Goal: Task Accomplishment & Management: Use online tool/utility

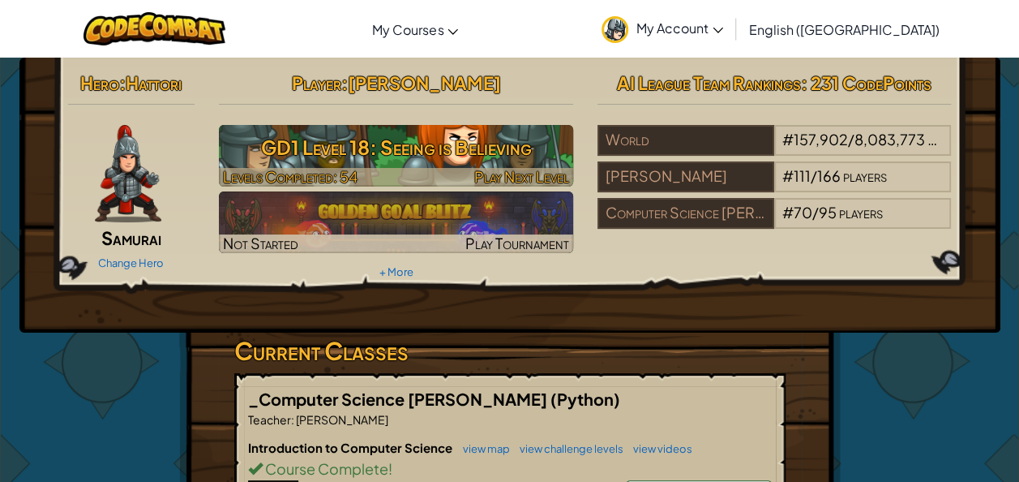
click at [404, 157] on h3 "GD1 Level 18: Seeing is Believing" at bounding box center [396, 147] width 354 height 36
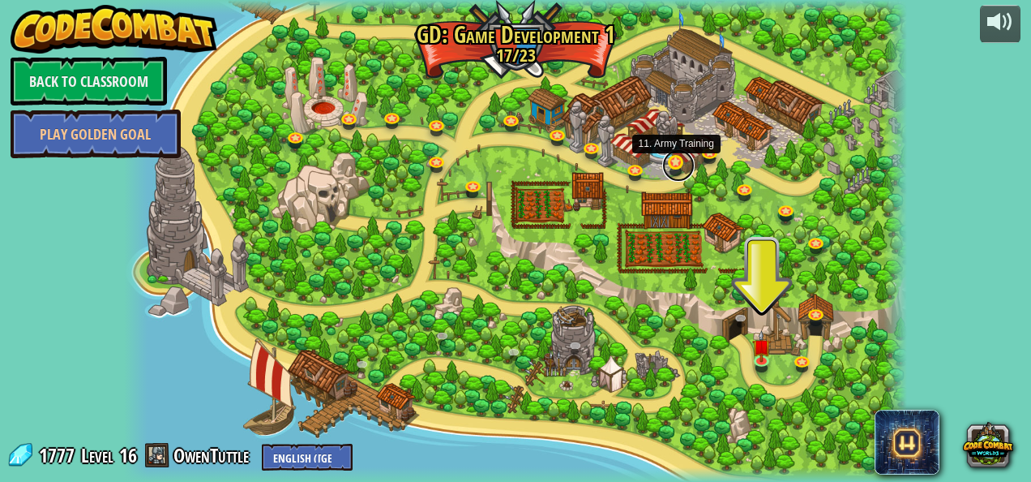
click at [671, 168] on link at bounding box center [678, 165] width 32 height 32
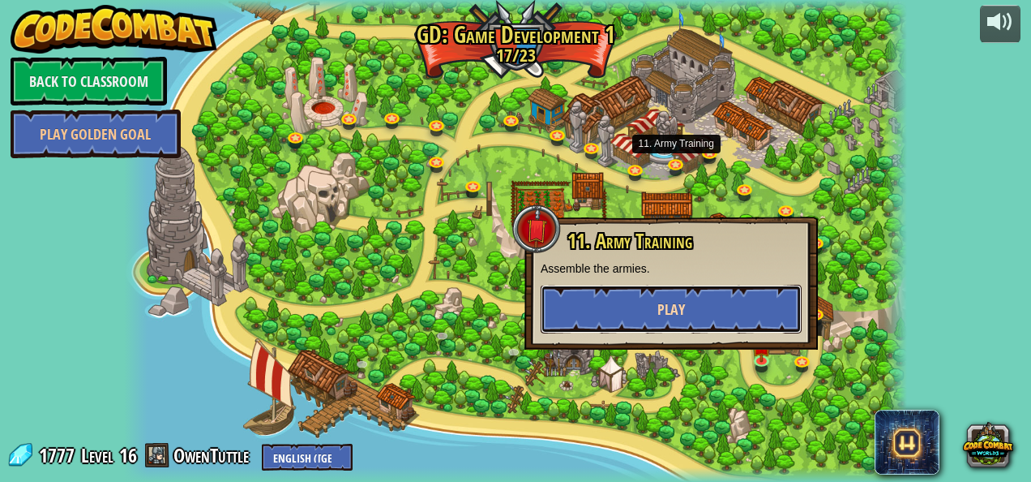
click at [645, 294] on button "Play" at bounding box center [671, 309] width 261 height 49
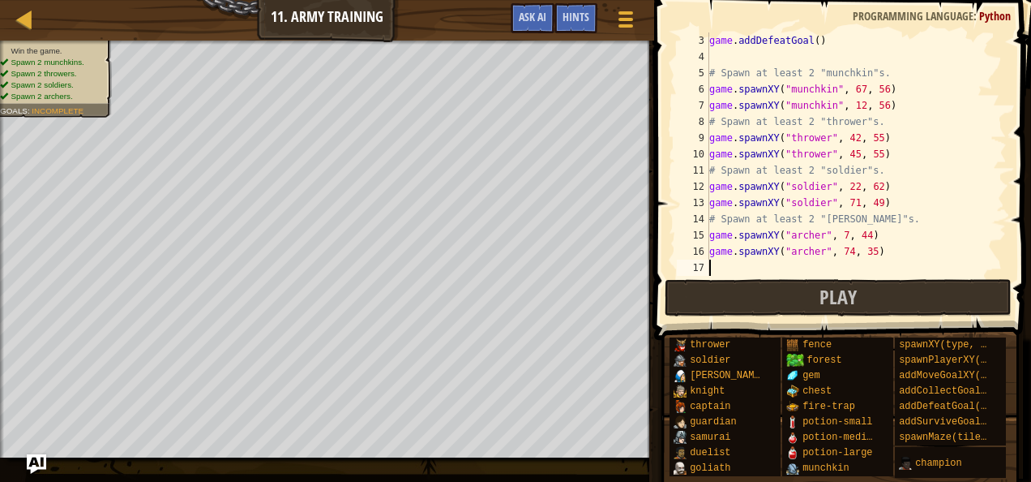
scroll to position [32, 0]
click at [681, 63] on div "4" at bounding box center [693, 57] width 32 height 16
type textarea "# Spawn at least 2 "munchkin"s."
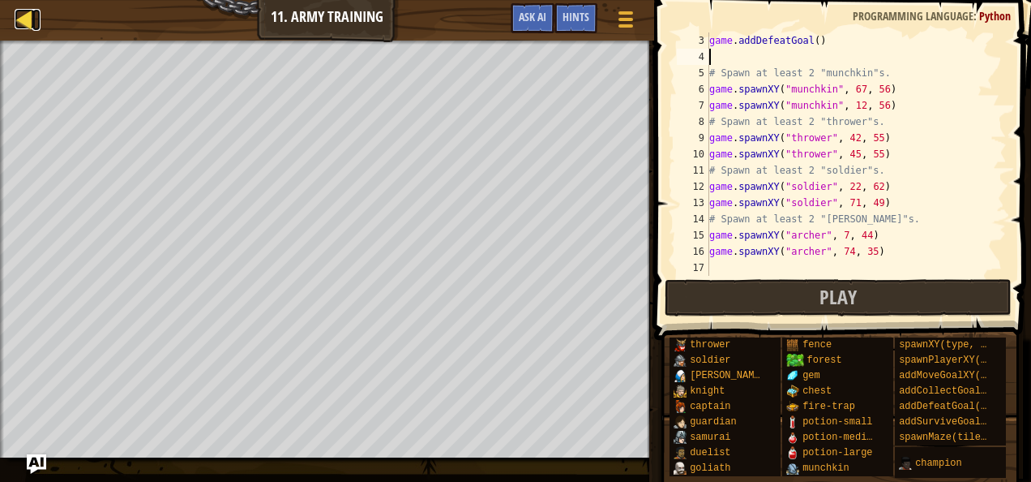
click at [15, 16] on div at bounding box center [25, 19] width 20 height 20
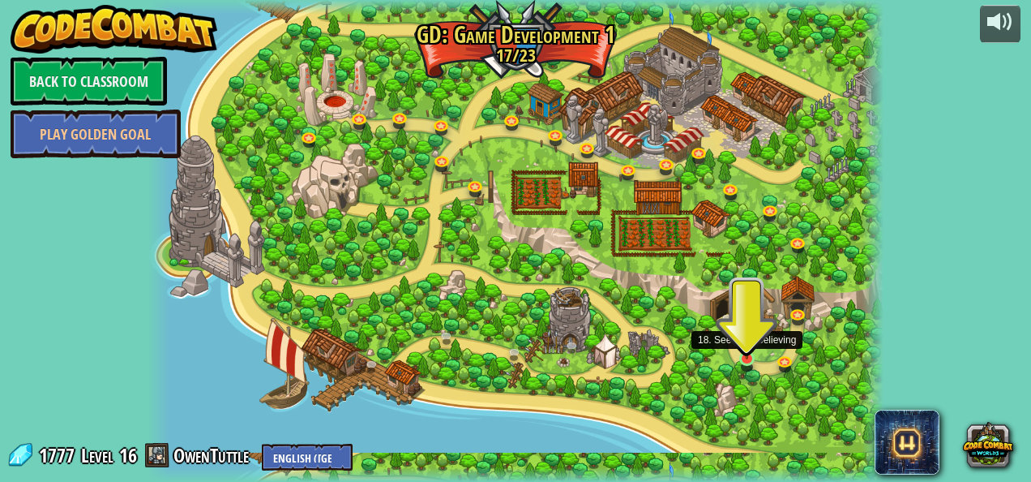
click at [746, 357] on img at bounding box center [747, 340] width 17 height 38
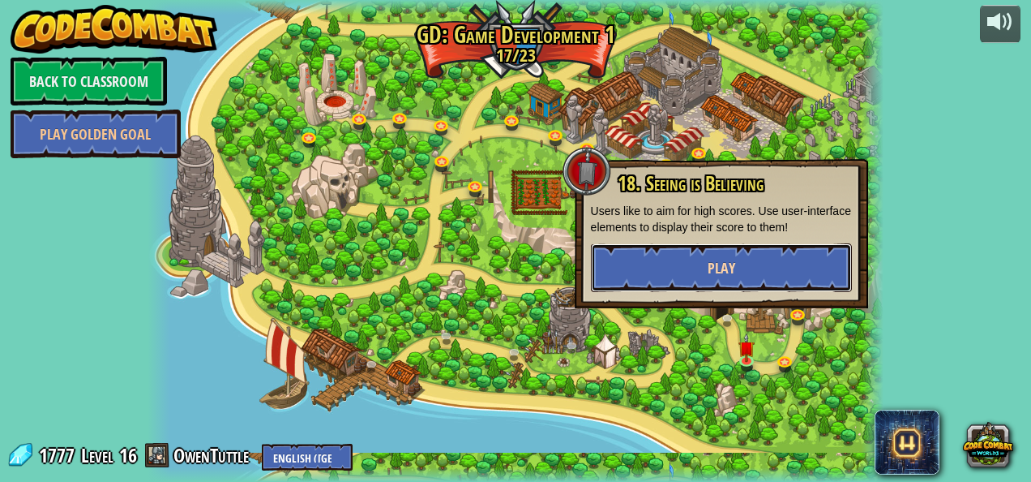
click at [653, 256] on button "Play" at bounding box center [721, 267] width 261 height 49
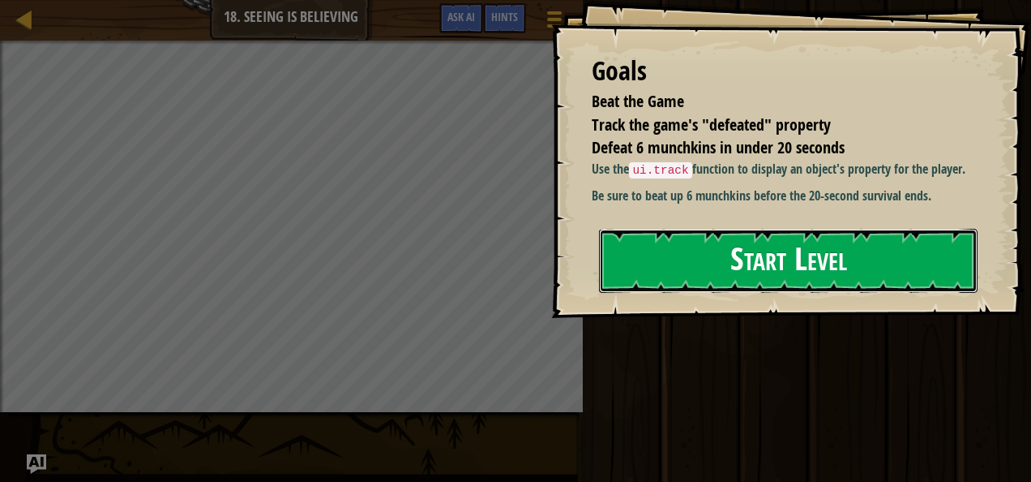
click at [725, 257] on button "Start Level" at bounding box center [788, 261] width 379 height 64
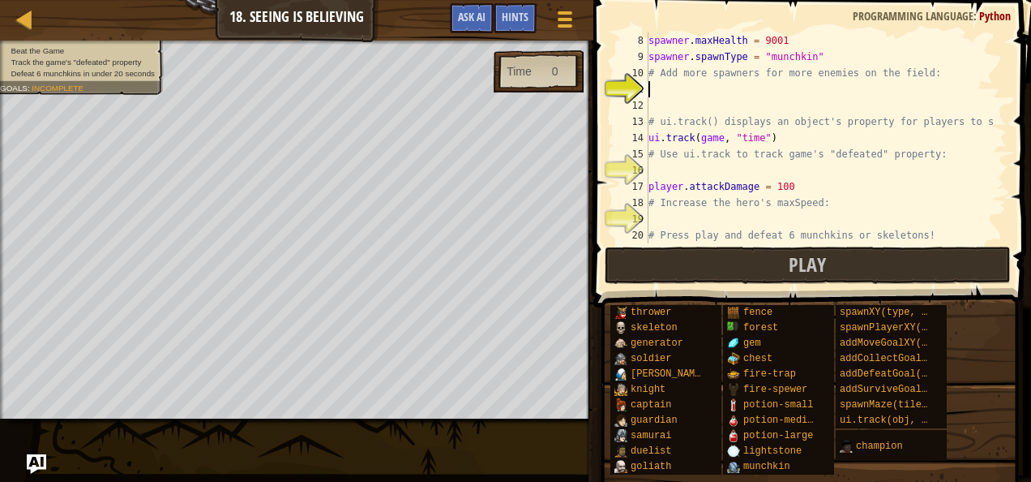
scroll to position [130, 0]
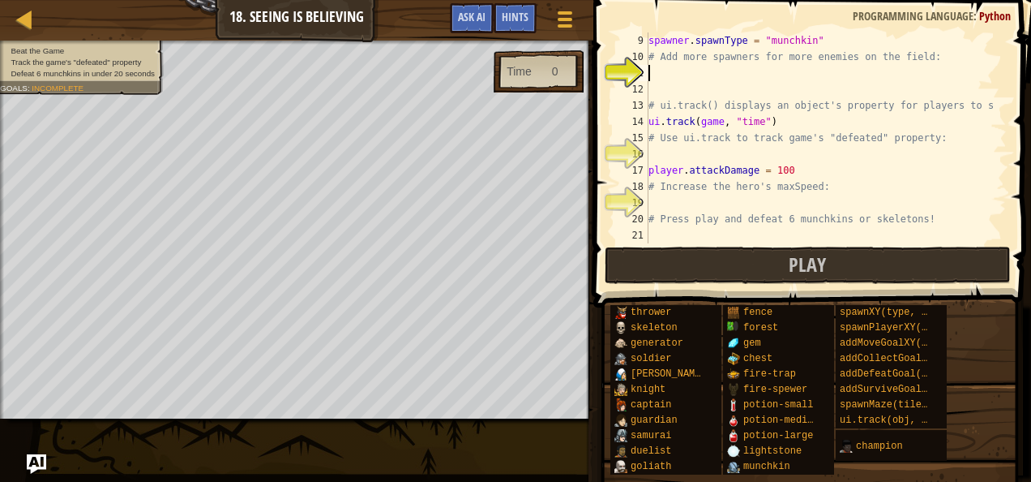
click at [677, 149] on div "spawner . spawnType = "munchkin" # Add more spawners for more enemies on the fi…" at bounding box center [819, 153] width 349 height 243
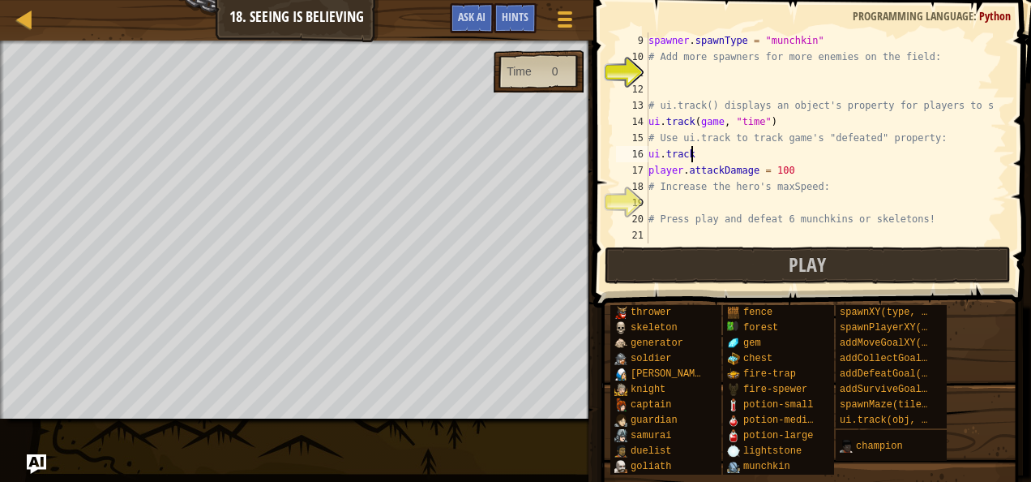
scroll to position [7, 2]
click at [527, 30] on div "Hints" at bounding box center [515, 18] width 43 height 30
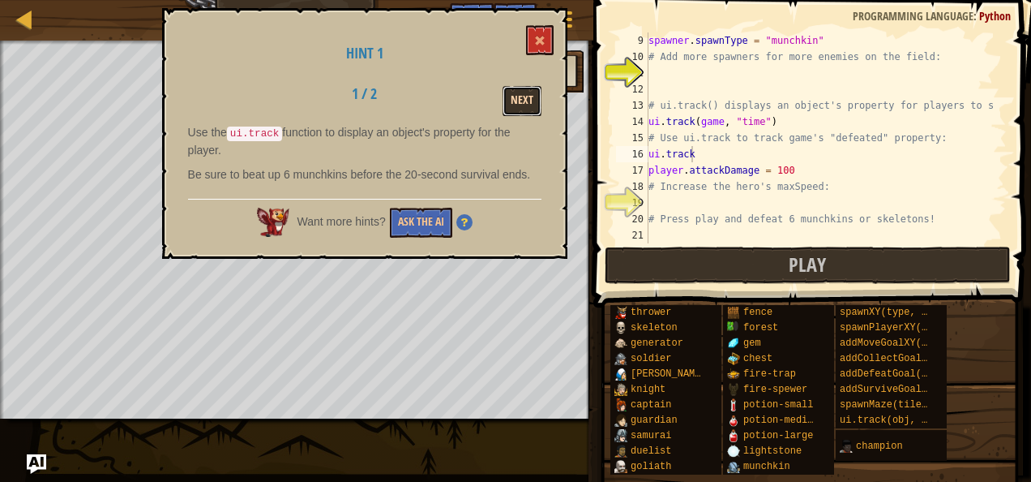
click at [528, 107] on button "Next" at bounding box center [522, 101] width 39 height 30
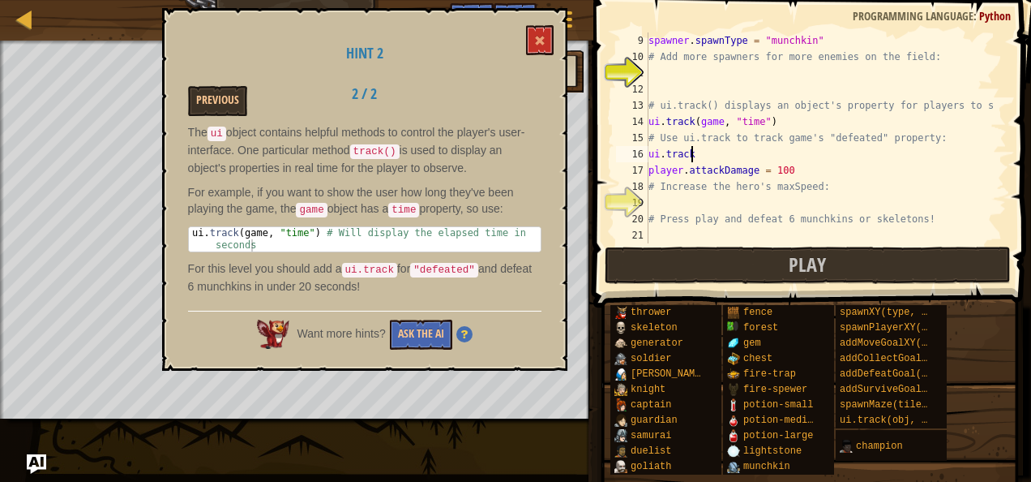
click at [707, 155] on div "spawner . spawnType = "munchkin" # Add more spawners for more enemies on the fi…" at bounding box center [819, 153] width 349 height 243
type textarea "ui.track(game, "defeated")"
click at [550, 39] on button at bounding box center [540, 40] width 28 height 30
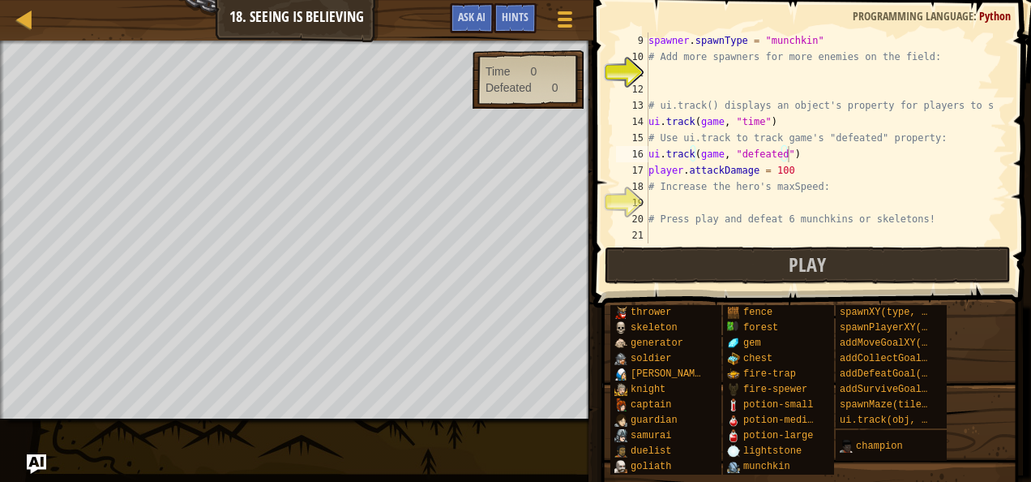
click at [697, 73] on div "spawner . spawnType = "munchkin" # Add more spawners for more enemies on the fi…" at bounding box center [819, 153] width 349 height 243
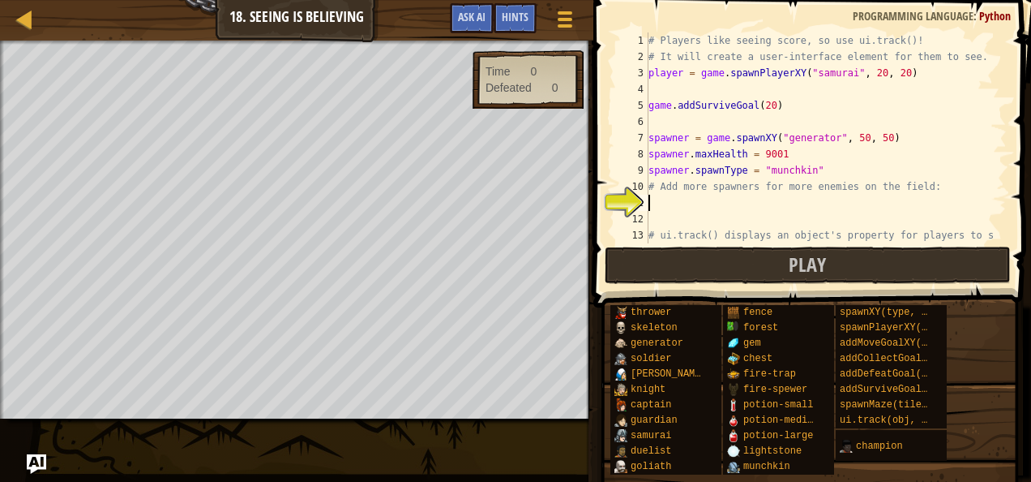
scroll to position [49, 0]
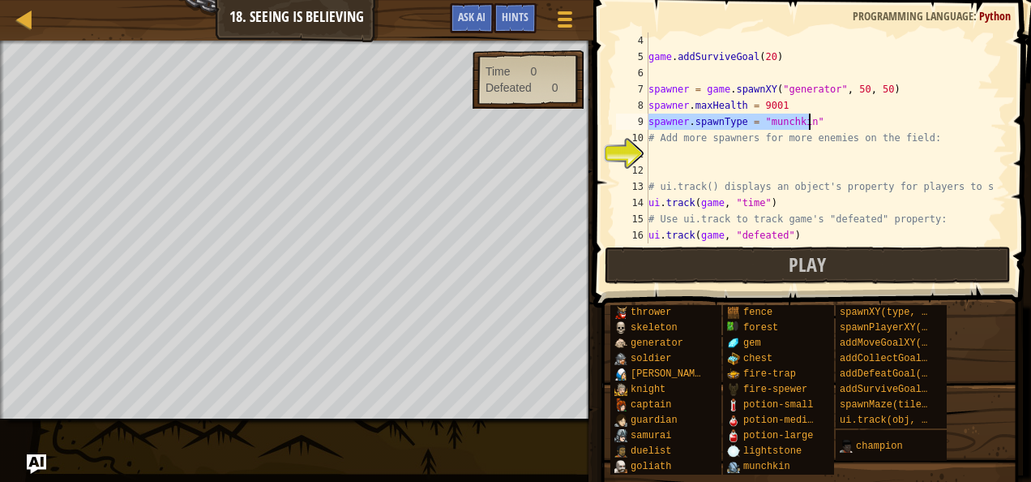
drag, startPoint x: 649, startPoint y: 122, endPoint x: 825, endPoint y: 123, distance: 176.8
click at [825, 123] on div "game . addSurviveGoal ( 20 ) spawner = game . spawnXY ( "generator" , 50 , 50 )…" at bounding box center [819, 153] width 349 height 243
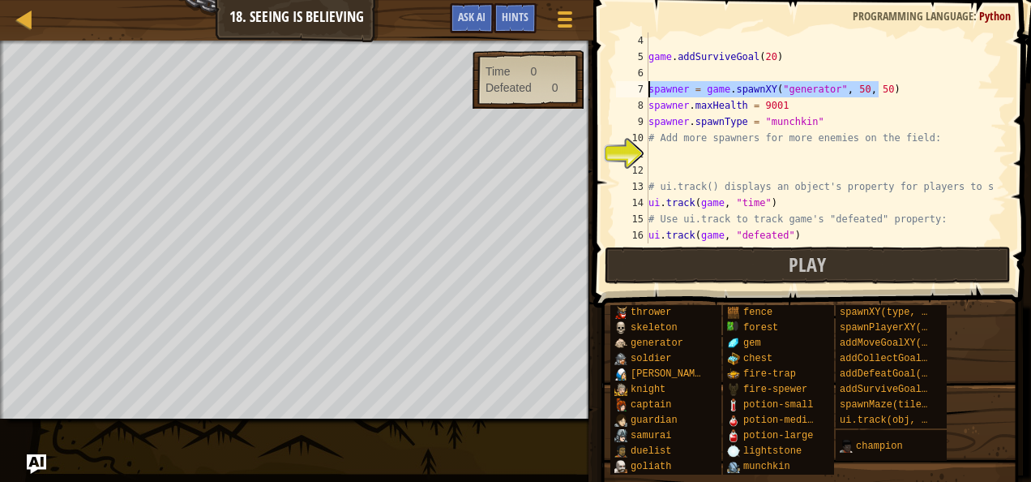
drag, startPoint x: 914, startPoint y: 83, endPoint x: 641, endPoint y: 83, distance: 272.4
click at [641, 83] on div "spawner.spawnType = "munchkin" 4 5 6 7 8 9 10 11 12 13 14 15 16 17 game . addSu…" at bounding box center [810, 137] width 394 height 211
type textarea "spawner = game.spawnXY("generator", 50, 50)"
click at [716, 146] on div "game . addSurviveGoal ( 20 ) spawner = game . spawnXY ( "generator" , 50 , 50 )…" at bounding box center [819, 153] width 349 height 243
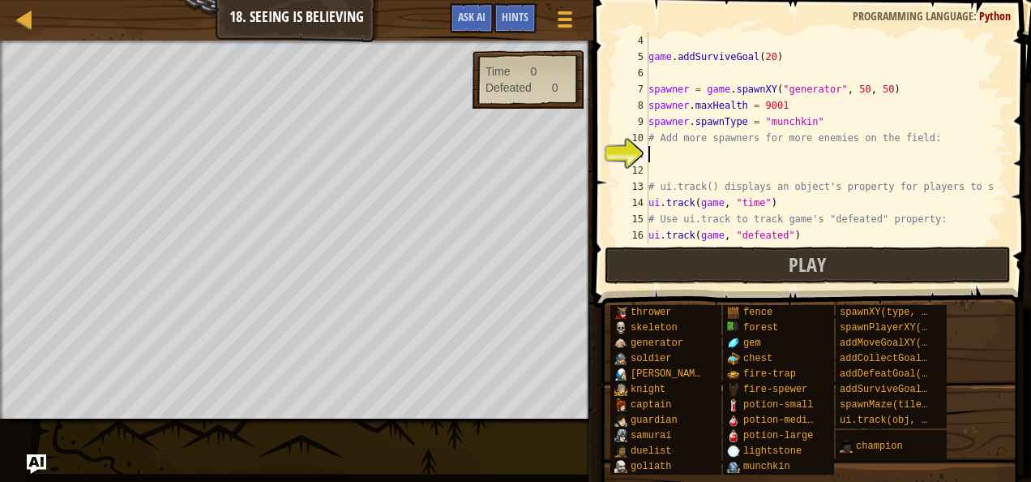
paste textarea "spawner = game.spawnXY("generator", 50, 50)"
click at [865, 156] on div "game . addSurviveGoal ( 20 ) spawner = game . spawnXY ( "generator" , 50 , 50 )…" at bounding box center [819, 153] width 349 height 243
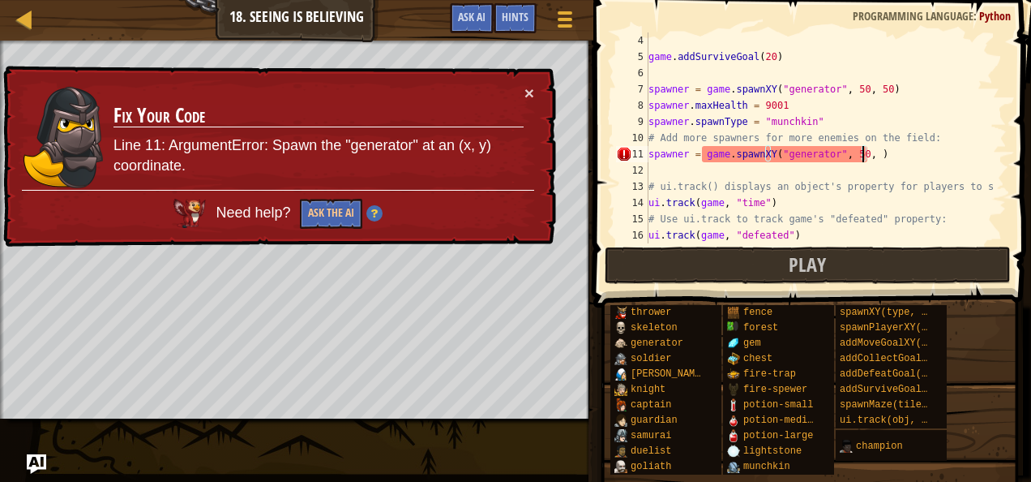
type textarea "spawner = game.spawnXY("generator", 50, 30)"
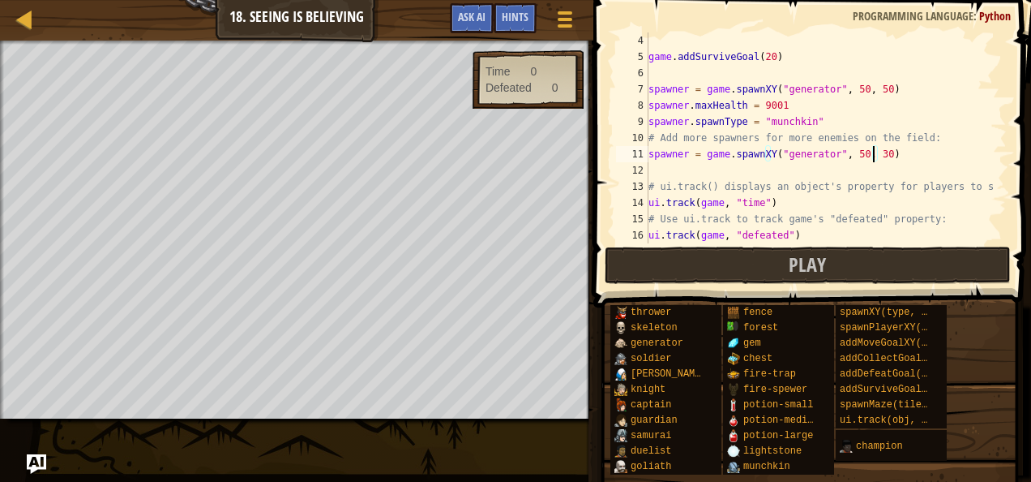
scroll to position [130, 0]
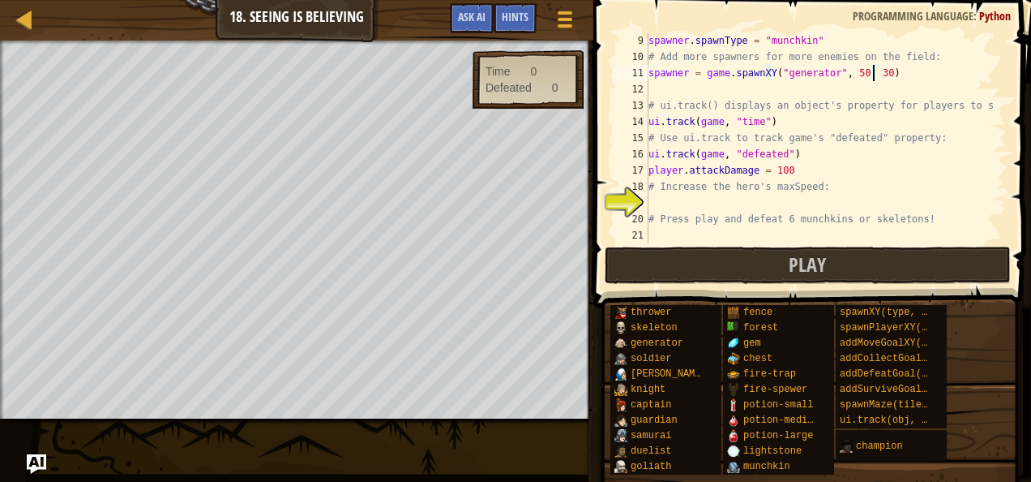
click at [694, 202] on div "spawner . spawnType = "munchkin" # Add more spawners for more enemies on the fi…" at bounding box center [819, 153] width 349 height 243
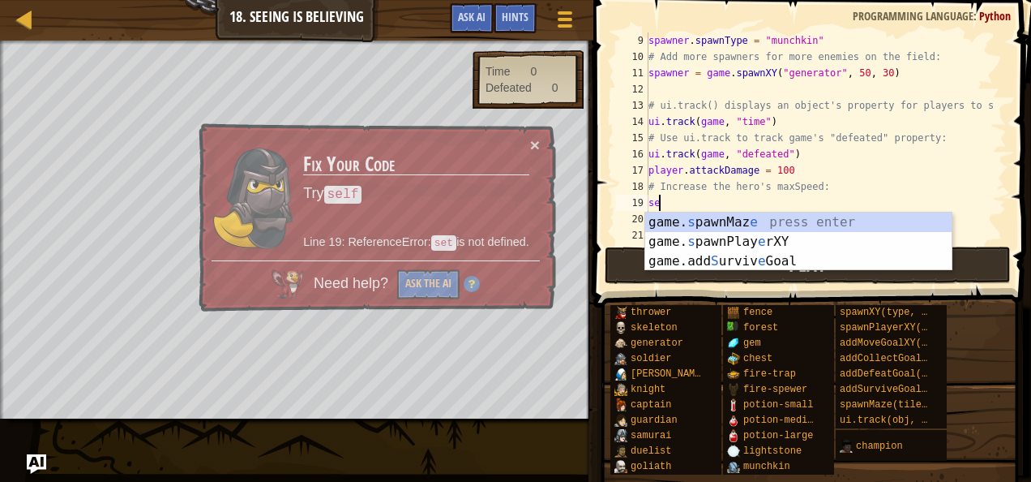
type textarea "s"
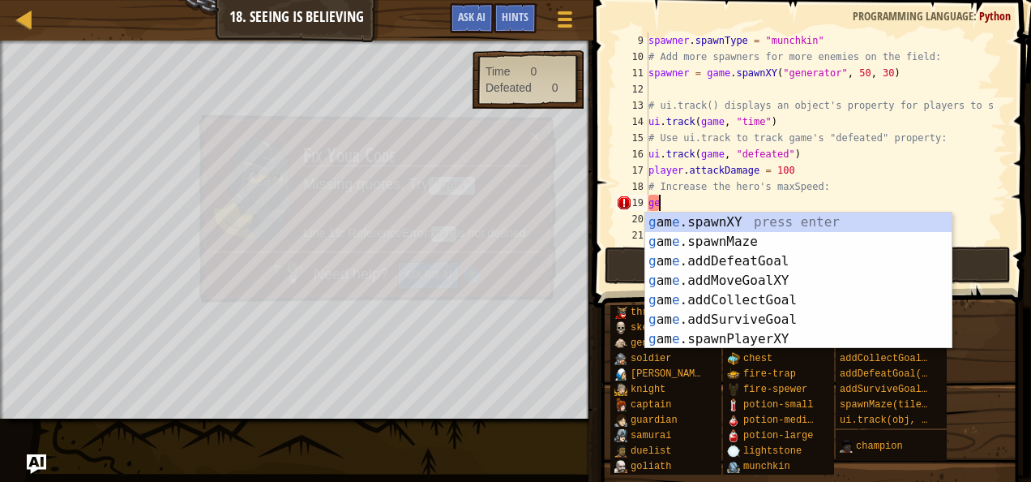
type textarea "g"
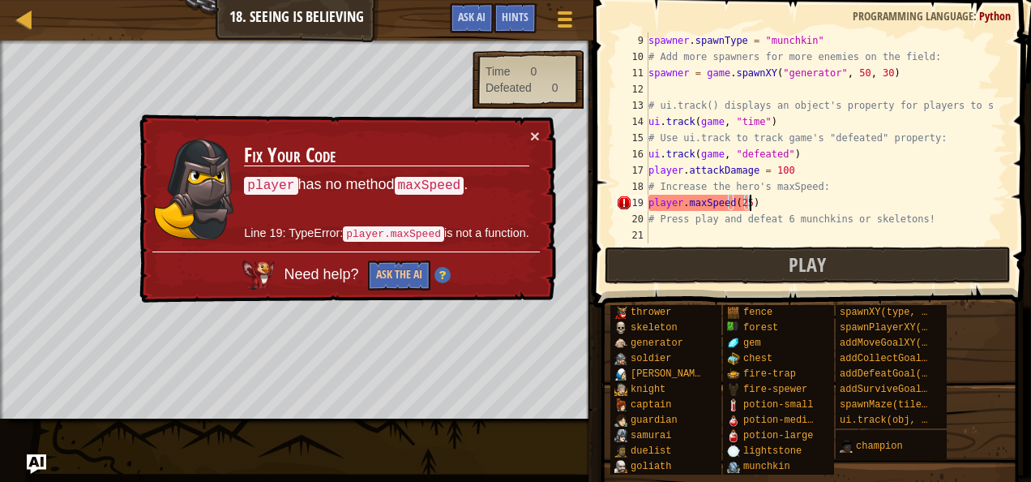
scroll to position [130, 0]
click at [535, 130] on button "×" at bounding box center [535, 135] width 10 height 17
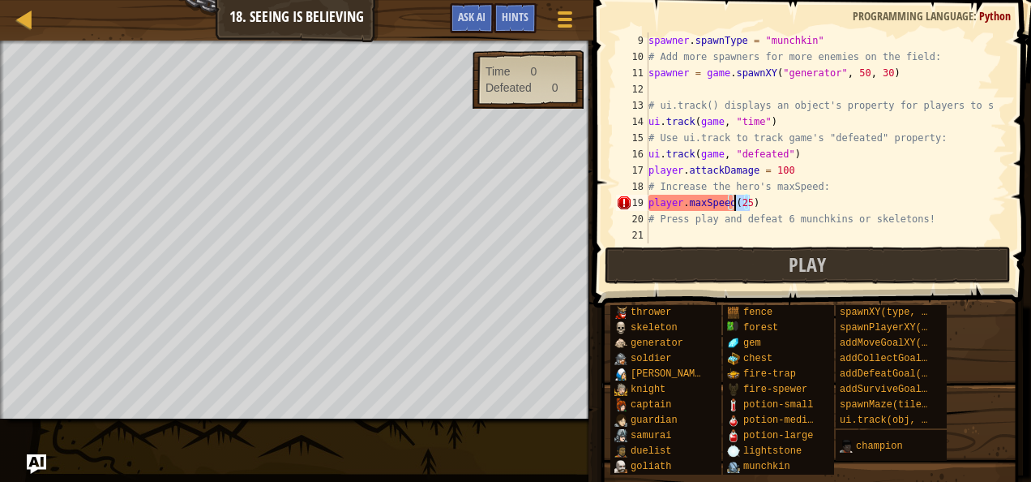
drag, startPoint x: 773, startPoint y: 196, endPoint x: 733, endPoint y: 198, distance: 40.6
click at [733, 198] on div "spawner . spawnType = "munchkin" # Add more spawners for more enemies on the fi…" at bounding box center [819, 153] width 349 height 243
type textarea "player.maxSpeed = 30"
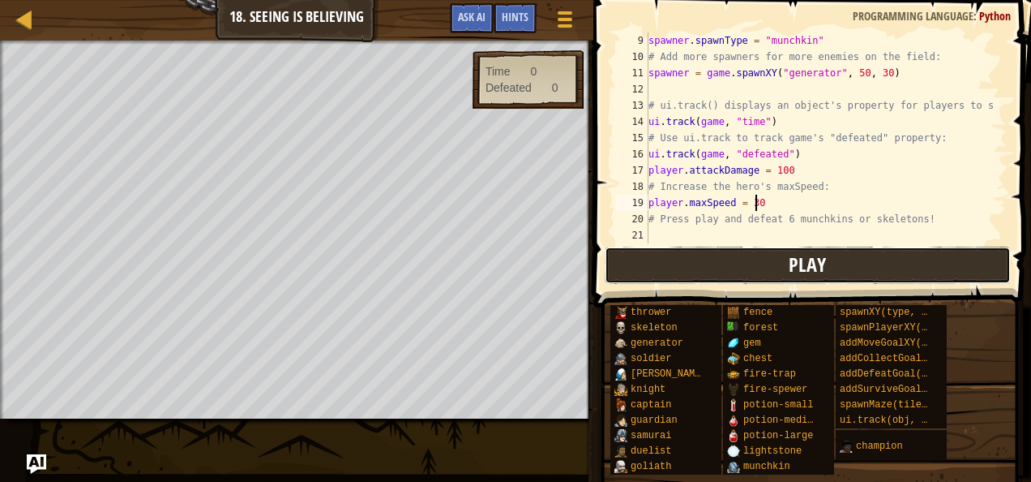
click at [848, 246] on button "Play" at bounding box center [808, 264] width 406 height 37
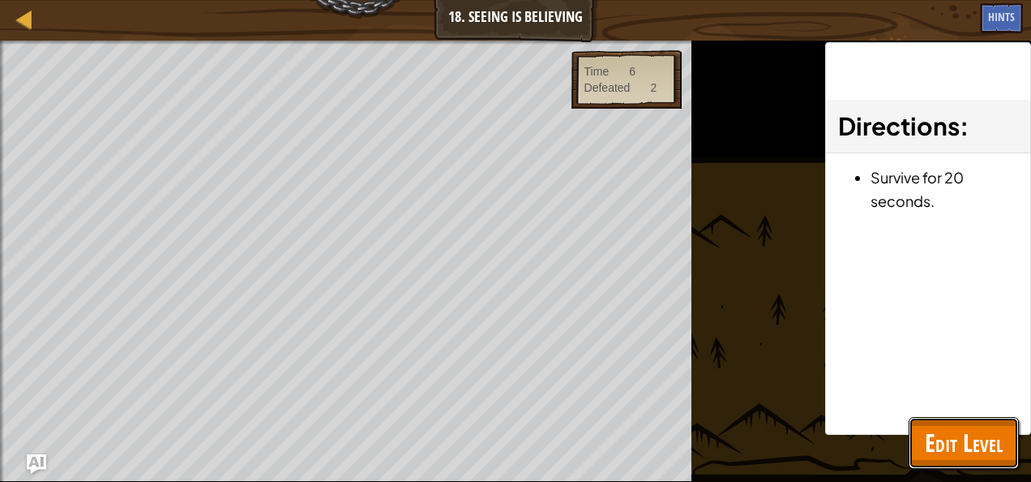
click at [994, 436] on span "Edit Level" at bounding box center [964, 442] width 78 height 33
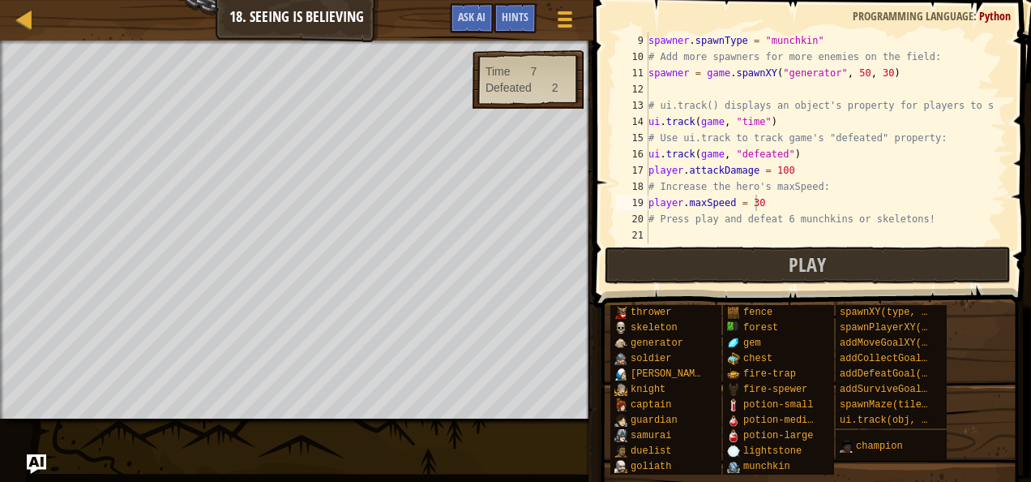
click at [790, 284] on span at bounding box center [814, 130] width 451 height 355
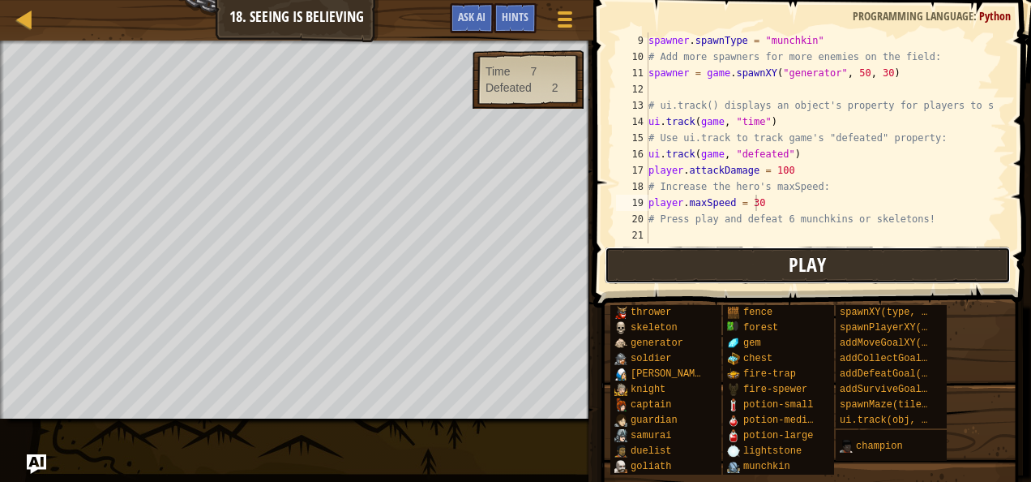
click at [759, 260] on button "Play" at bounding box center [808, 264] width 406 height 37
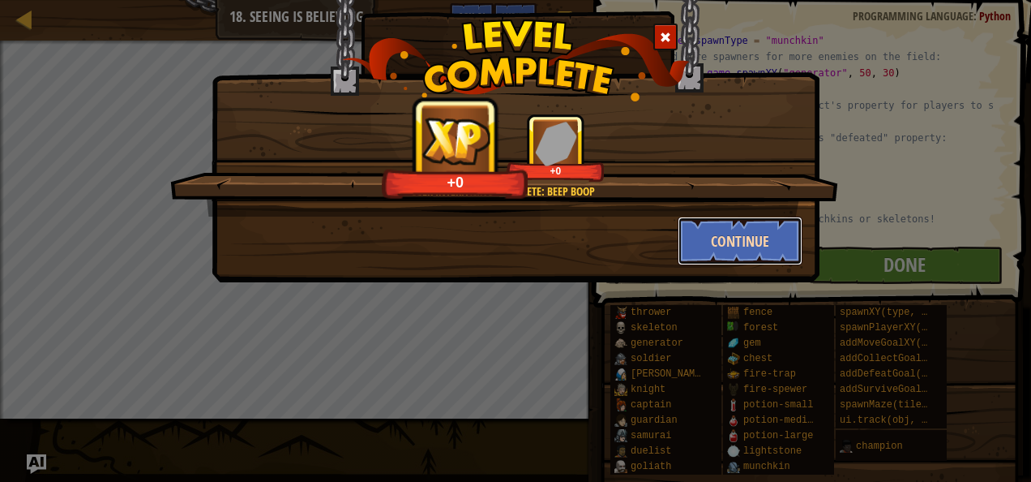
click at [754, 234] on button "Continue" at bounding box center [741, 240] width 126 height 49
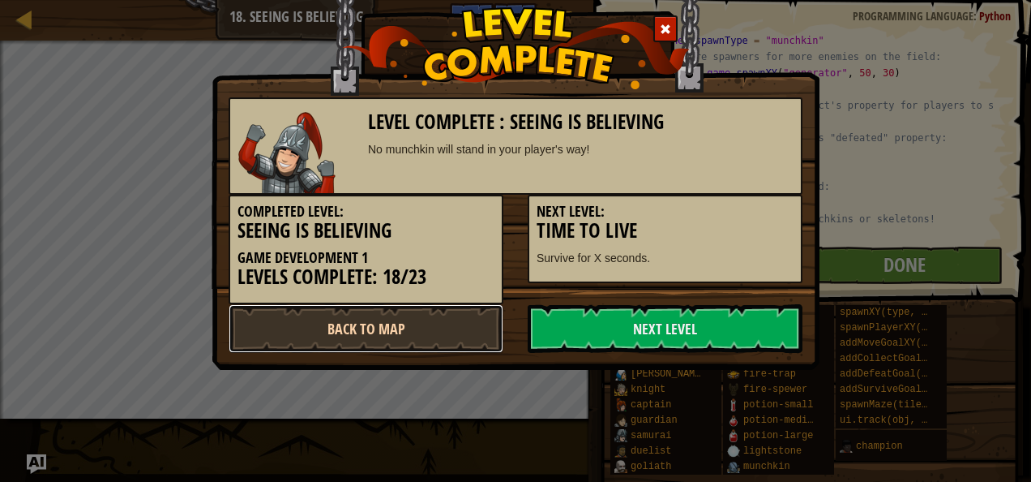
click at [482, 326] on link "Back to Map" at bounding box center [366, 328] width 275 height 49
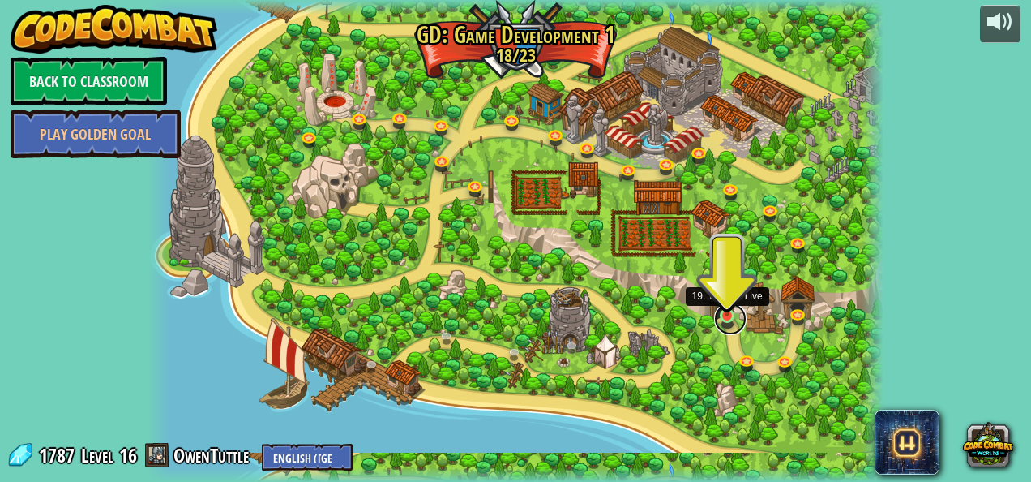
click at [732, 328] on link at bounding box center [730, 318] width 32 height 32
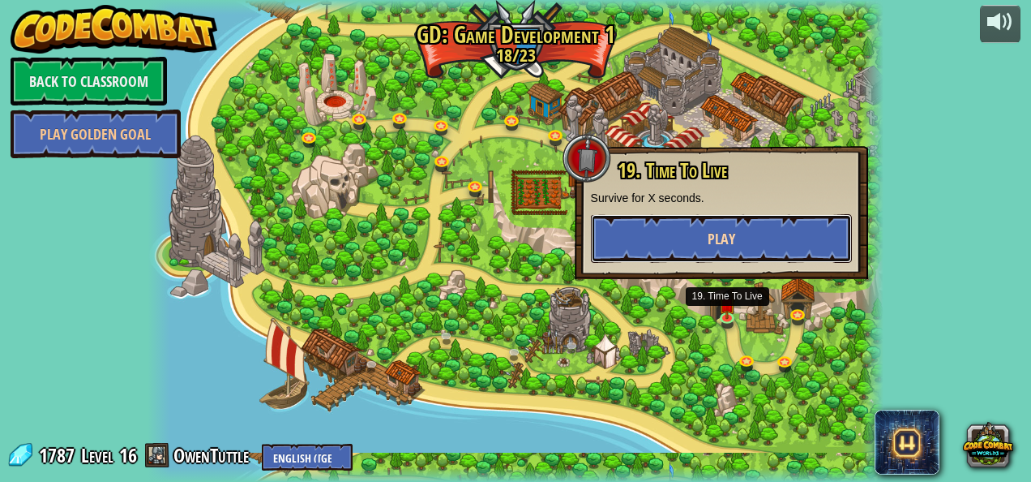
click at [679, 235] on button "Play" at bounding box center [721, 238] width 261 height 49
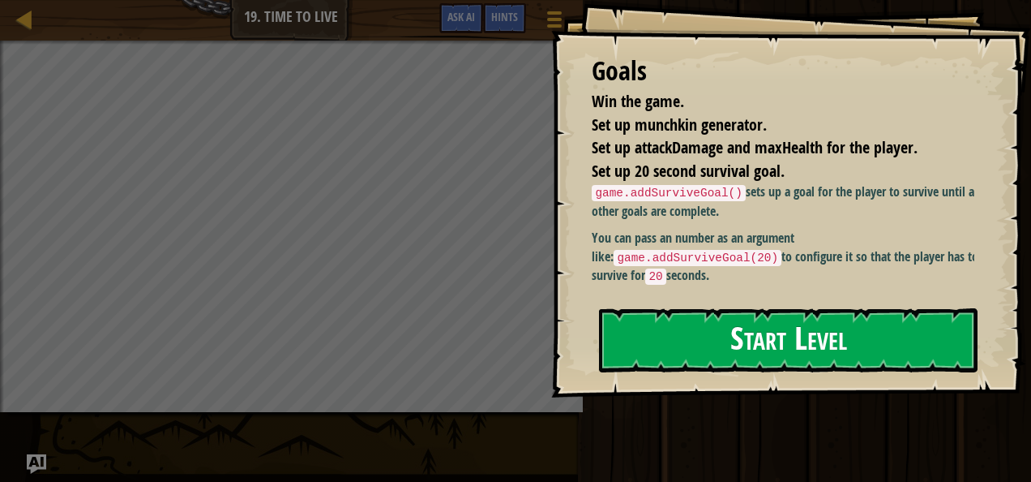
click at [705, 310] on button "Start Level" at bounding box center [788, 340] width 379 height 64
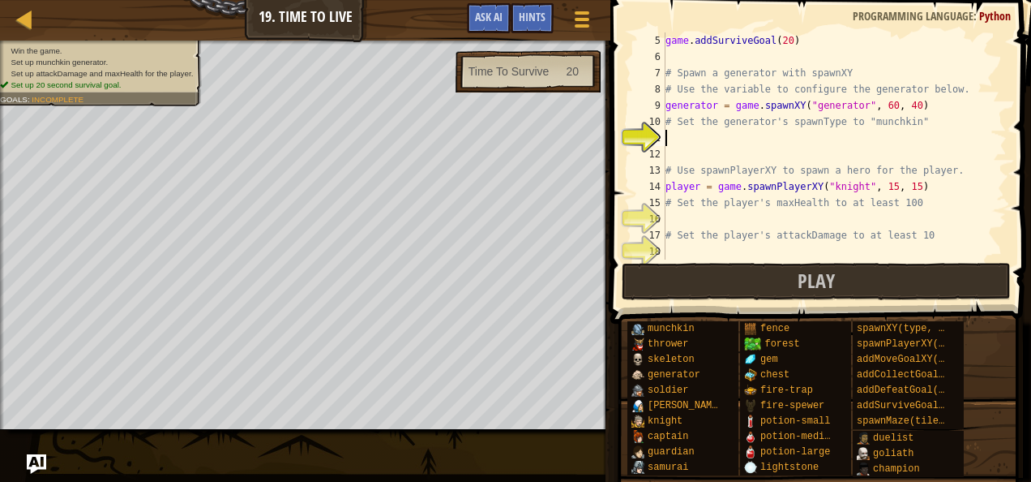
scroll to position [114, 0]
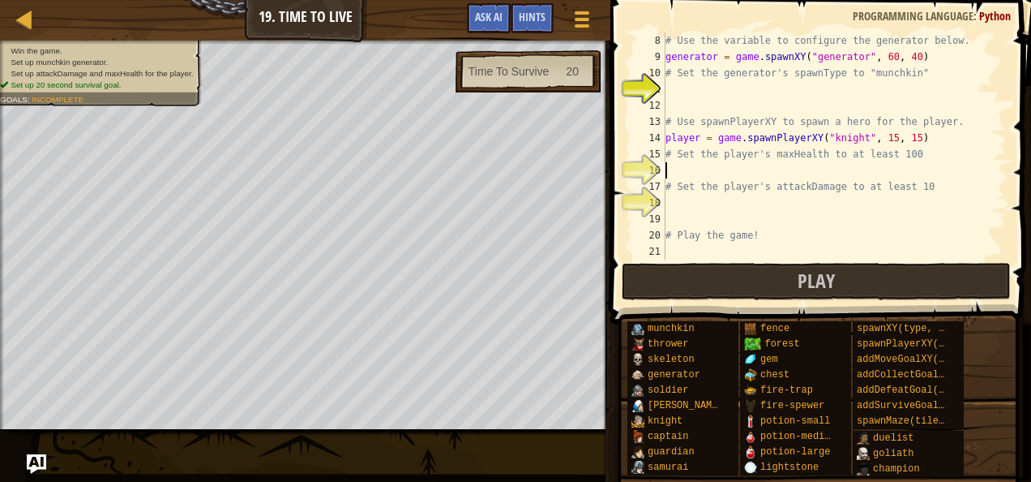
click at [696, 166] on div "# Use the variable to configure the generator below. generator = game . spawnXY…" at bounding box center [828, 161] width 332 height 259
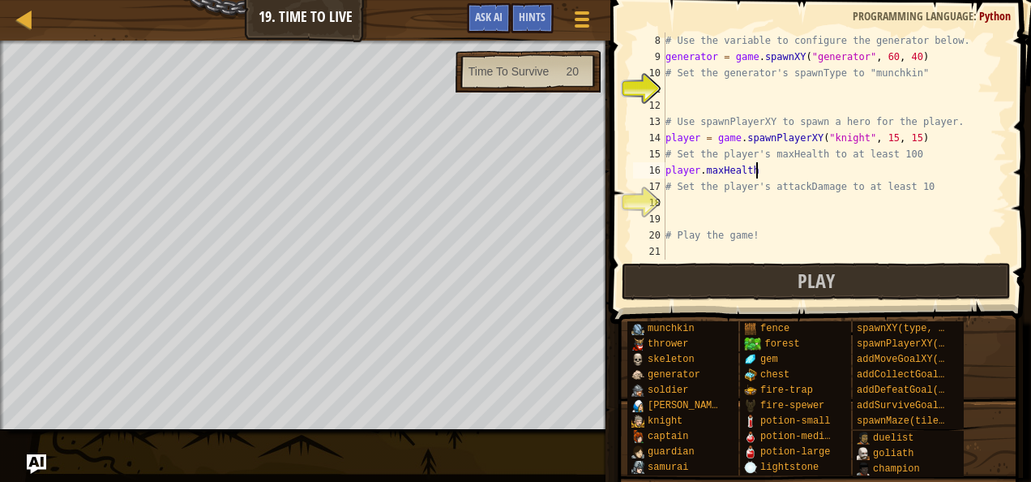
scroll to position [7, 6]
type textarea "player.maxHealth = 1000"
click at [834, 197] on div "# Use the variable to configure the generator below. generator = game . spawnXY…" at bounding box center [828, 161] width 332 height 259
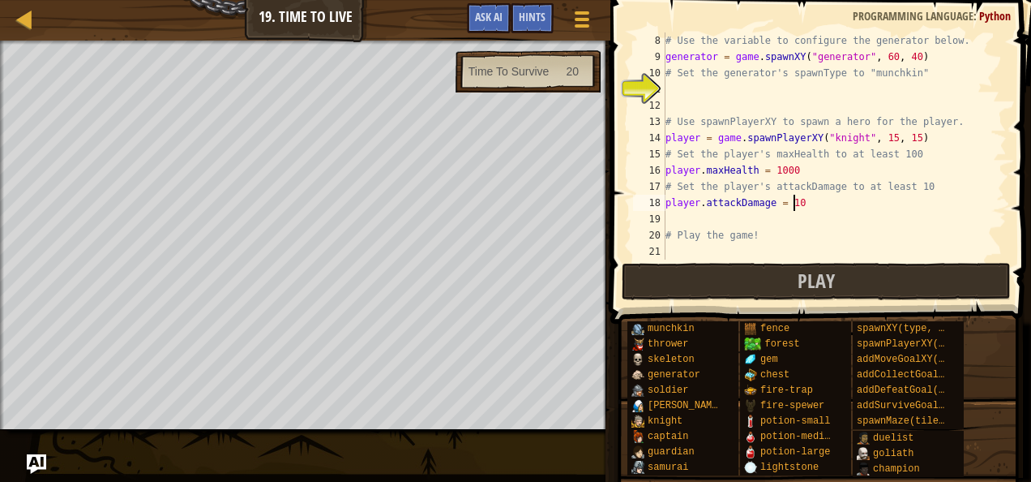
type textarea "player.attackDamage = 1000"
click at [728, 81] on div "# Use the variable to configure the generator below. generator = game . spawnXY…" at bounding box center [828, 161] width 332 height 259
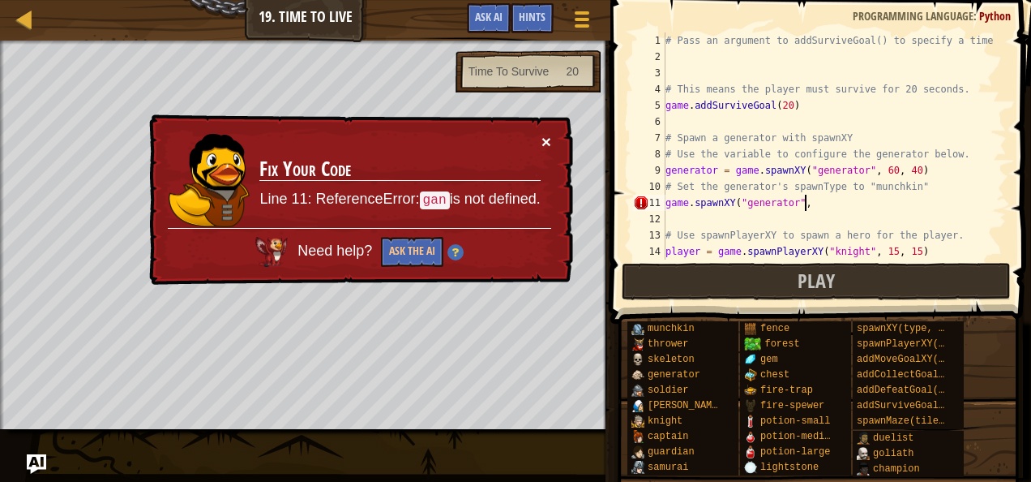
click at [550, 133] on button "×" at bounding box center [547, 141] width 10 height 17
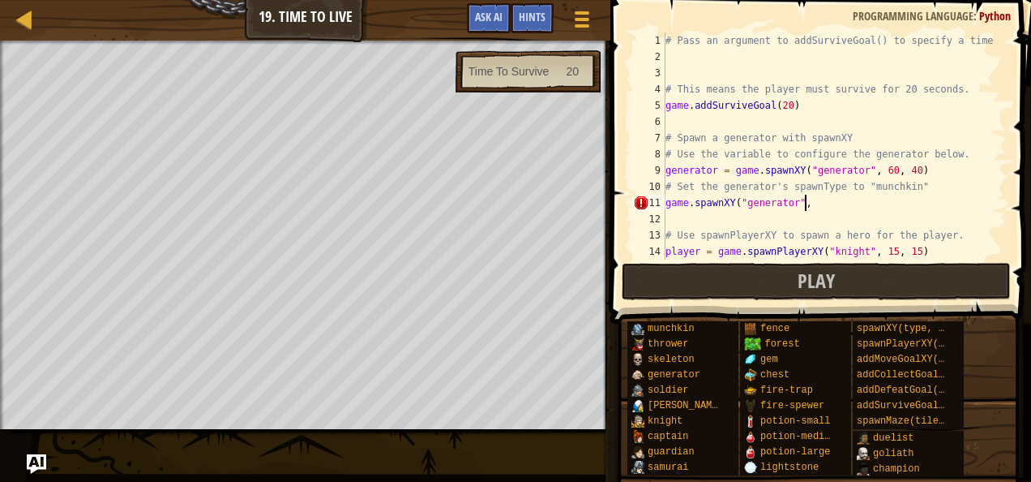
click at [823, 169] on div "# Pass an argument to addSurviveGoal() to specify a time. # This means the play…" at bounding box center [828, 161] width 332 height 259
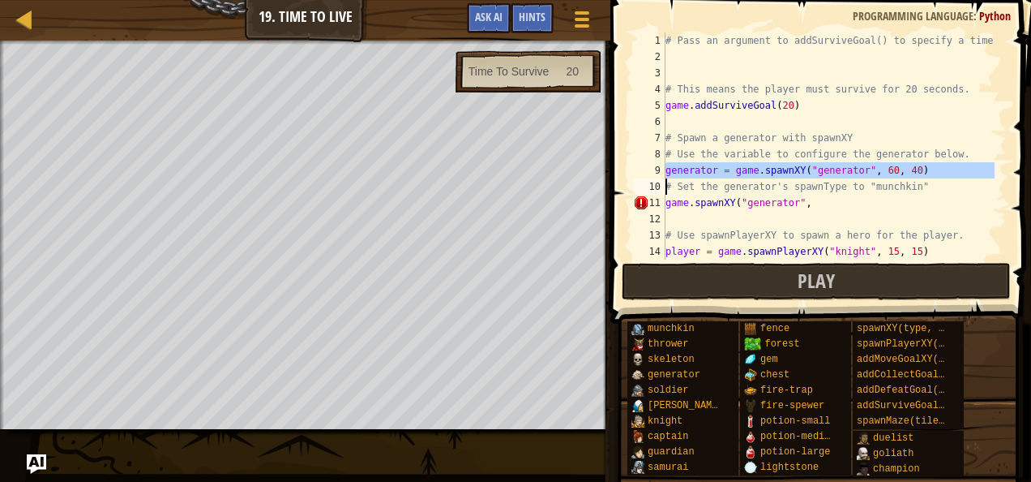
click at [823, 169] on div "# Pass an argument to addSurviveGoal() to specify a time. # This means the play…" at bounding box center [828, 161] width 332 height 259
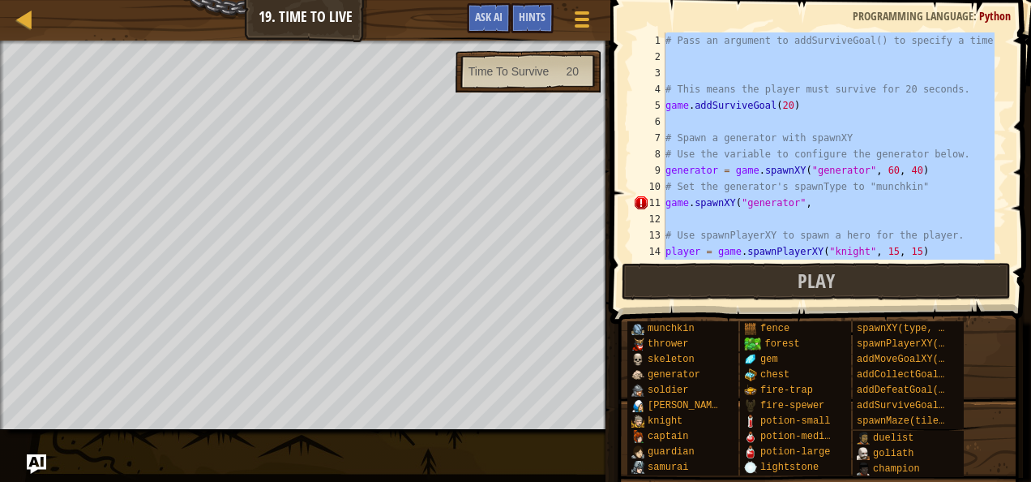
scroll to position [7, 6]
click at [823, 169] on div "# Pass an argument to addSurviveGoal() to specify a time. # This means the play…" at bounding box center [828, 161] width 332 height 259
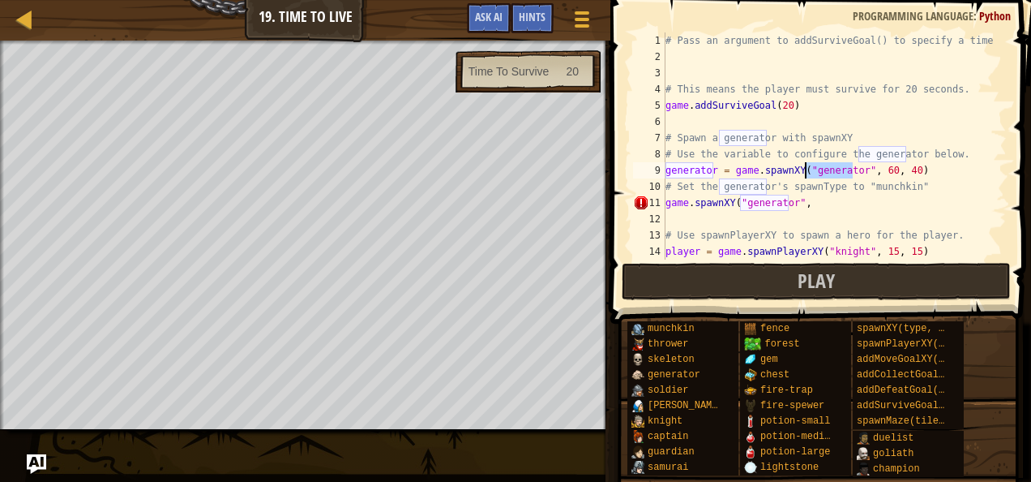
click at [823, 169] on div "# Pass an argument to addSurviveGoal() to specify a time. # This means the play…" at bounding box center [828, 161] width 332 height 259
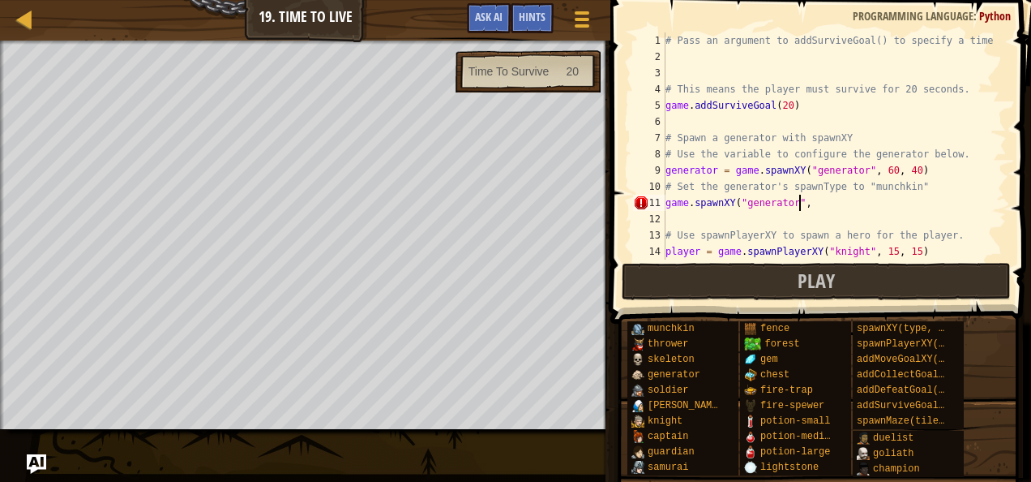
click at [797, 199] on div "# Pass an argument to addSurviveGoal() to specify a time. # This means the play…" at bounding box center [828, 161] width 332 height 259
paste textarea "generator"
click at [735, 199] on div "# Pass an argument to addSurviveGoal() to specify a time. # This means the play…" at bounding box center [828, 161] width 332 height 259
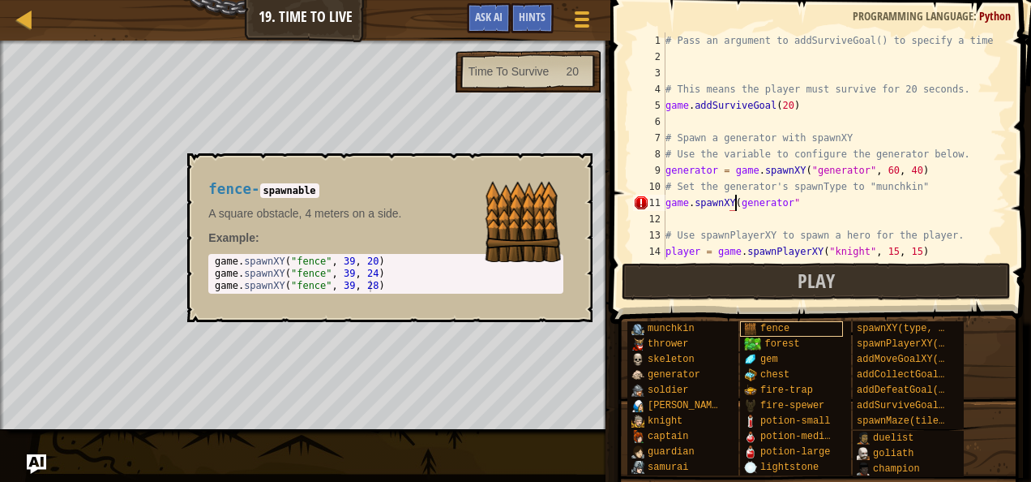
scroll to position [7, 6]
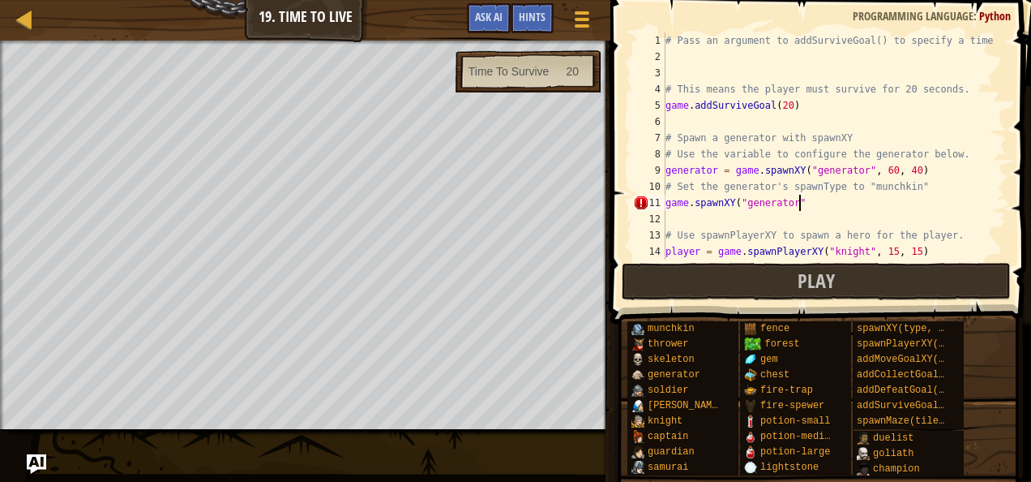
click at [812, 205] on div "# Pass an argument to addSurviveGoal() to specify a time. # This means the play…" at bounding box center [828, 161] width 332 height 259
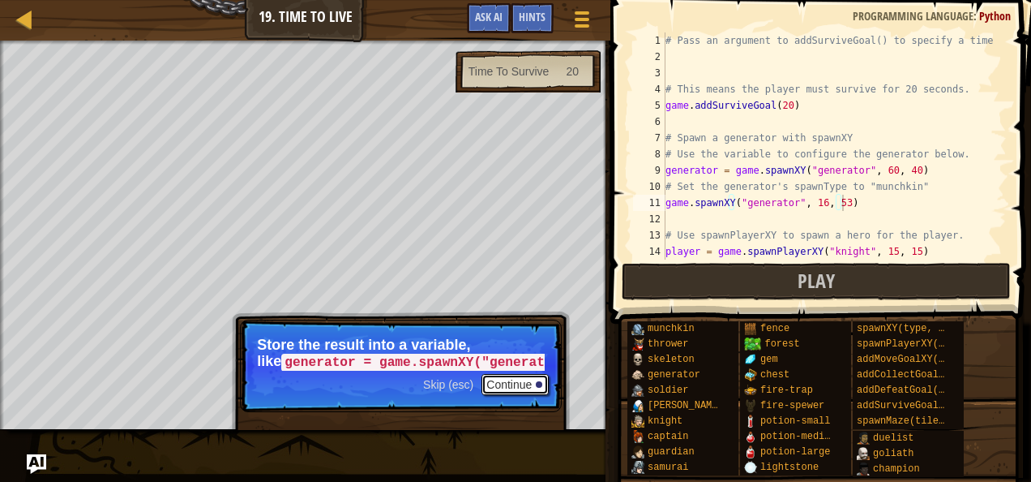
click at [511, 384] on button "Continue" at bounding box center [515, 384] width 67 height 21
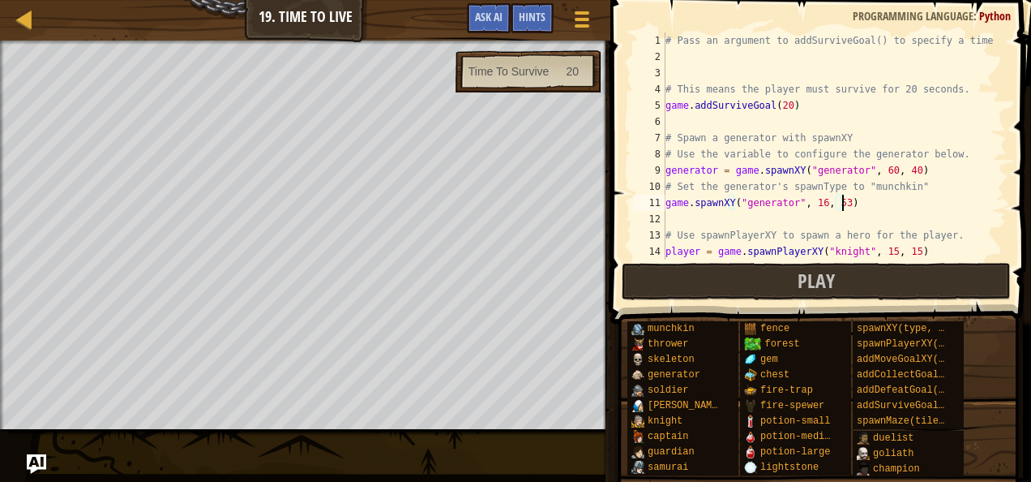
click at [666, 203] on div "# Pass an argument to addSurviveGoal() to specify a time. # This means the play…" at bounding box center [828, 161] width 332 height 259
paste textarea "generator"
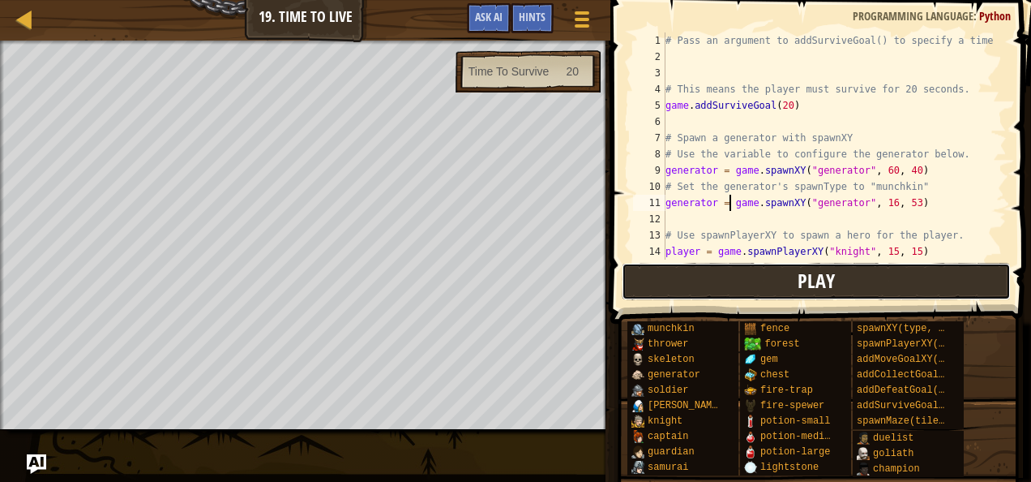
click at [793, 296] on button "Play" at bounding box center [816, 281] width 389 height 37
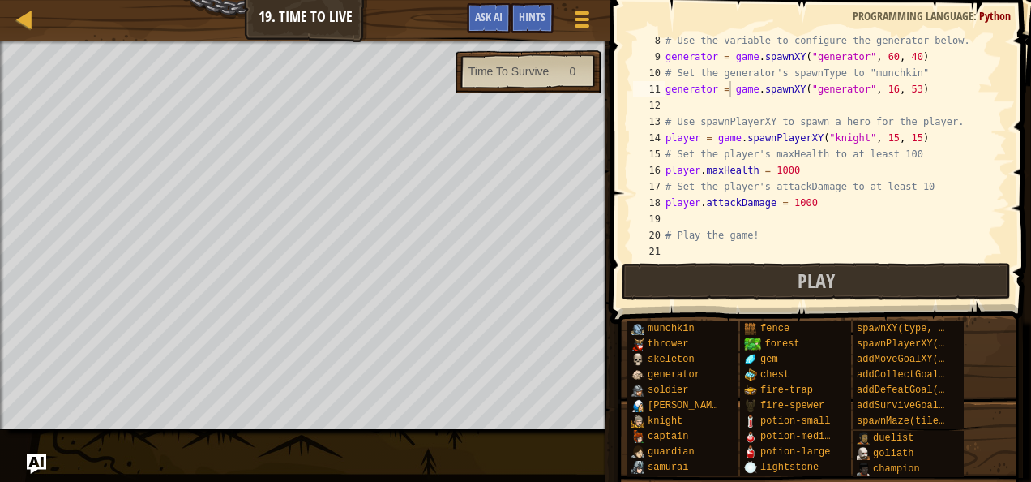
scroll to position [114, 0]
click at [491, 17] on span "Ask AI" at bounding box center [489, 16] width 28 height 15
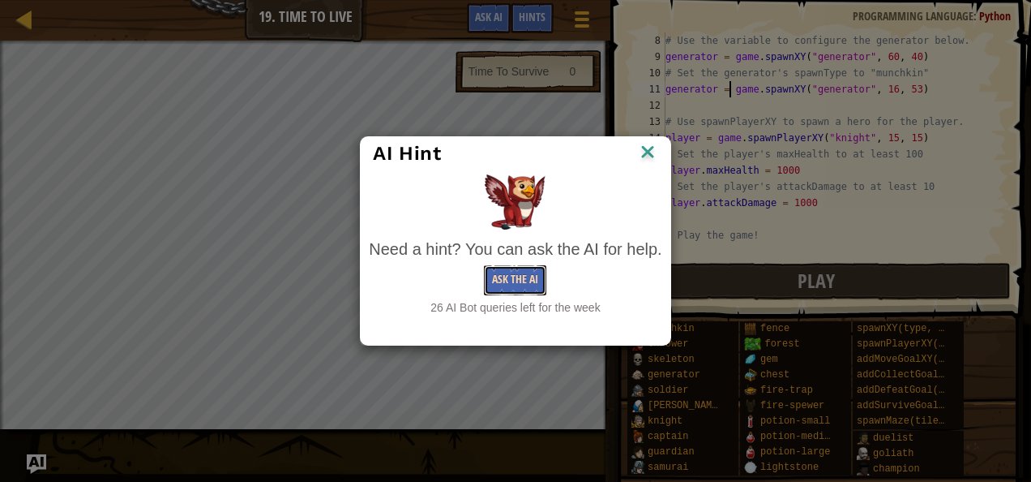
click at [501, 272] on button "Ask the AI" at bounding box center [515, 280] width 62 height 30
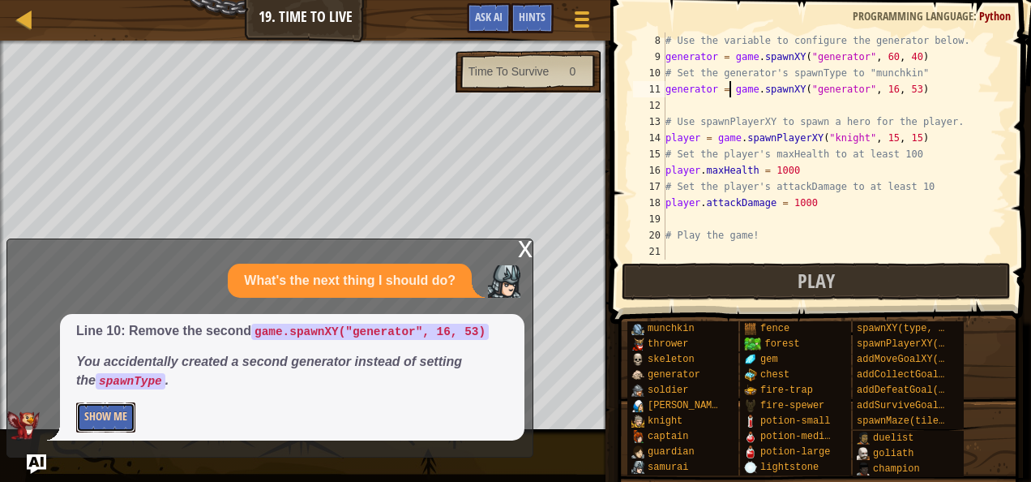
click at [120, 409] on button "Show Me" at bounding box center [105, 417] width 59 height 30
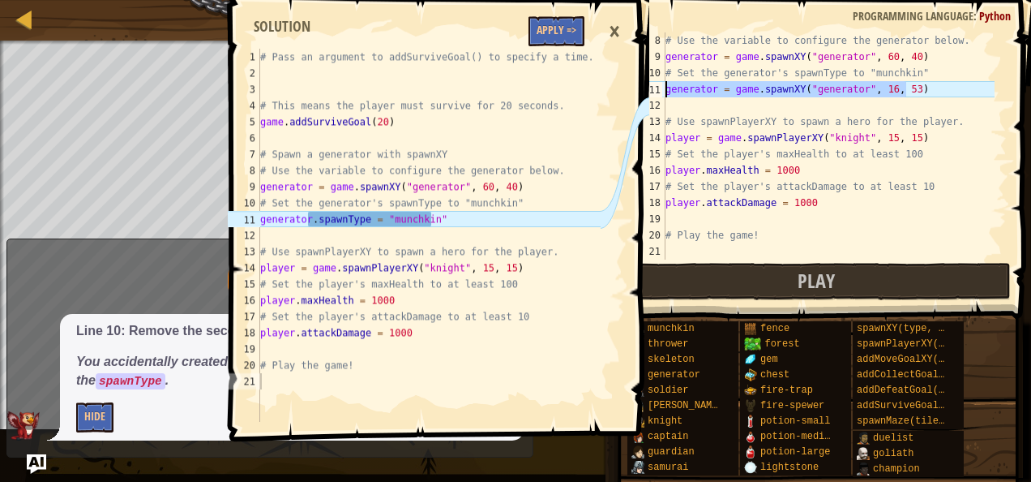
drag, startPoint x: 936, startPoint y: 91, endPoint x: 639, endPoint y: 92, distance: 296.7
click at [639, 92] on div "Map Game Development 1 19. Time To Live Game Menu Done Hints Ask AI 1 2 3 4 5 6…" at bounding box center [515, 241] width 1031 height 482
type textarea "\"
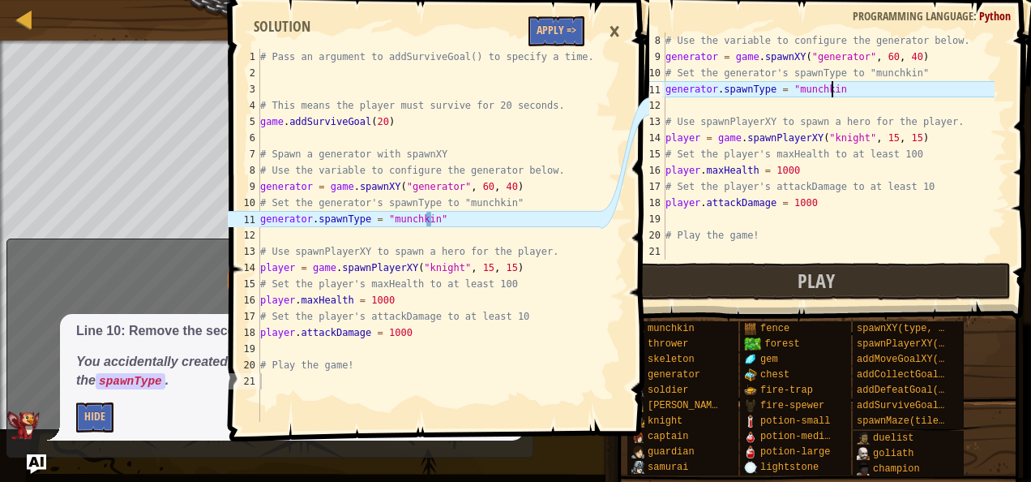
scroll to position [7, 13]
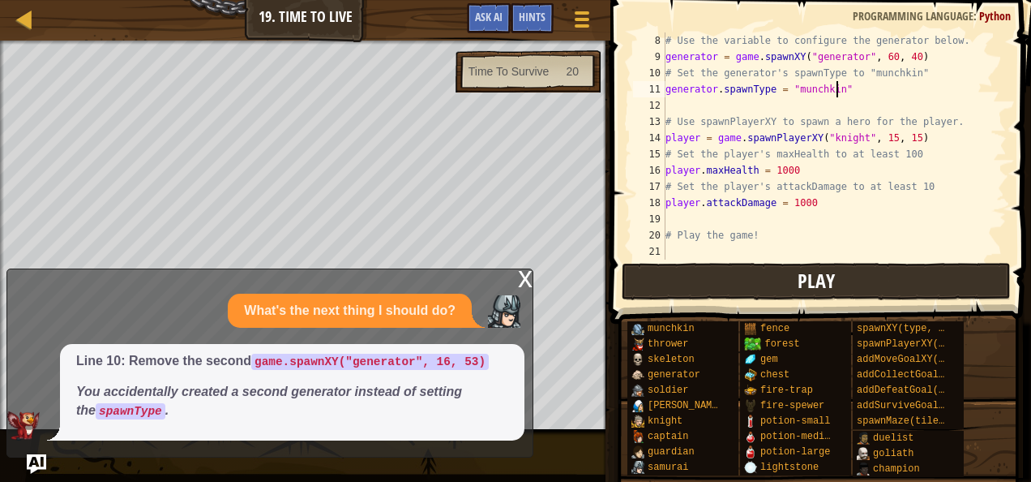
type textarea "generator.spawnType = "munchkin""
click at [758, 276] on button "Play" at bounding box center [816, 281] width 389 height 37
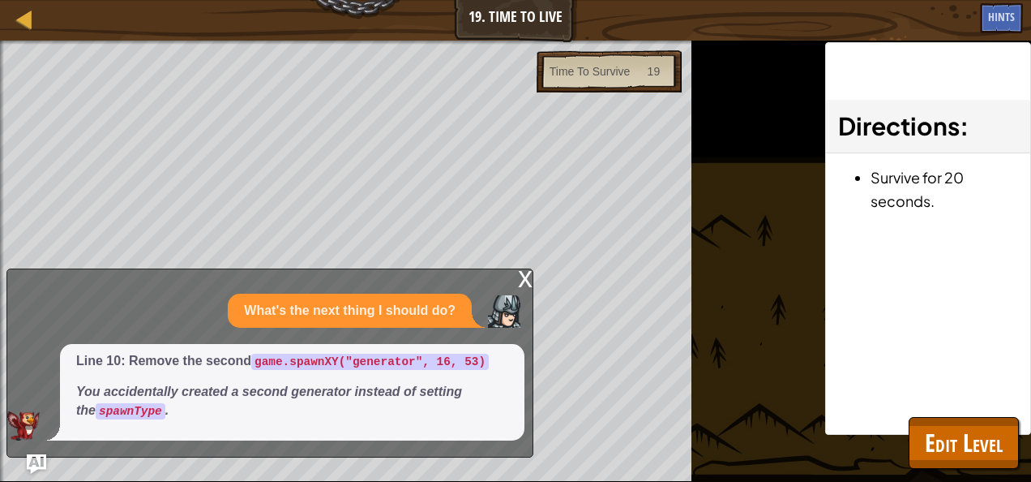
click at [519, 276] on div "x" at bounding box center [525, 277] width 15 height 16
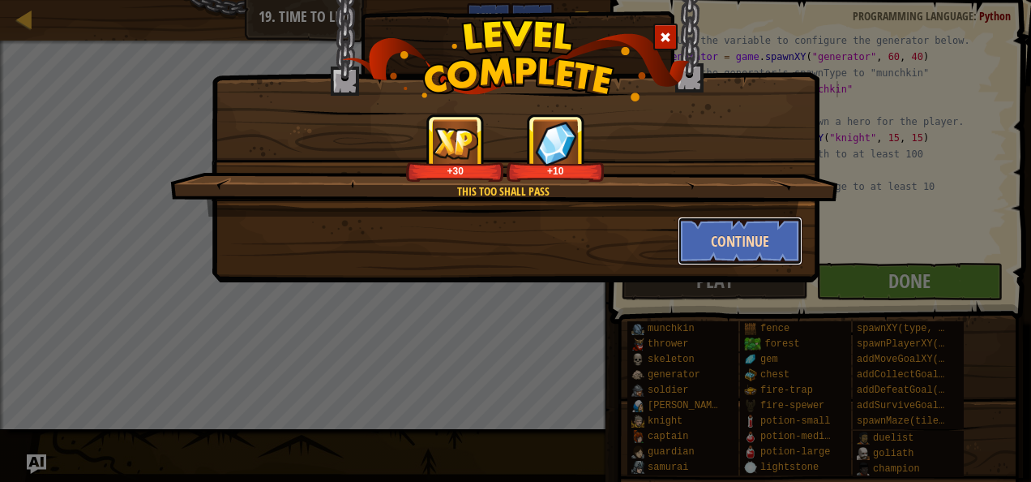
click at [742, 256] on button "Continue" at bounding box center [741, 240] width 126 height 49
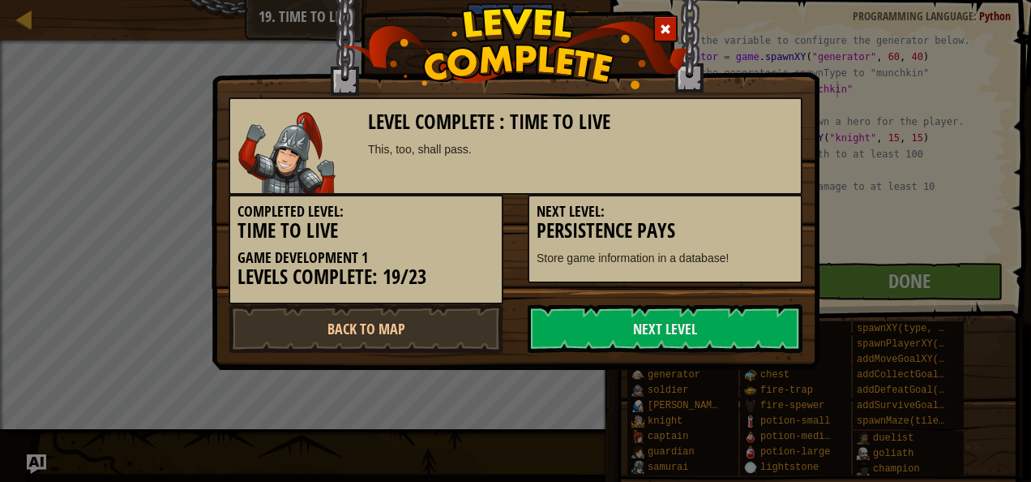
click at [401, 353] on div "Level Complete : Time To Live This, too, shall pass. Completed Level: Time To L…" at bounding box center [516, 164] width 608 height 410
click at [401, 348] on link "Back to Map" at bounding box center [366, 328] width 275 height 49
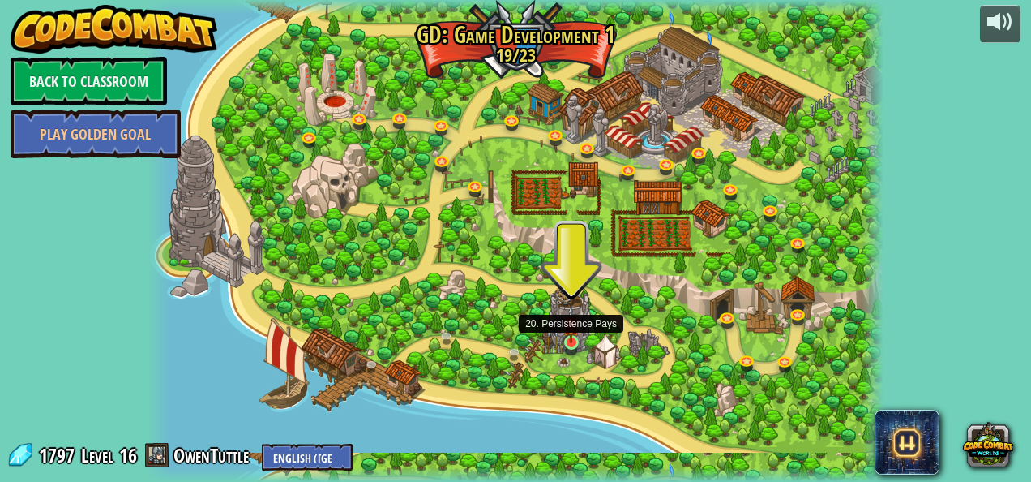
click at [571, 341] on img at bounding box center [571, 324] width 17 height 38
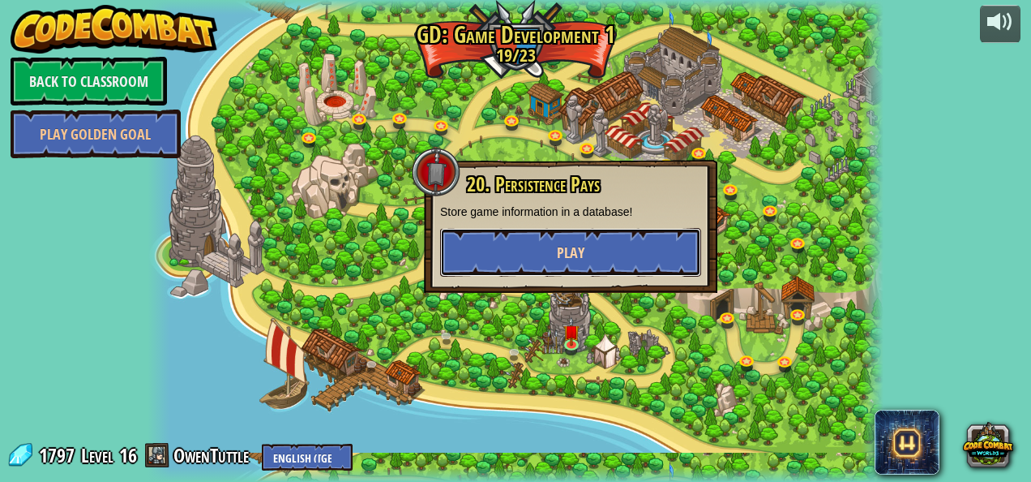
click at [493, 229] on button "Play" at bounding box center [570, 252] width 261 height 49
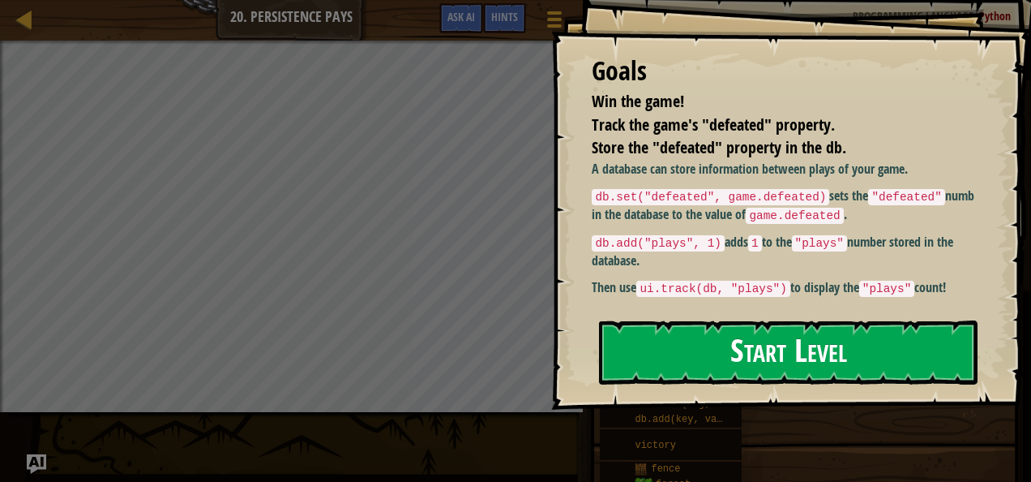
click at [645, 336] on button "Start Level" at bounding box center [788, 352] width 379 height 64
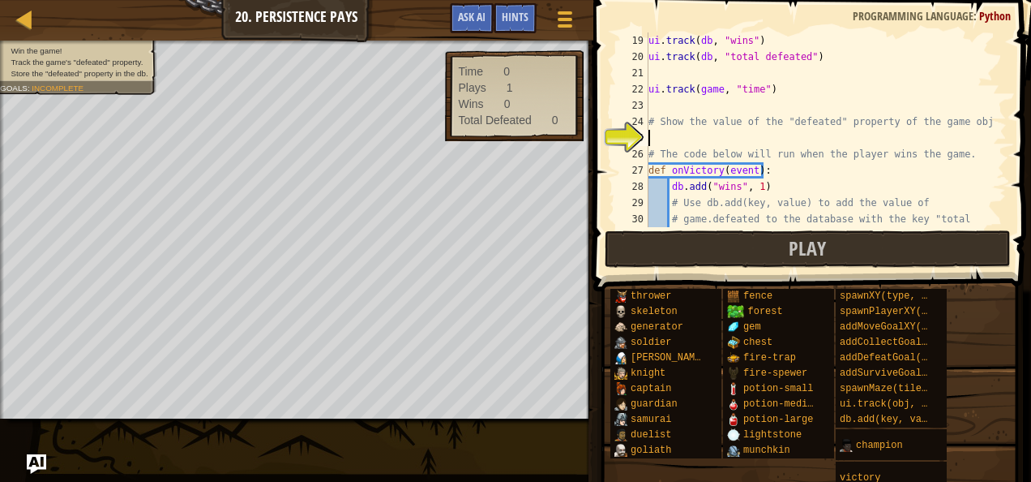
scroll to position [373, 0]
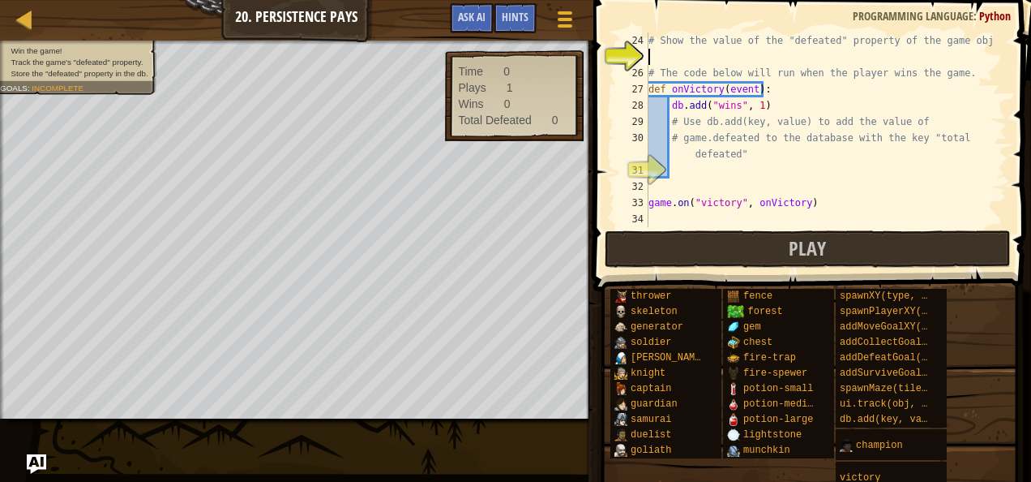
click at [698, 167] on div "# Show the value of the "defeated" property of the game object # The code below…" at bounding box center [819, 145] width 349 height 227
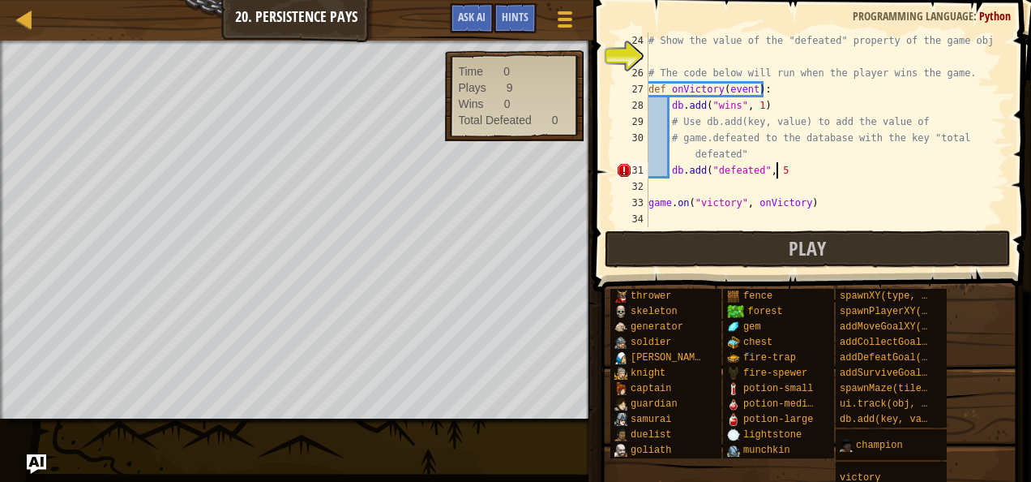
scroll to position [7, 10]
click at [527, 18] on span "Hints" at bounding box center [515, 16] width 27 height 15
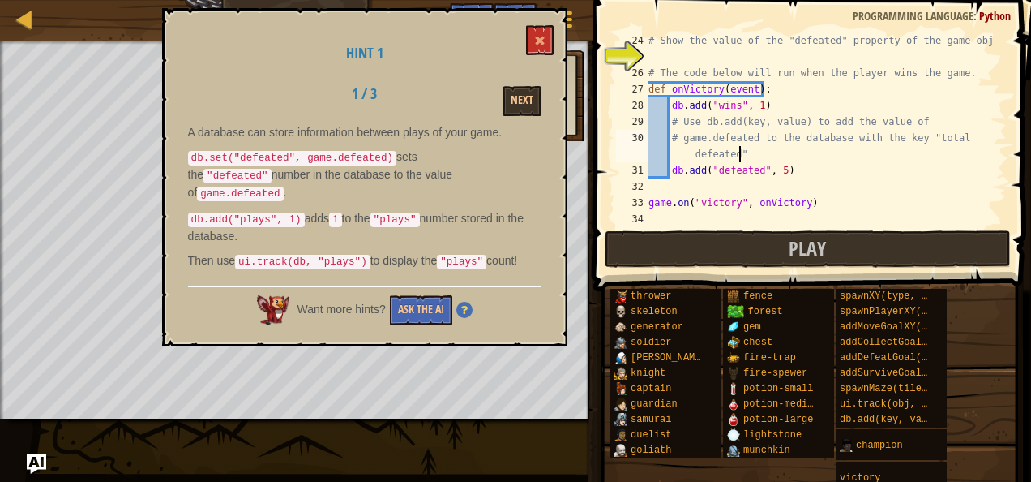
click at [770, 159] on div "# Show the value of the "defeated" property of the game object # The code below…" at bounding box center [819, 145] width 349 height 227
click at [790, 177] on div "# Show the value of the "defeated" property of the game object # The code below…" at bounding box center [819, 145] width 349 height 227
type textarea "db.add("defeated", 5)"
type textarea "\"
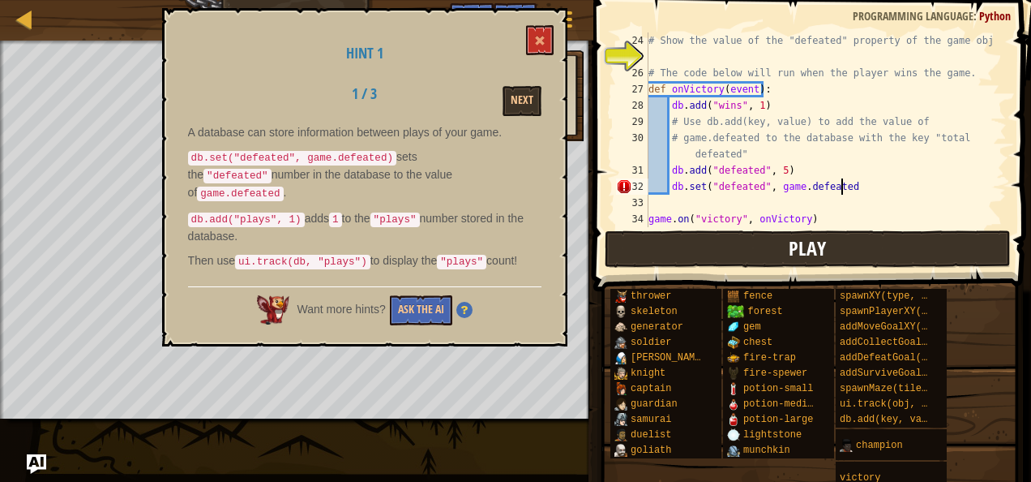
scroll to position [7, 15]
type textarea "db.set("defeated", game.defeated)"
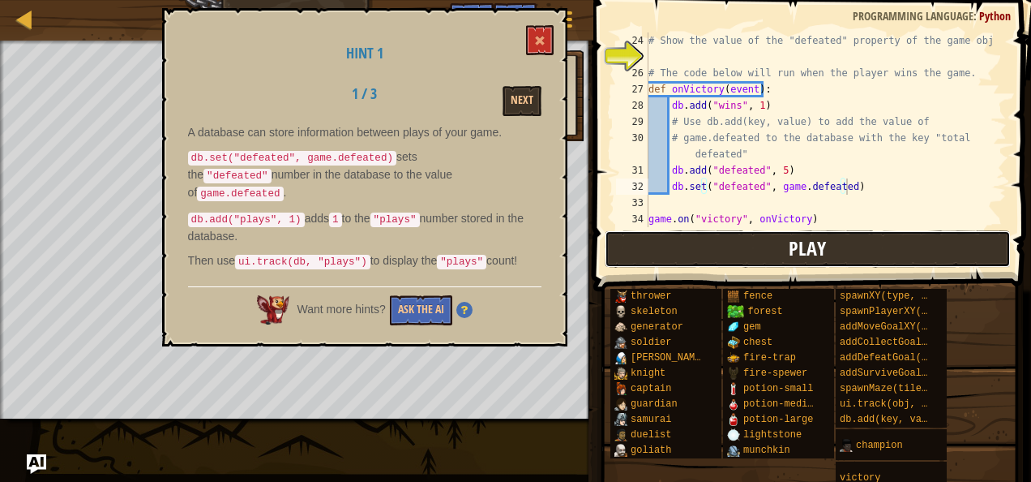
click at [866, 234] on button "Play" at bounding box center [808, 248] width 406 height 37
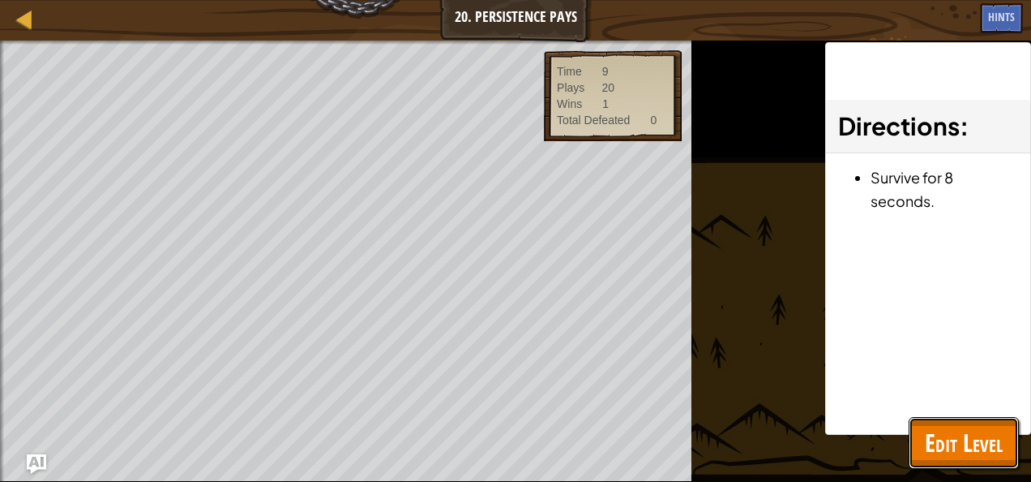
click at [970, 434] on span "Edit Level" at bounding box center [964, 442] width 78 height 33
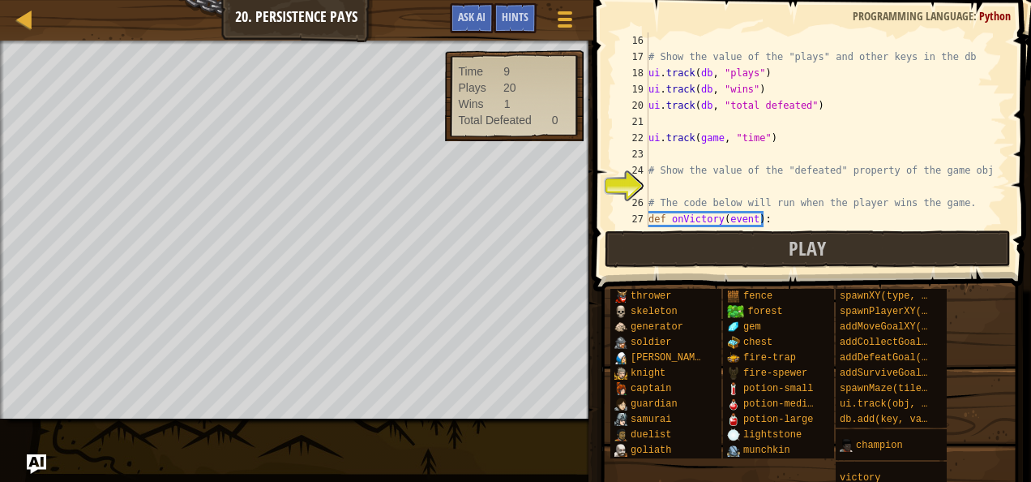
scroll to position [7, 0]
click at [711, 184] on div "# Show the value of the "plays" and other keys in the db ui . track ( db , "pla…" at bounding box center [819, 145] width 349 height 227
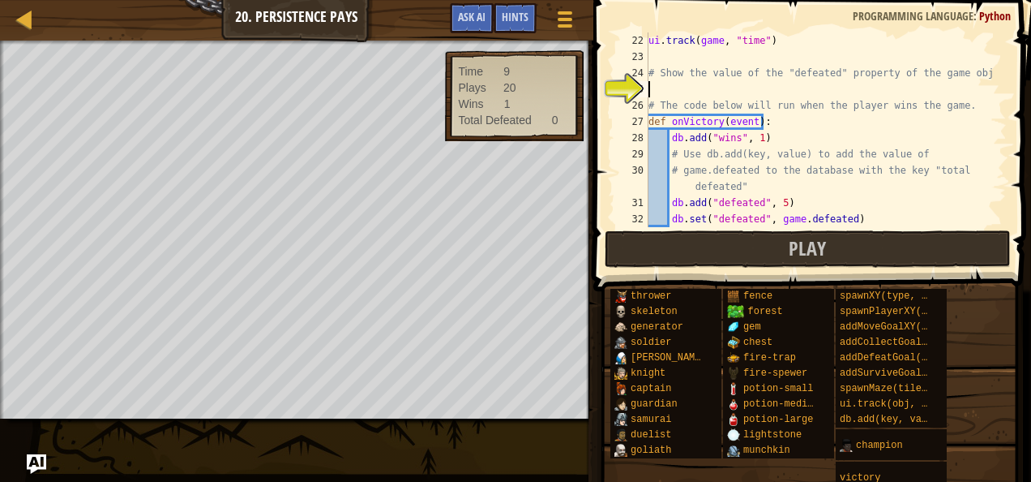
scroll to position [341, 0]
click at [452, 3] on button "Ask AI" at bounding box center [472, 18] width 44 height 30
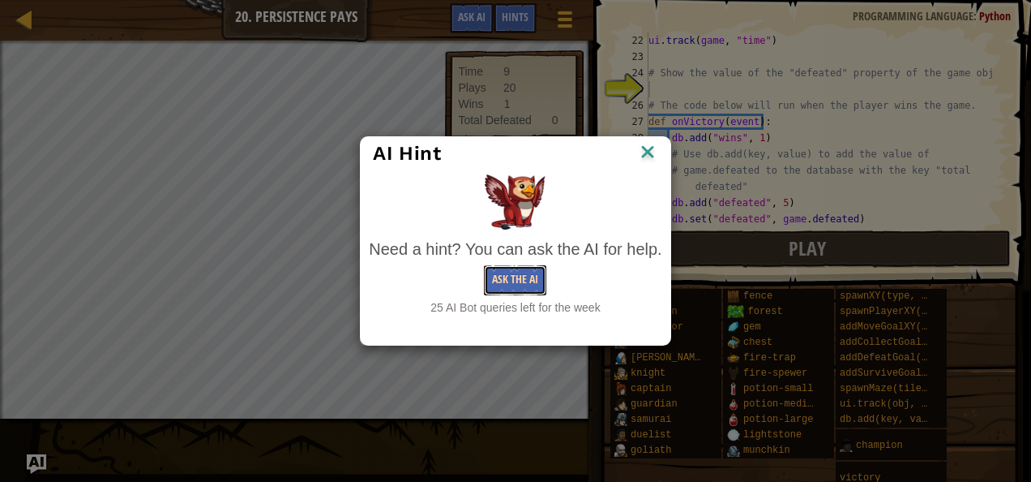
click at [515, 272] on button "Ask the AI" at bounding box center [515, 280] width 62 height 30
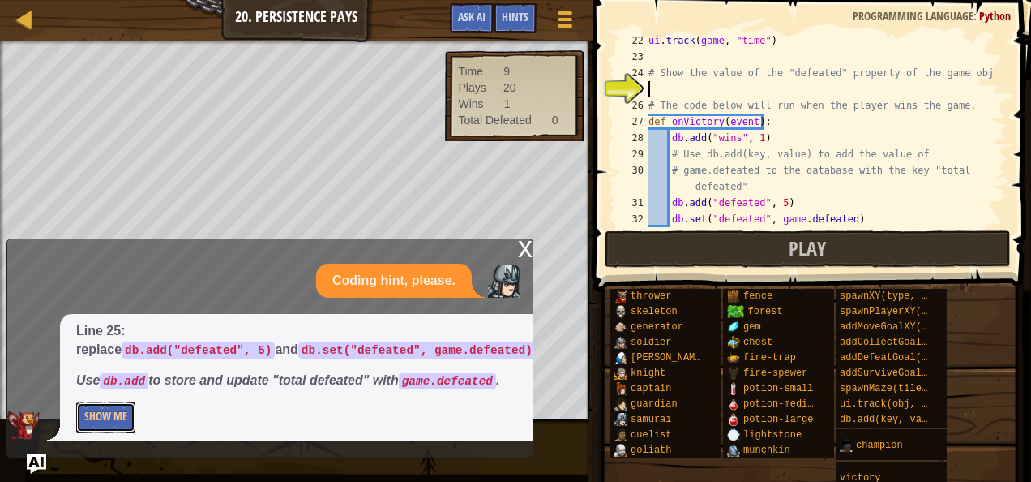
click at [118, 409] on button "Show Me" at bounding box center [105, 417] width 59 height 30
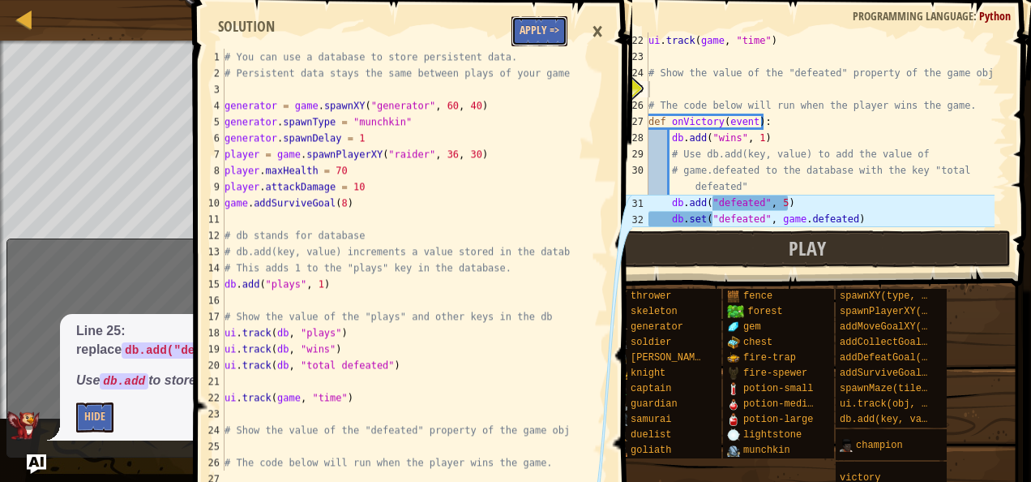
click at [545, 28] on button "Apply =>" at bounding box center [540, 31] width 56 height 30
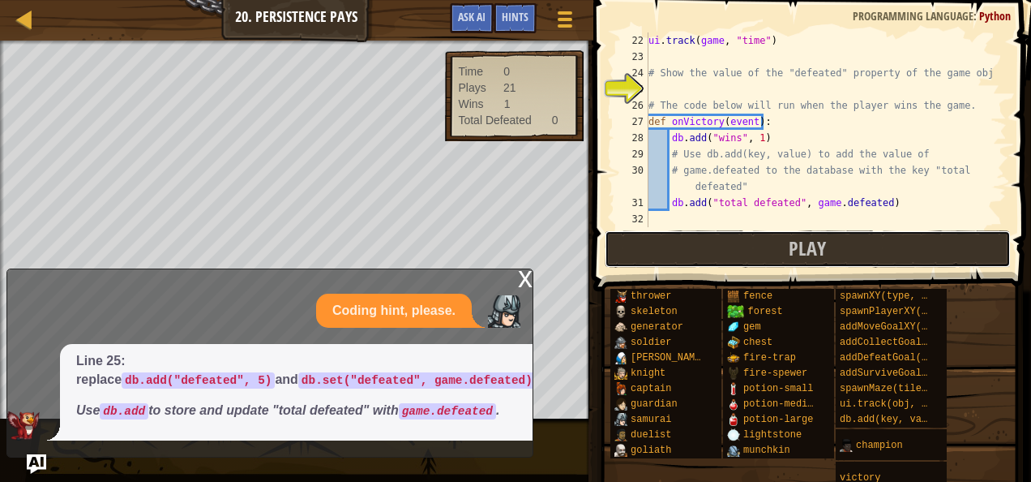
click at [649, 242] on button "Play" at bounding box center [808, 248] width 406 height 37
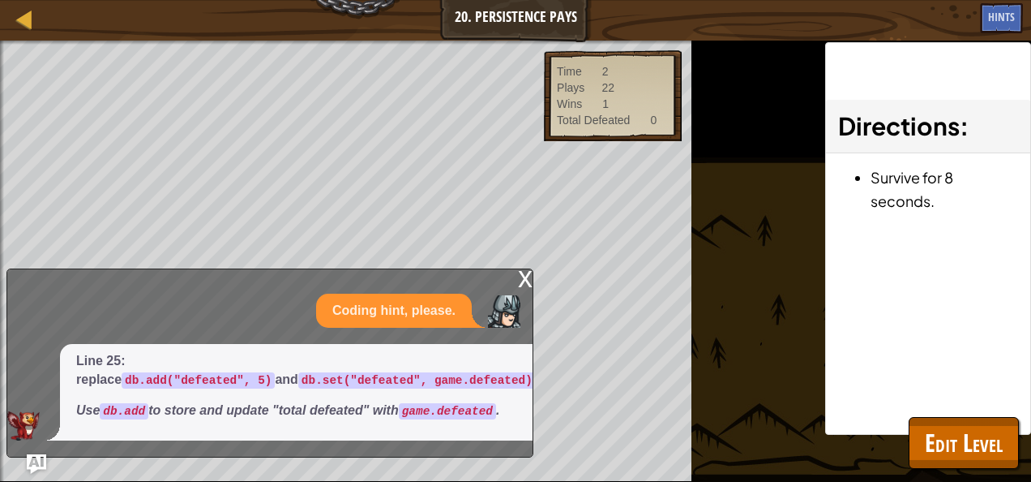
click at [525, 269] on div "x" at bounding box center [525, 277] width 15 height 16
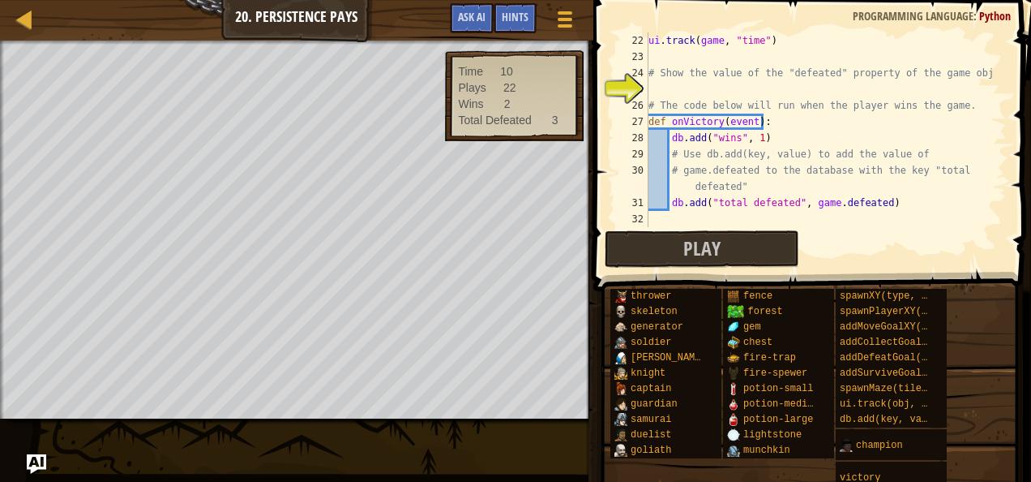
click at [840, 84] on div "ui . track ( game , "time" ) # Show the value of the "defeated" property of the…" at bounding box center [819, 145] width 349 height 227
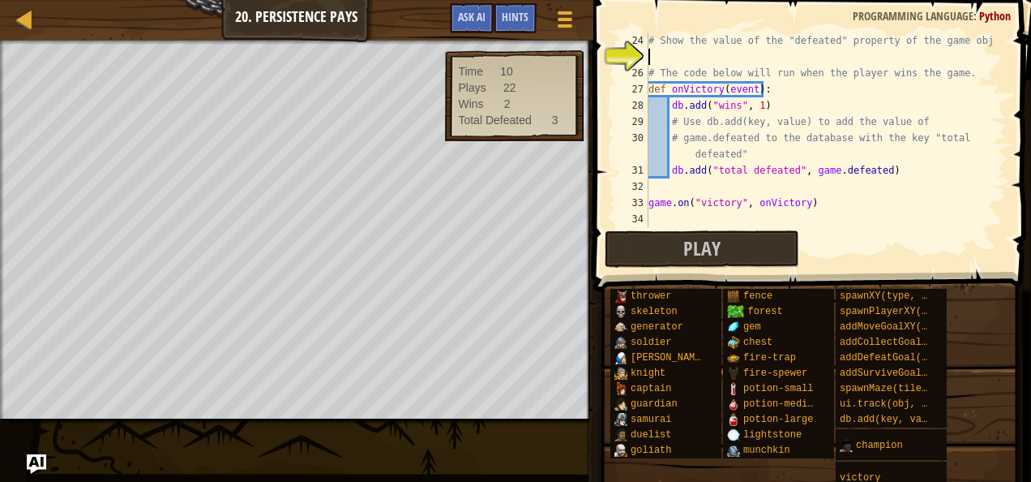
scroll to position [373, 0]
click at [499, 6] on div "Hints" at bounding box center [515, 18] width 43 height 30
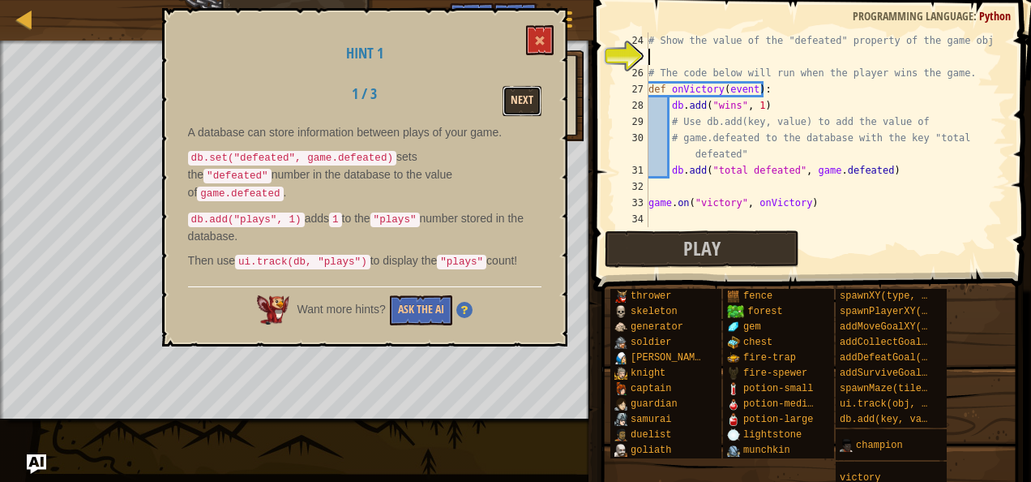
click at [511, 94] on button "Next" at bounding box center [522, 101] width 39 height 30
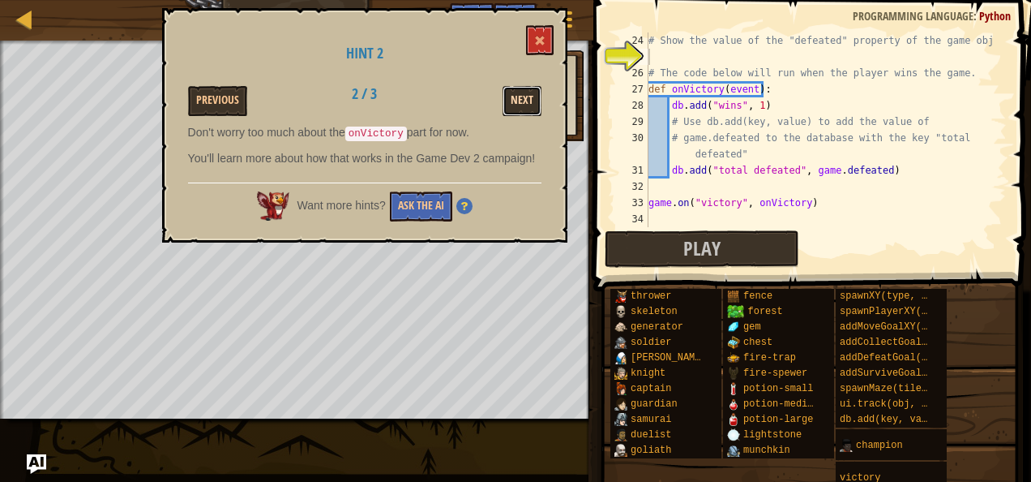
click at [520, 91] on button "Next" at bounding box center [522, 101] width 39 height 30
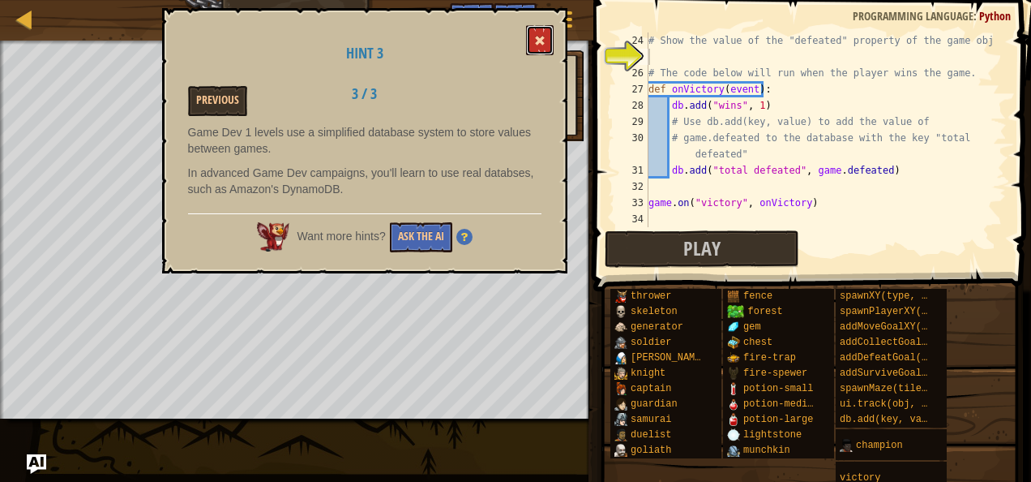
click at [542, 44] on span at bounding box center [539, 40] width 11 height 11
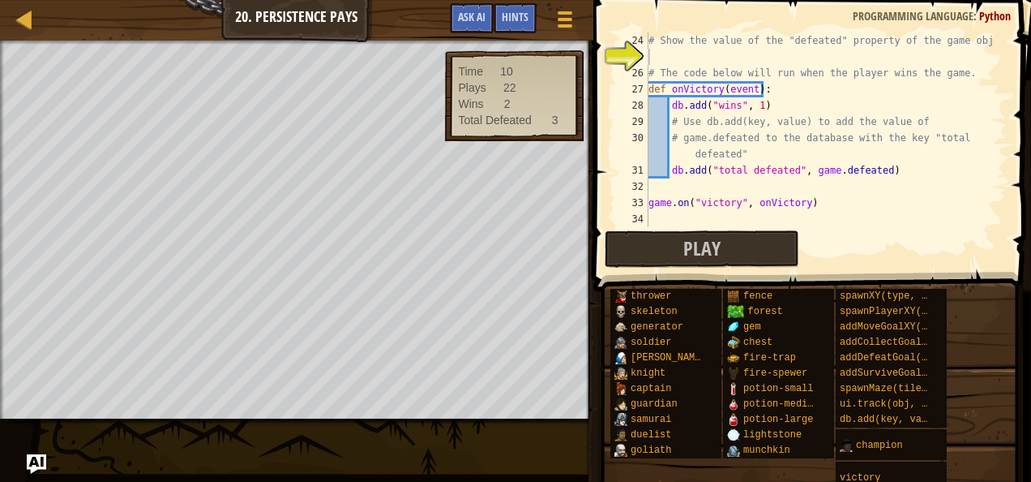
click at [0, 0] on html "Map Game Development 1 20. Persistence Pays Game Menu Done Hints Ask AI 1 2 3 4…" at bounding box center [515, 0] width 1031 height 0
click at [743, 186] on div "# Show the value of the "defeated" property of the game object # The code below…" at bounding box center [819, 145] width 349 height 227
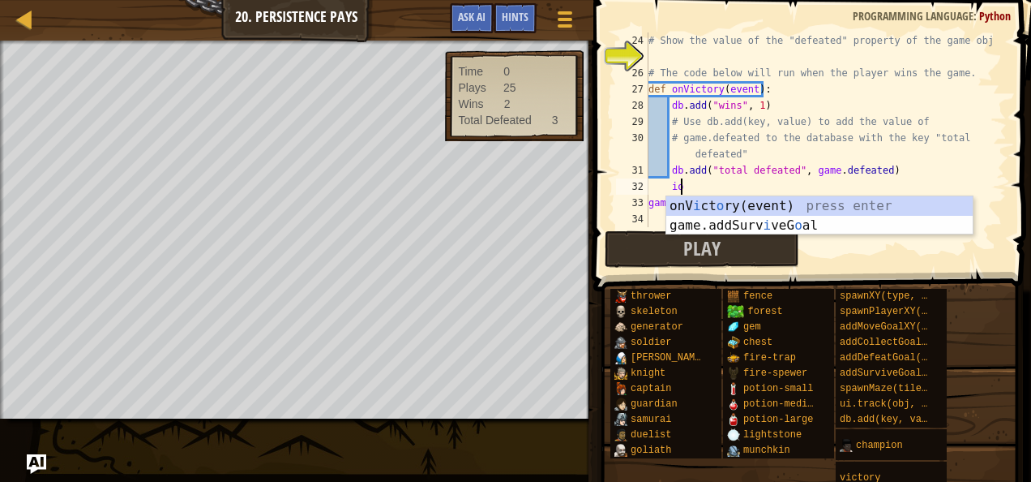
type textarea "i"
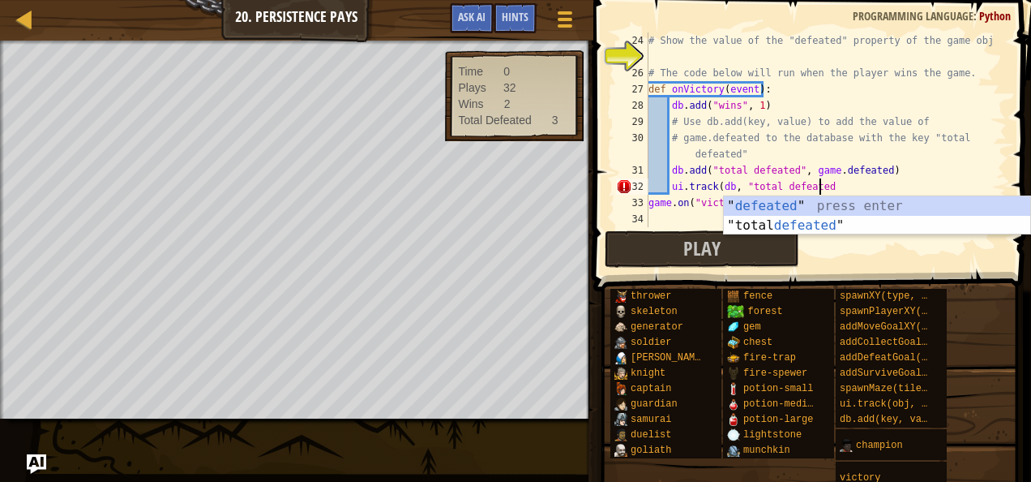
scroll to position [7, 13]
type textarea "ui.track(db, "total defeated")"
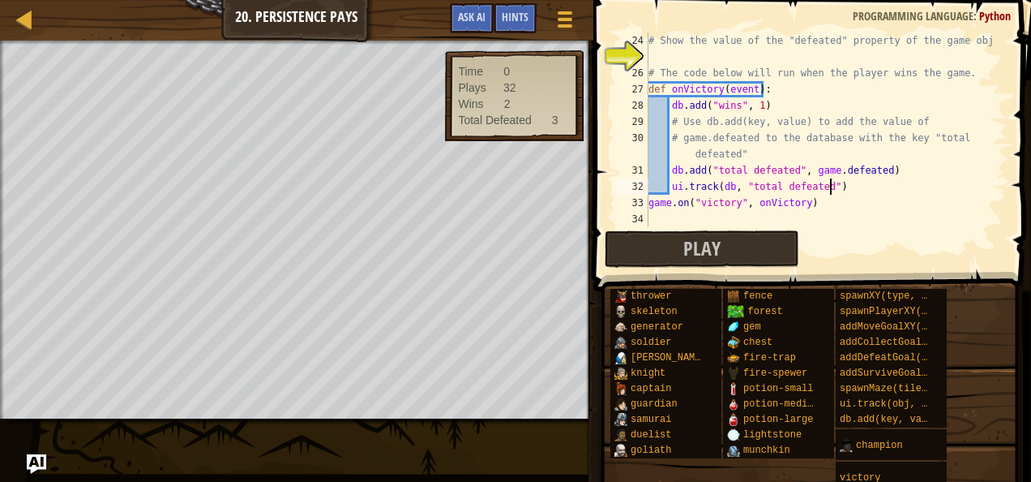
scroll to position [7, 15]
click at [764, 57] on div "# Show the value of the "defeated" property of the game object # The code below…" at bounding box center [819, 145] width 349 height 227
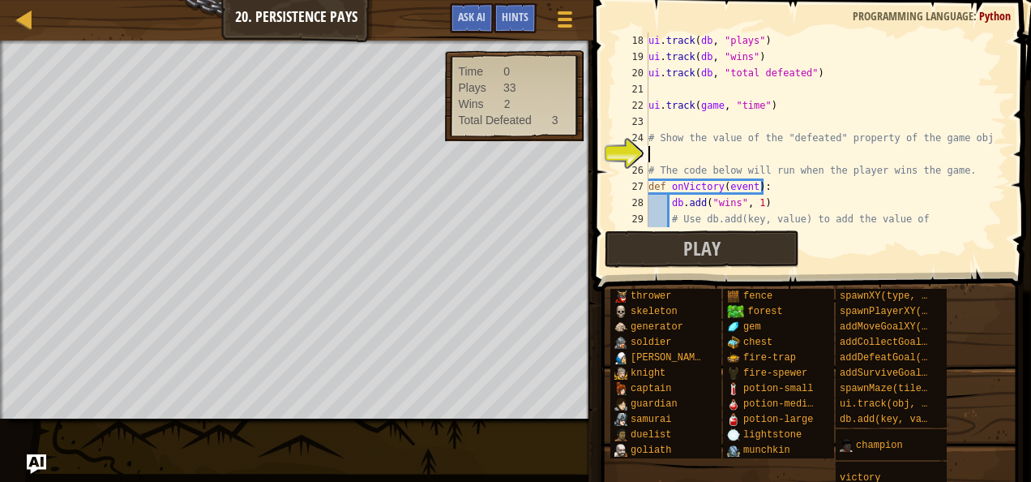
scroll to position [276, 0]
click at [509, 21] on span "Hints" at bounding box center [515, 16] width 27 height 15
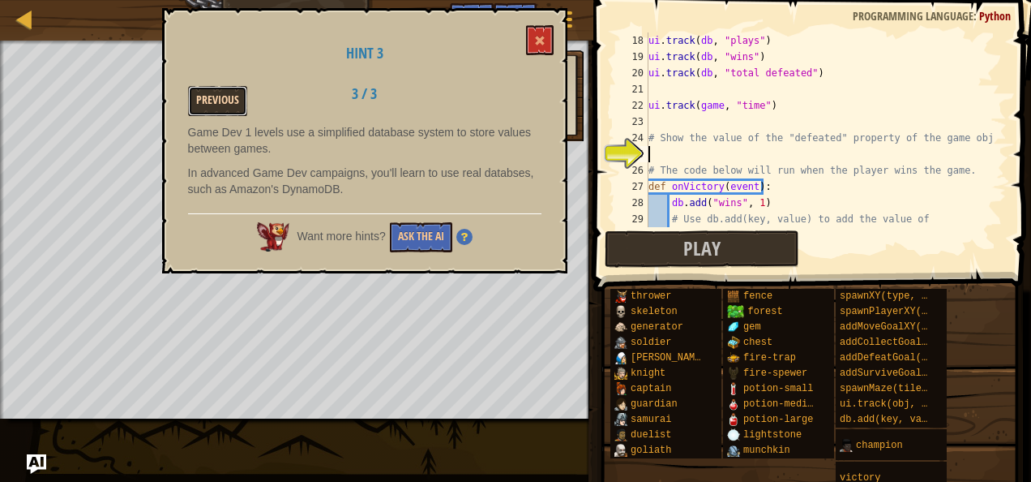
click at [222, 104] on button "Previous" at bounding box center [217, 101] width 59 height 30
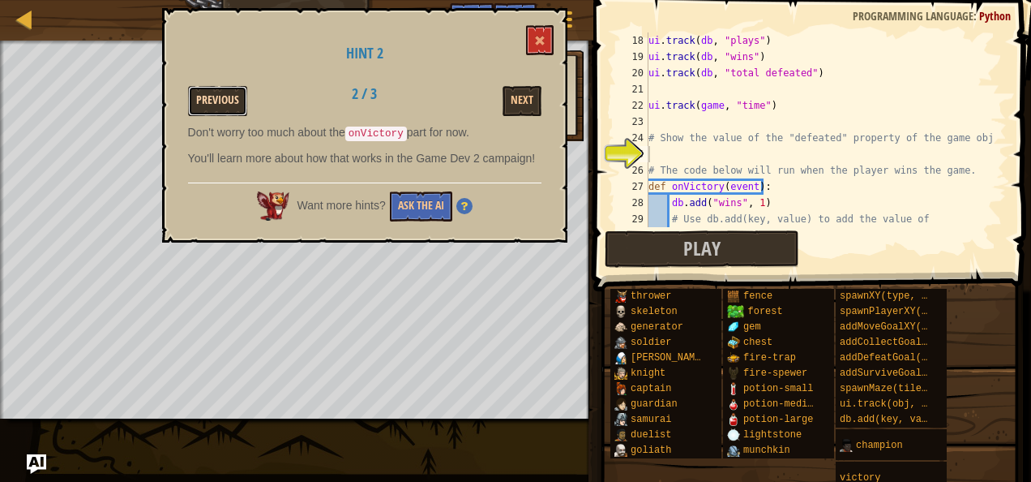
click at [224, 104] on button "Previous" at bounding box center [217, 101] width 59 height 30
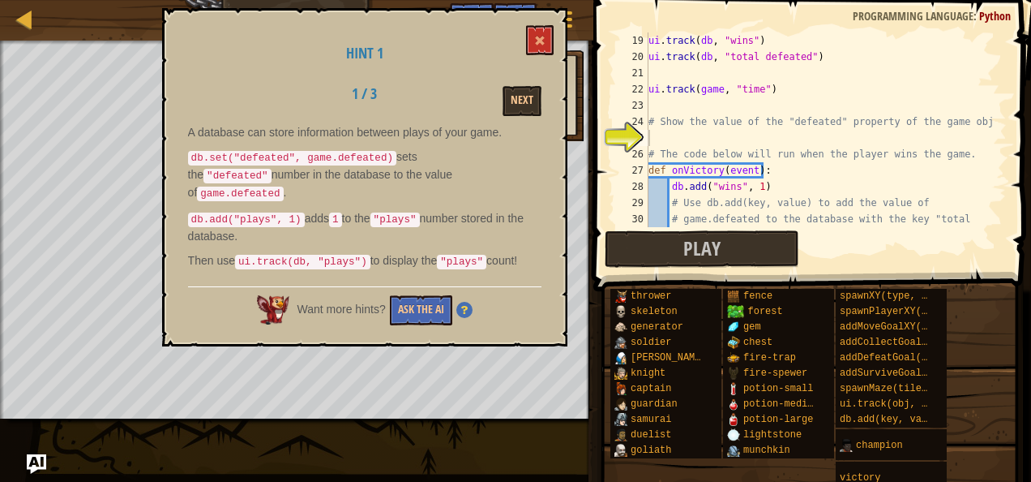
scroll to position [292, 0]
click at [663, 143] on div "ui . track ( db , "wins" ) ui . track ( db , "total defeated" ) ui . track ( ga…" at bounding box center [819, 153] width 349 height 243
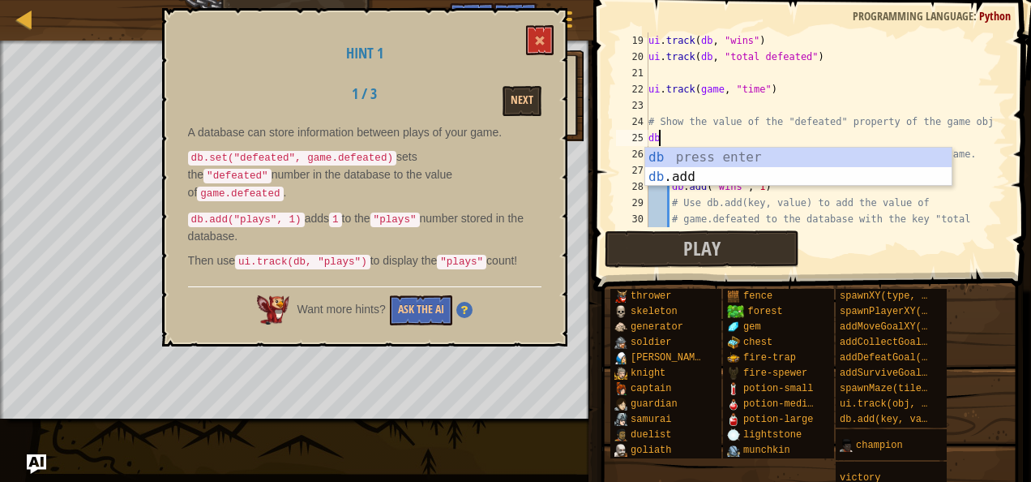
scroll to position [7, 0]
type textarea "d"
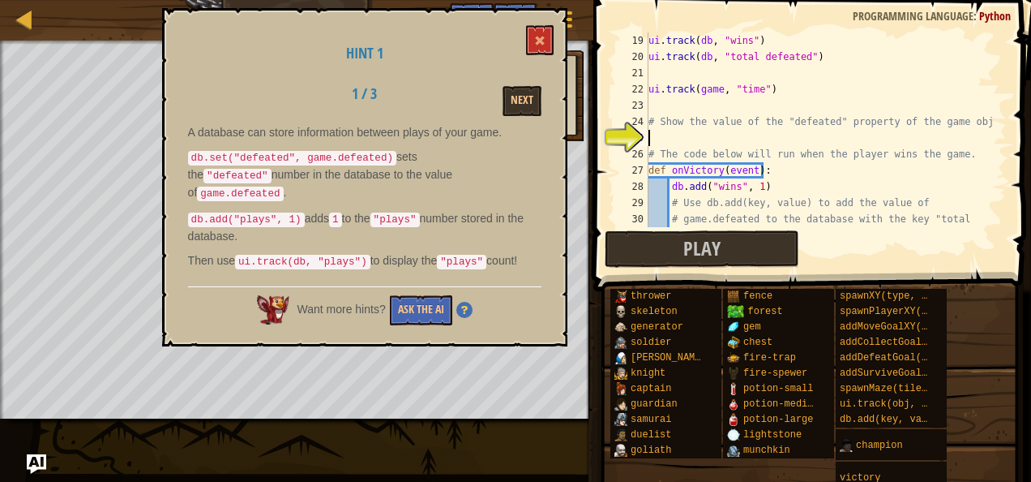
type textarea "# Show the value of the "defeated" property of the game object"
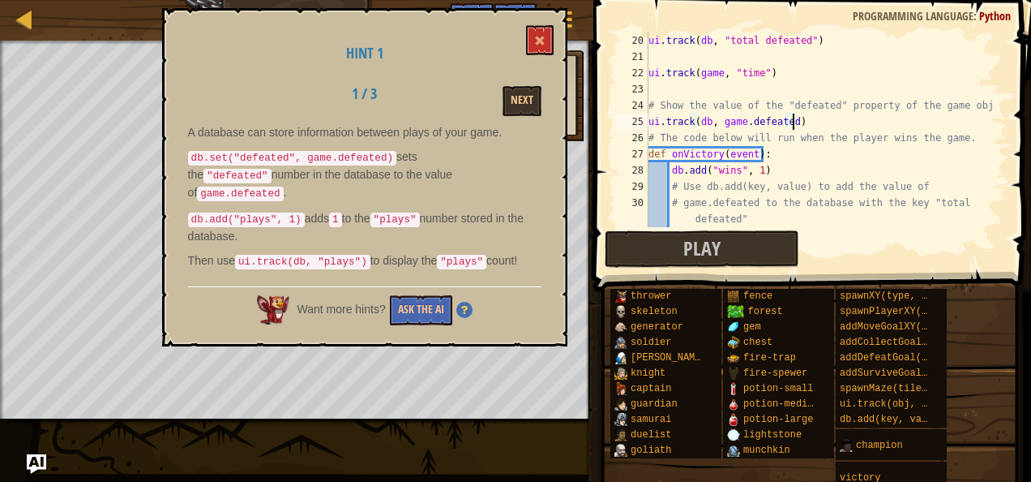
scroll to position [7, 11]
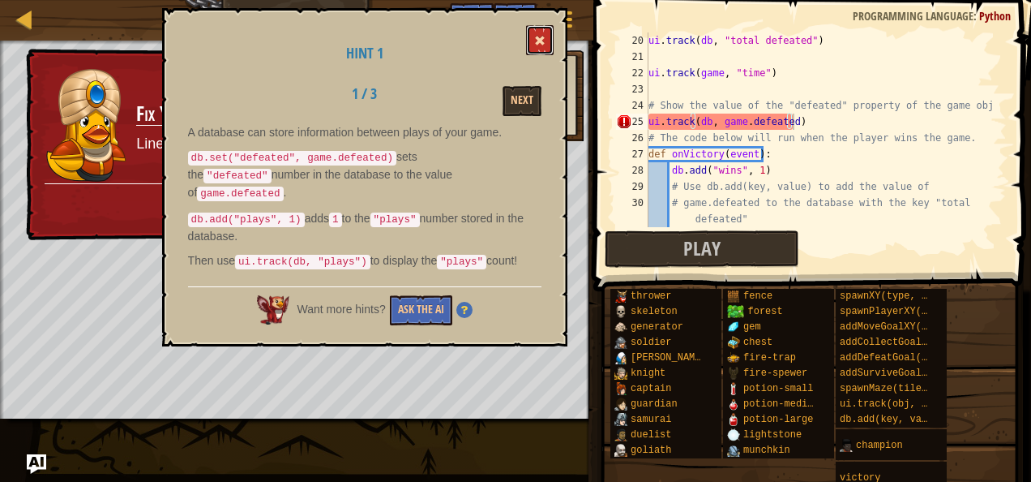
click at [546, 29] on button at bounding box center [540, 40] width 28 height 30
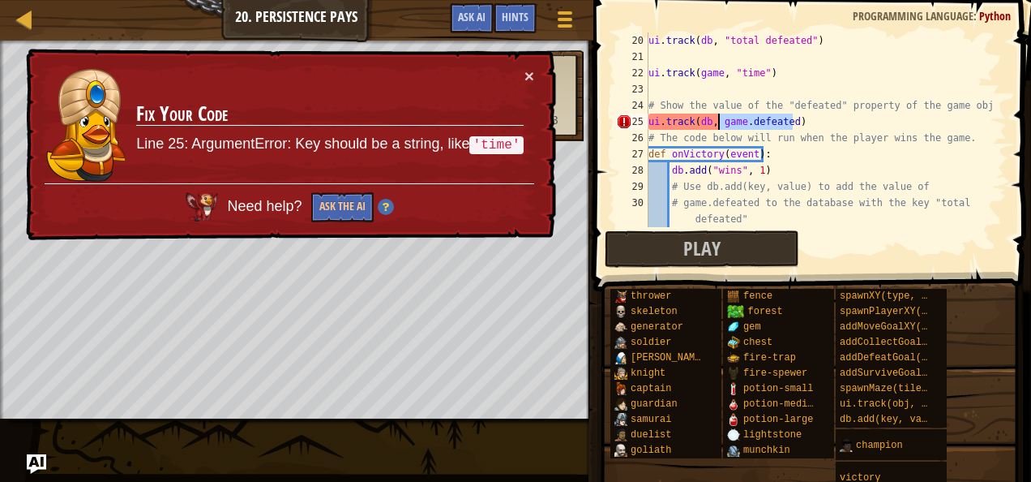
drag, startPoint x: 801, startPoint y: 120, endPoint x: 719, endPoint y: 120, distance: 81.9
click at [719, 120] on div "ui . track ( db , "total defeated" ) ui . track ( game , "time" ) # Show the va…" at bounding box center [819, 145] width 349 height 227
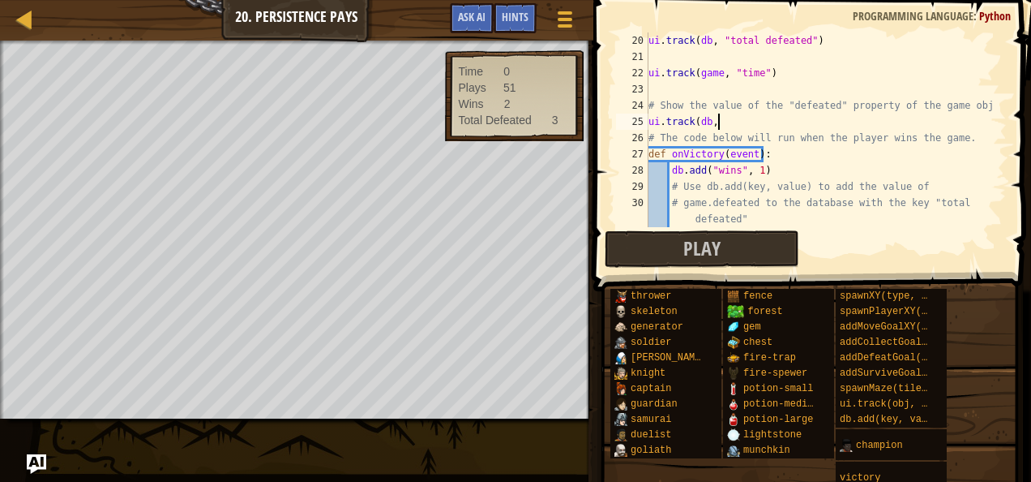
scroll to position [7, 5]
click at [516, 13] on span "Hints" at bounding box center [515, 16] width 27 height 15
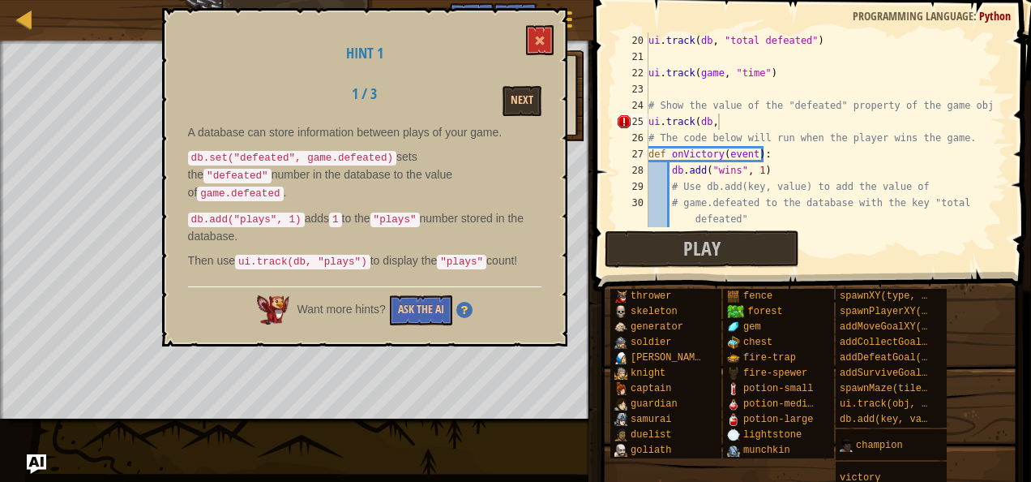
drag, startPoint x: 533, startPoint y: 23, endPoint x: 699, endPoint y: 94, distance: 180.1
click at [538, 23] on div "Hint 1 1 / 3 Next A database can store information between plays of your game. …" at bounding box center [364, 177] width 405 height 338
click at [537, 49] on button at bounding box center [540, 40] width 28 height 30
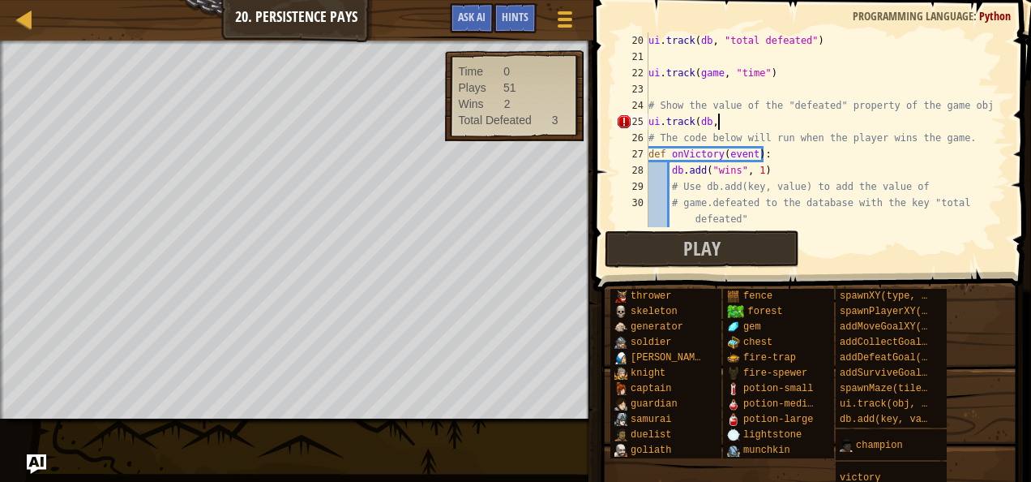
click at [727, 118] on div "ui . track ( db , "total defeated" ) ui . track ( game , "time" ) # Show the va…" at bounding box center [819, 145] width 349 height 227
click at [819, 114] on div "ui . track ( db , "total defeated" ) ui . track ( game , "time" ) # Show the va…" at bounding box center [819, 145] width 349 height 227
click at [683, 238] on button "Play" at bounding box center [702, 248] width 195 height 37
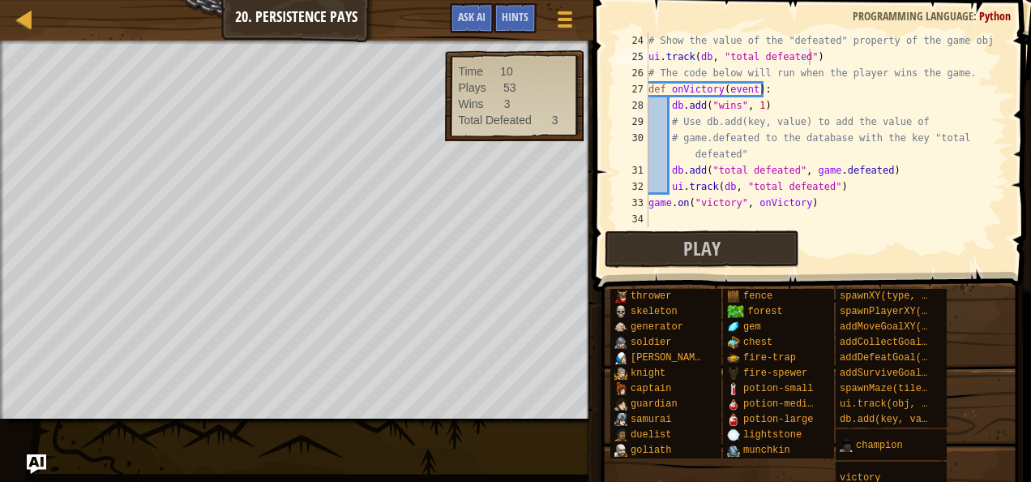
scroll to position [276, 0]
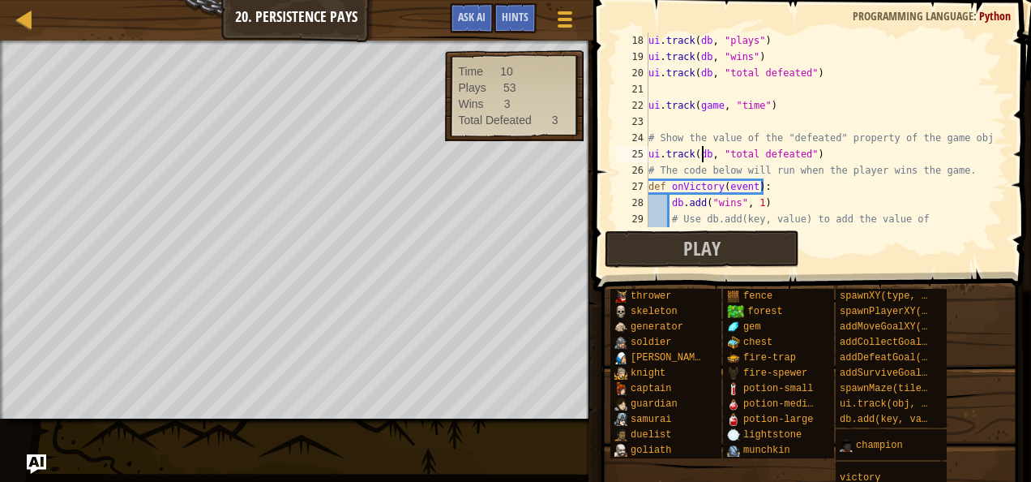
click at [705, 151] on div "ui . track ( db , "plays" ) ui . track ( db , "wins" ) ui . track ( db , "total…" at bounding box center [819, 153] width 349 height 243
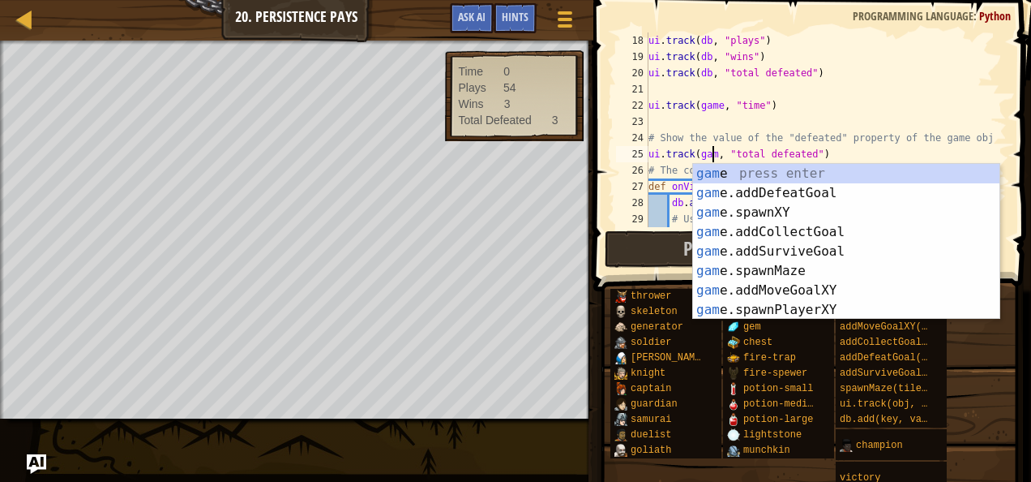
scroll to position [7, 5]
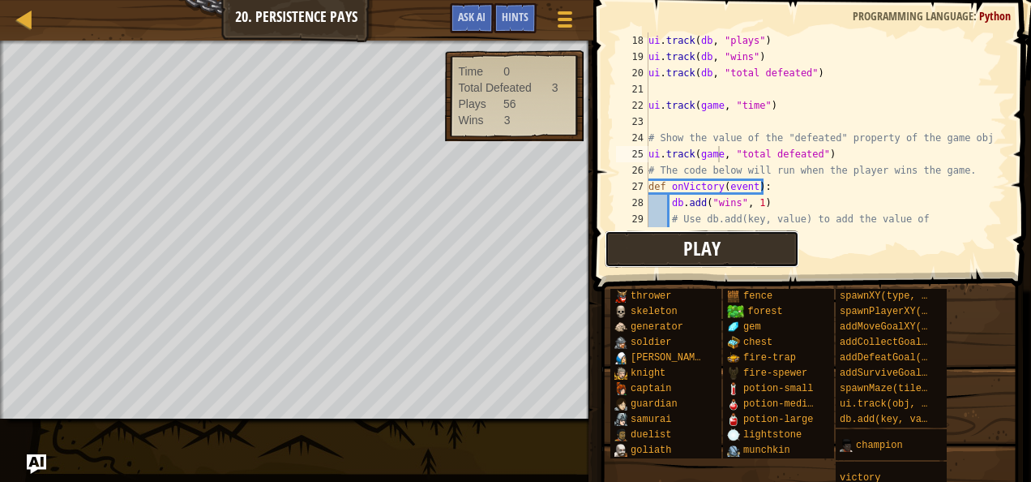
click at [651, 241] on button "Play" at bounding box center [702, 248] width 195 height 37
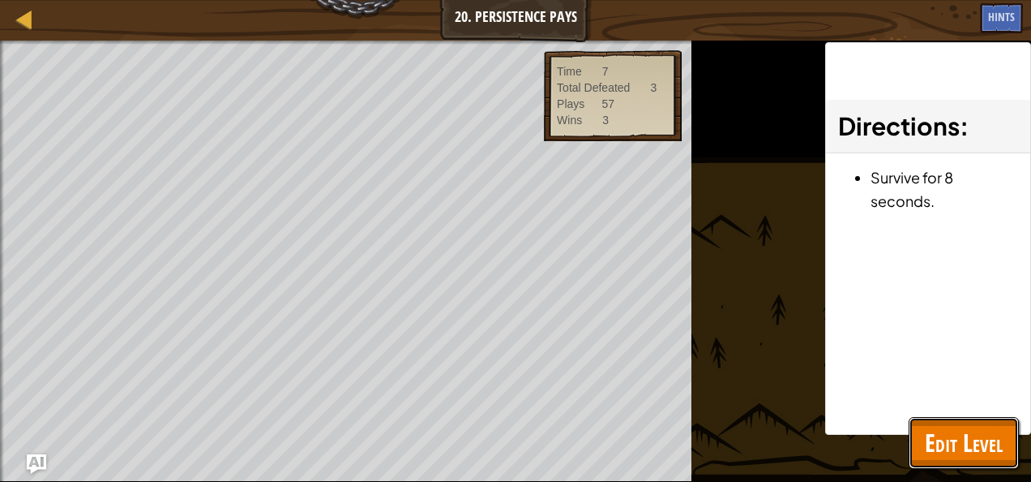
click at [959, 451] on span "Edit Level" at bounding box center [964, 442] width 78 height 33
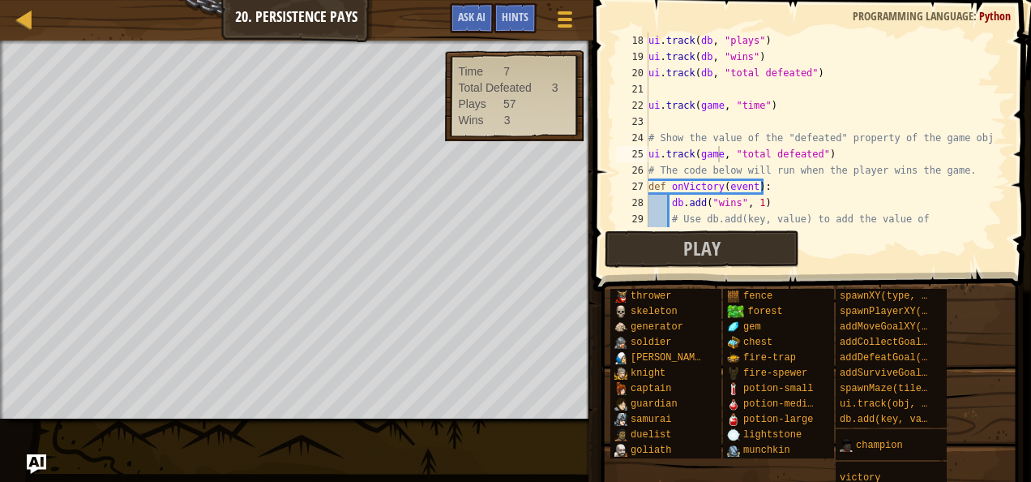
click at [754, 155] on div "ui . track ( db , "plays" ) ui . track ( db , "wins" ) ui . track ( db , "total…" at bounding box center [819, 153] width 349 height 243
click at [764, 142] on div "ui . track ( db , "plays" ) ui . track ( db , "wins" ) ui . track ( db , "total…" at bounding box center [819, 153] width 349 height 243
click at [766, 151] on div "ui . track ( db , "plays" ) ui . track ( db , "wins" ) ui . track ( db , "total…" at bounding box center [819, 153] width 349 height 243
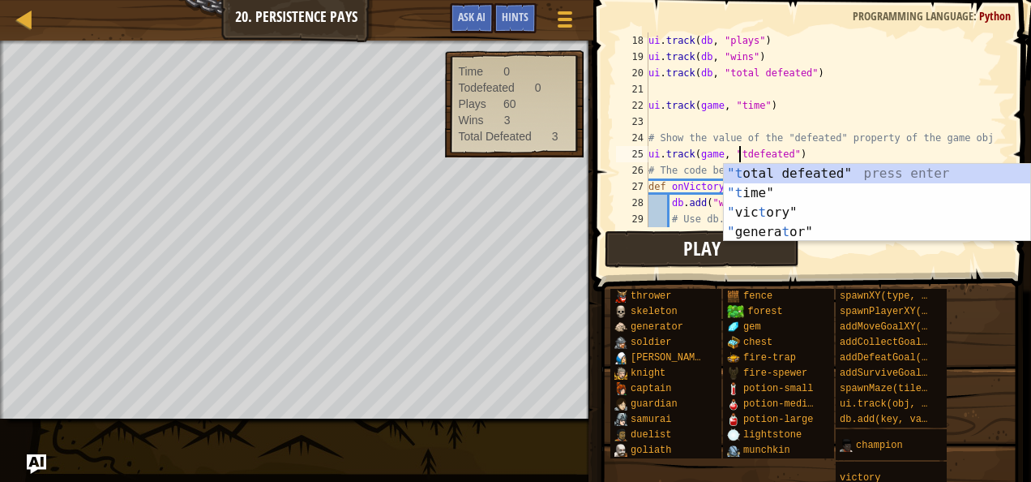
type textarea "ui.track(game, "defeated")"
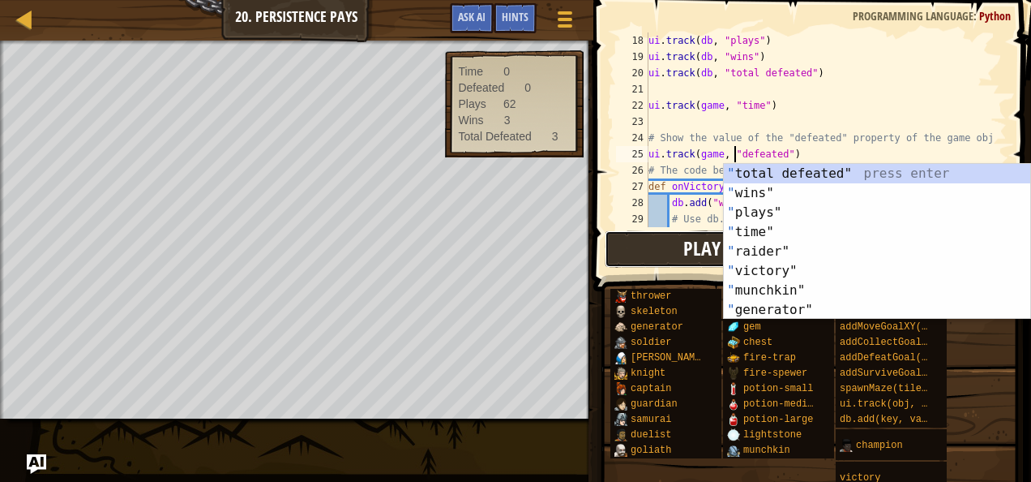
click at [650, 252] on button "Play" at bounding box center [702, 248] width 195 height 37
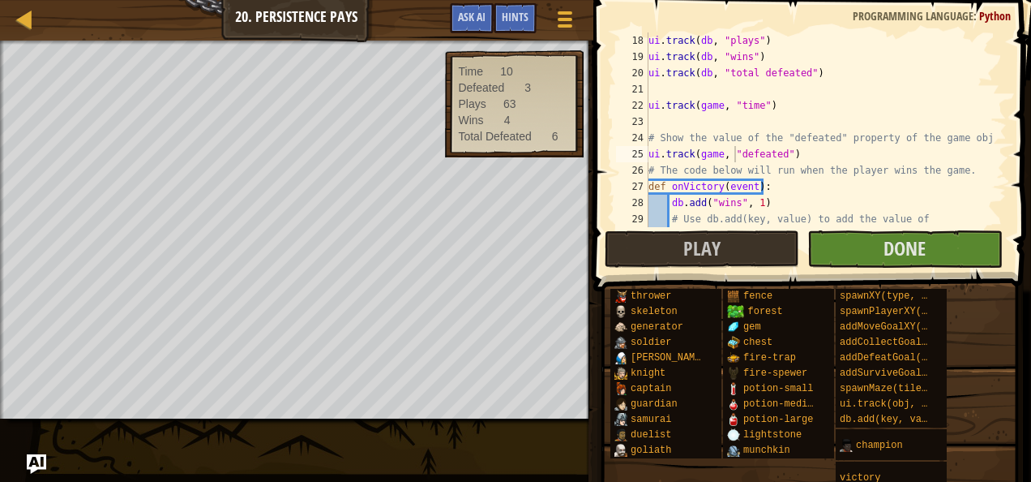
click at [532, 139] on div "6" at bounding box center [551, 136] width 39 height 16
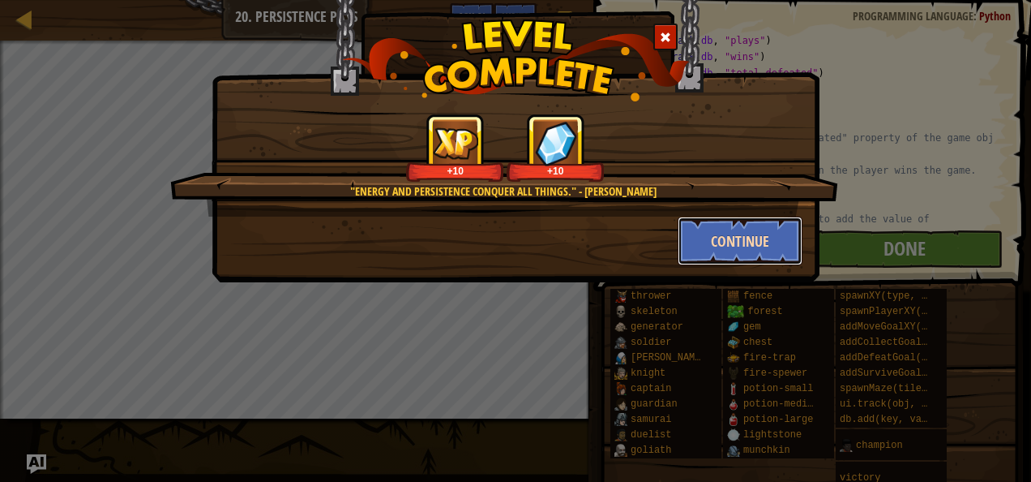
click at [760, 245] on button "Continue" at bounding box center [741, 240] width 126 height 49
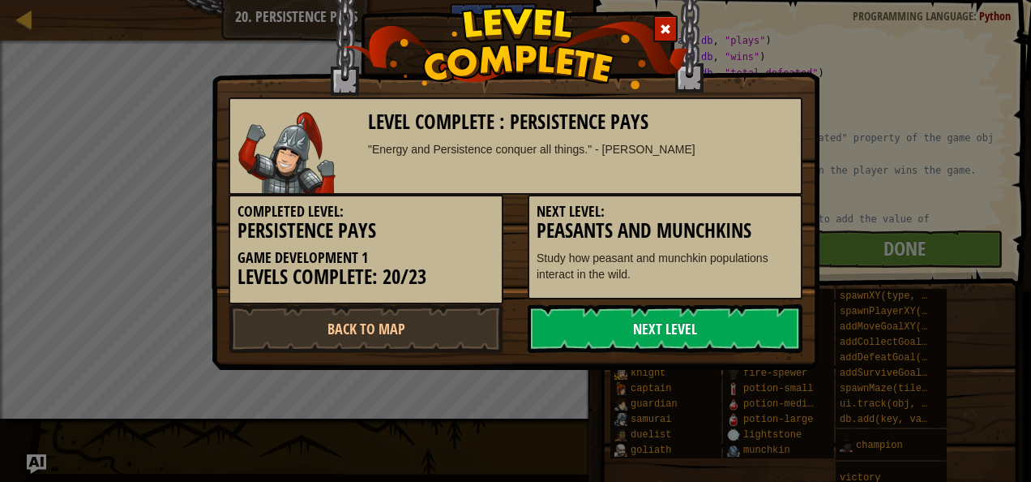
click at [601, 323] on link "Next Level" at bounding box center [665, 328] width 275 height 49
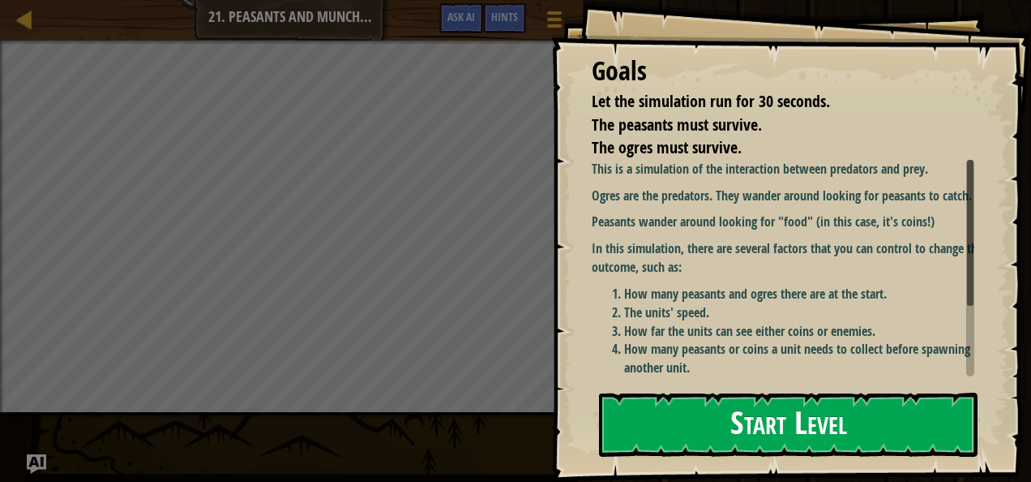
click at [731, 443] on button "Start Level" at bounding box center [788, 424] width 379 height 64
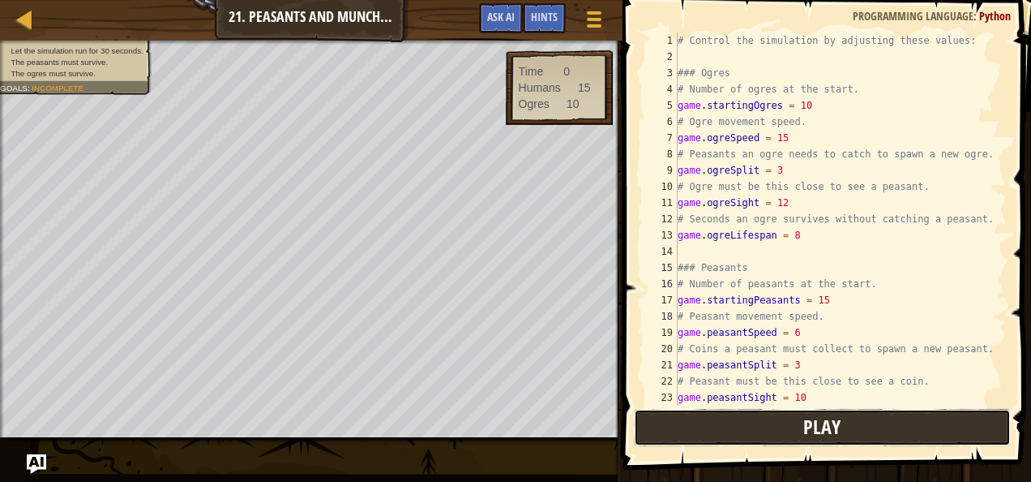
click at [739, 419] on button "Play" at bounding box center [823, 427] width 378 height 37
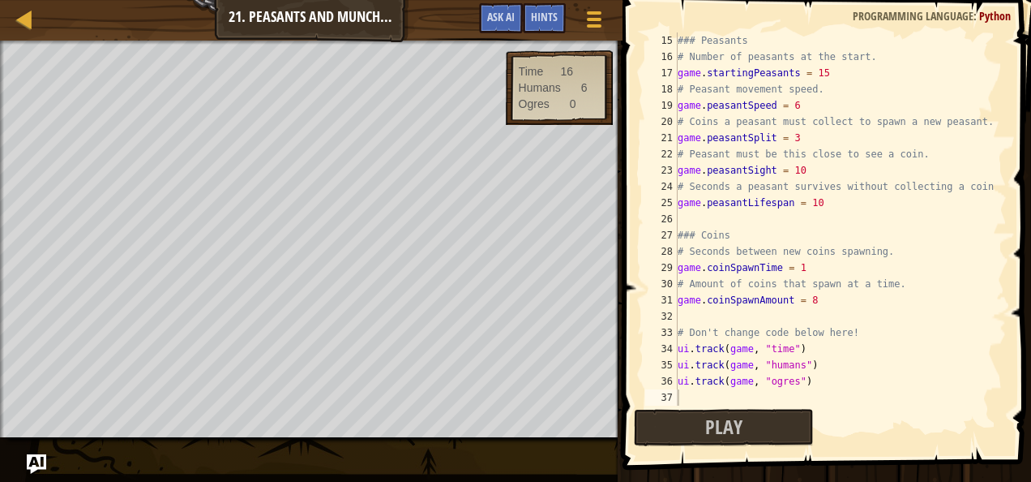
scroll to position [227, 0]
click at [499, 16] on span "Ask AI" at bounding box center [501, 16] width 28 height 15
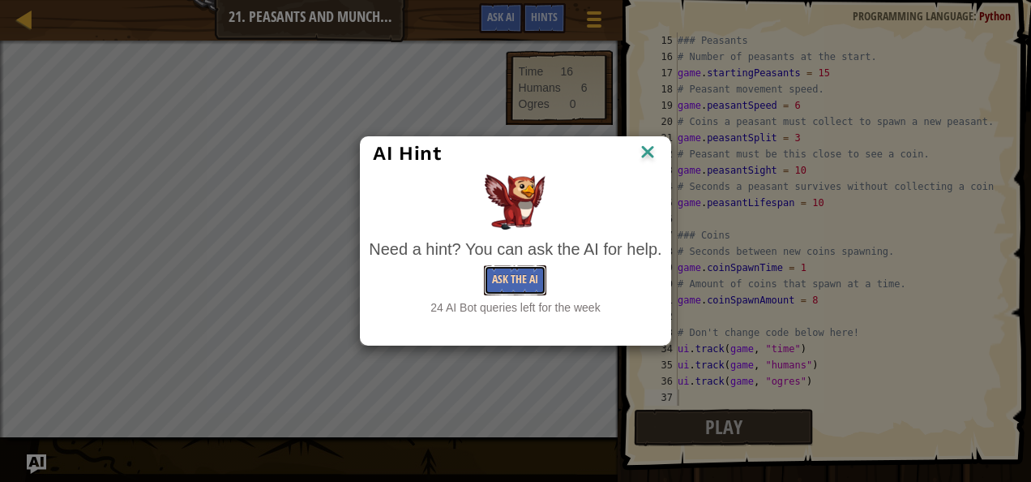
click at [510, 279] on button "Ask the AI" at bounding box center [515, 280] width 62 height 30
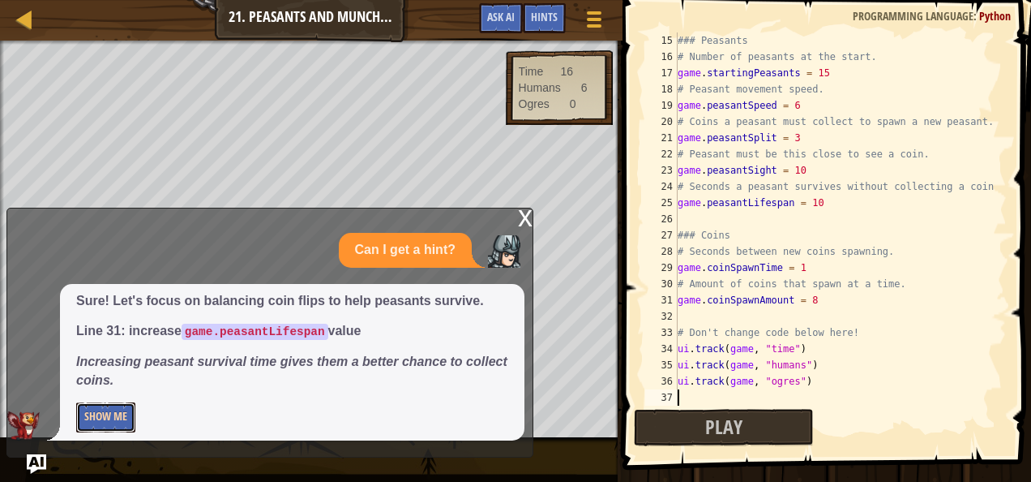
click at [119, 415] on button "Show Me" at bounding box center [105, 417] width 59 height 30
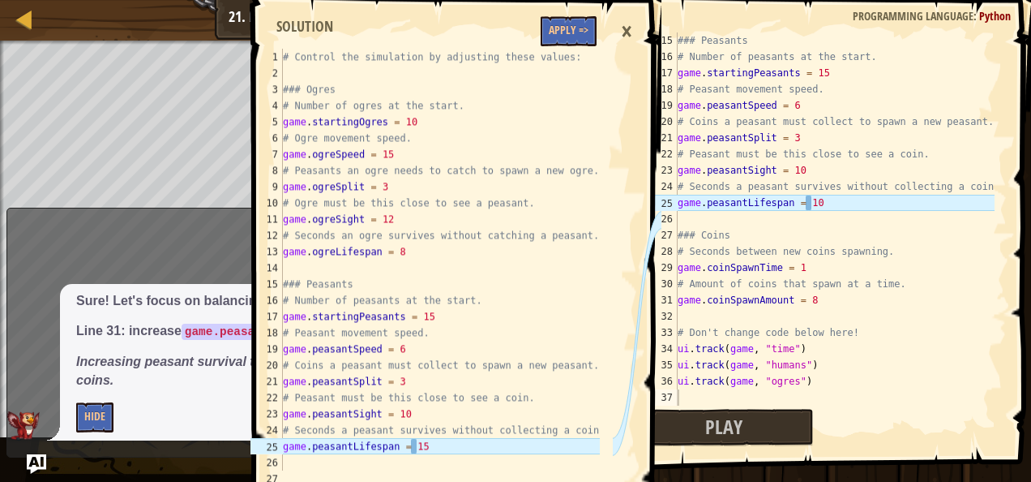
click at [826, 207] on div "### Peasants # Number of peasants at the start. game . startingPeasants = 15 # …" at bounding box center [835, 234] width 320 height 405
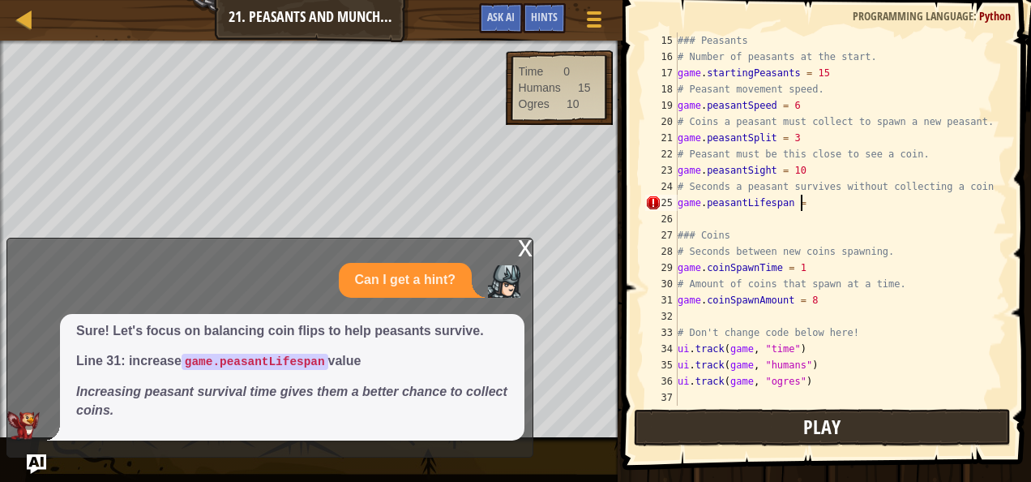
scroll to position [7, 10]
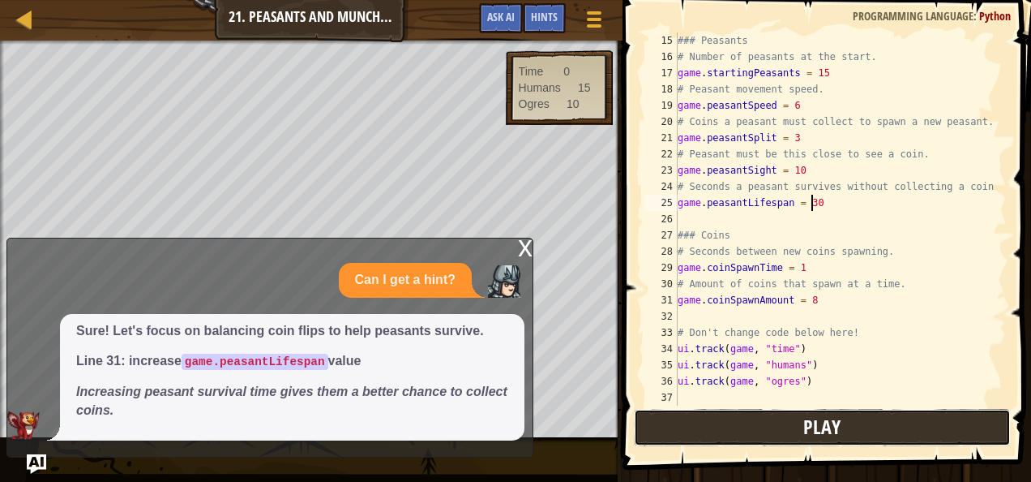
click at [744, 428] on button "Play" at bounding box center [823, 427] width 378 height 37
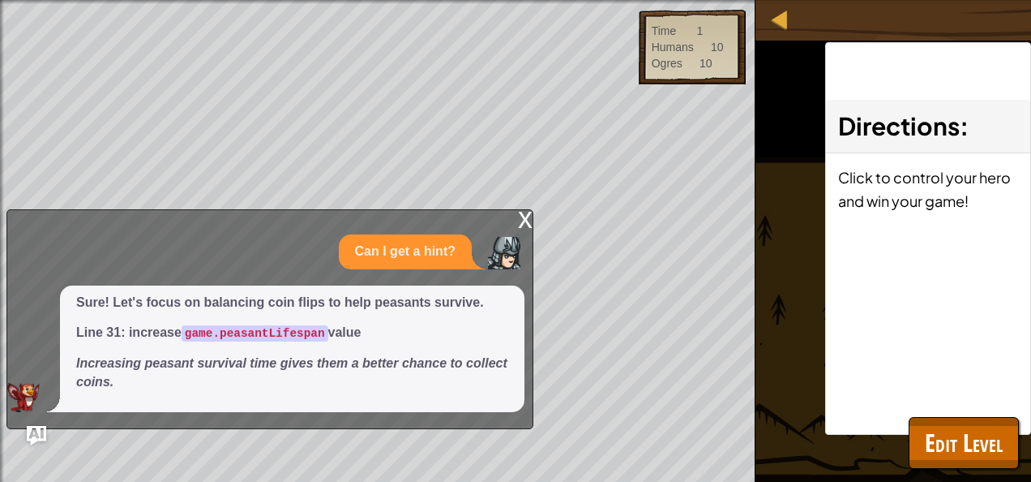
click at [517, 224] on div "x Can I get a hint? Sure! Let's focus on balancing coin flips to help peasants …" at bounding box center [269, 319] width 527 height 220
click at [516, 219] on div "x Can I get a hint? Sure! Let's focus on balancing coin flips to help peasants …" at bounding box center [269, 319] width 527 height 220
click at [520, 218] on div "x" at bounding box center [525, 218] width 15 height 16
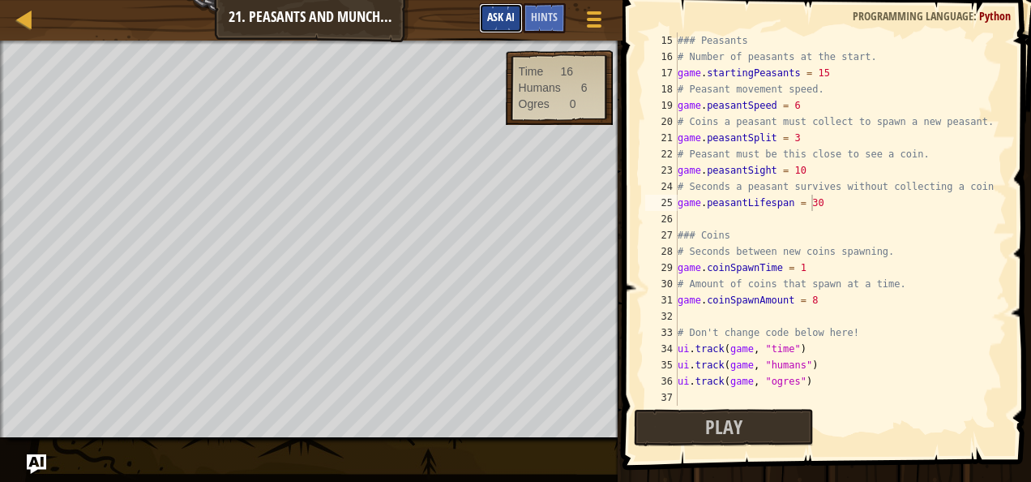
click at [509, 15] on span "Ask AI" at bounding box center [501, 16] width 28 height 15
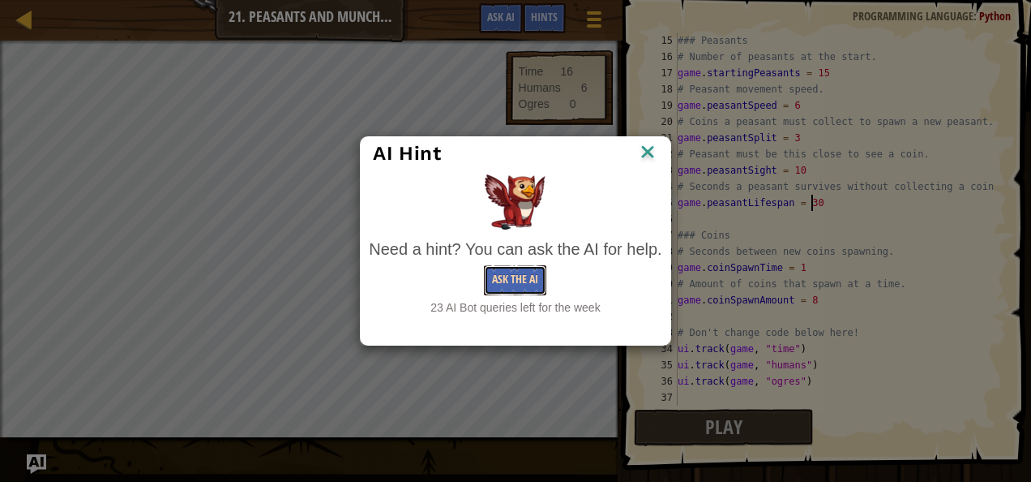
click at [522, 271] on button "Ask the AI" at bounding box center [515, 280] width 62 height 30
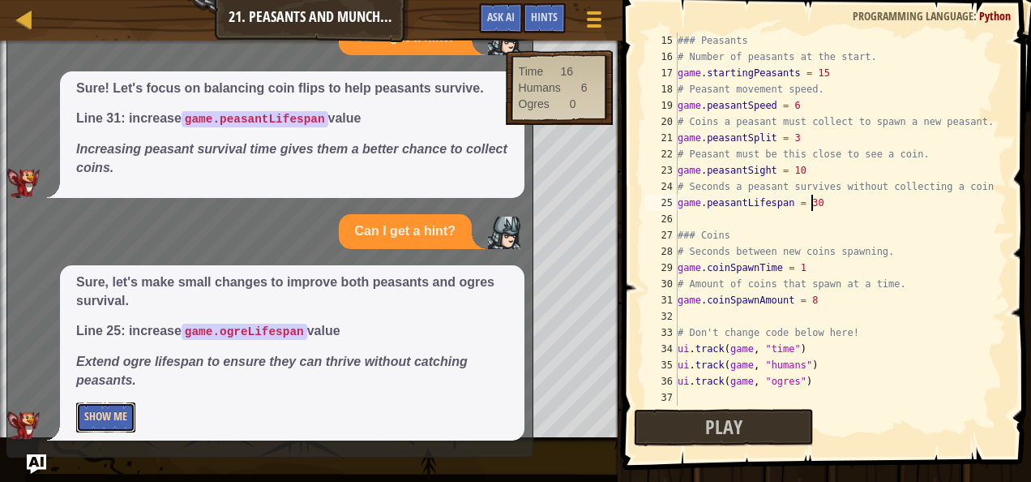
click at [96, 423] on button "Show Me" at bounding box center [105, 417] width 59 height 30
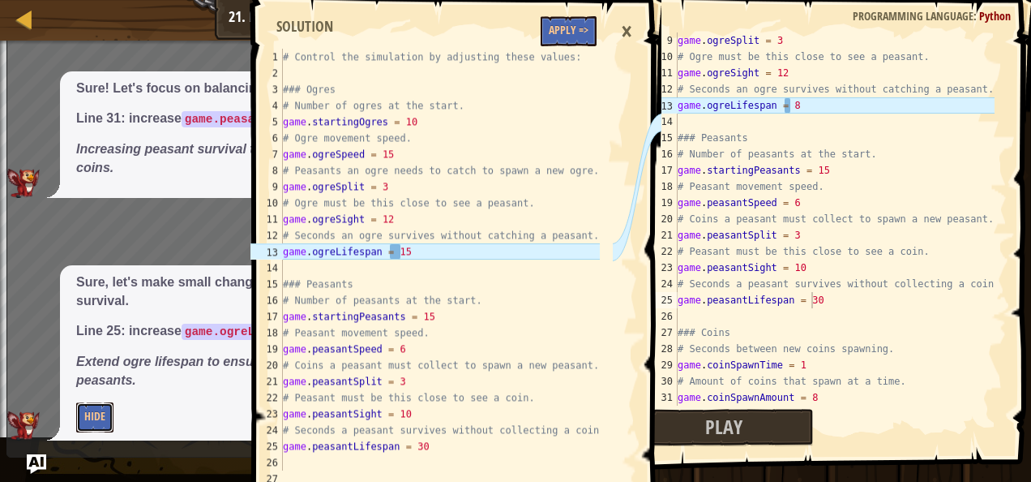
scroll to position [81, 0]
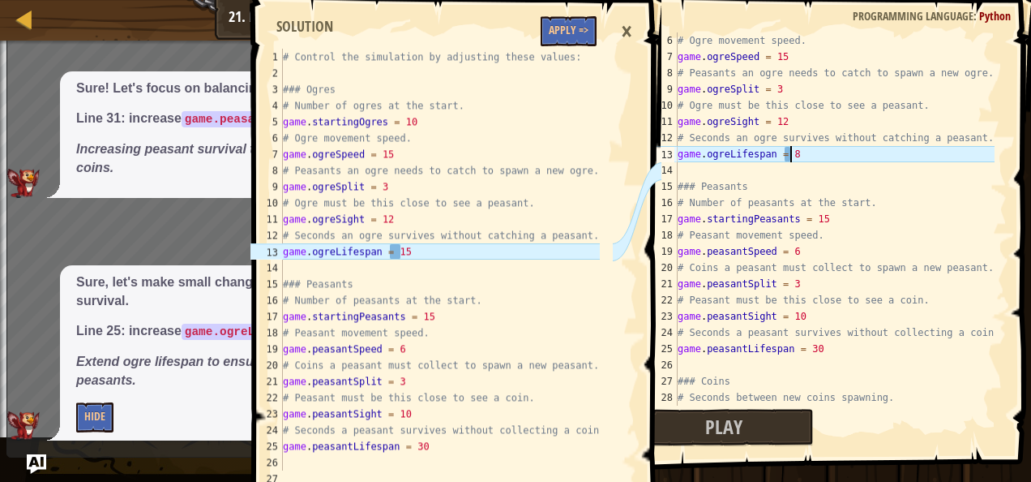
click at [793, 154] on div "# Ogre movement speed. game . ogreSpeed = 15 # Peasants an ogre needs to catch …" at bounding box center [835, 234] width 320 height 405
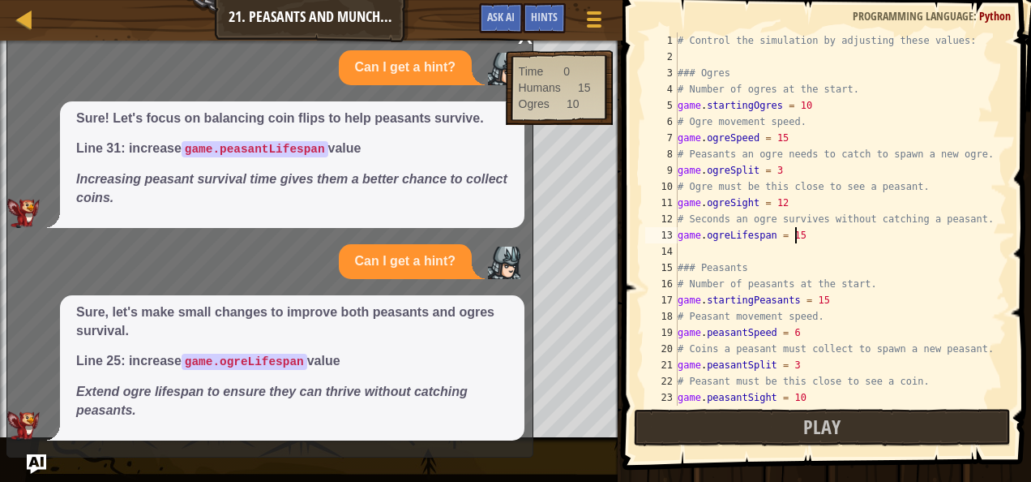
scroll to position [0, 0]
click at [816, 107] on div "# Control the simulation by adjusting these values: ### Ogres # Number of ogres…" at bounding box center [835, 234] width 320 height 405
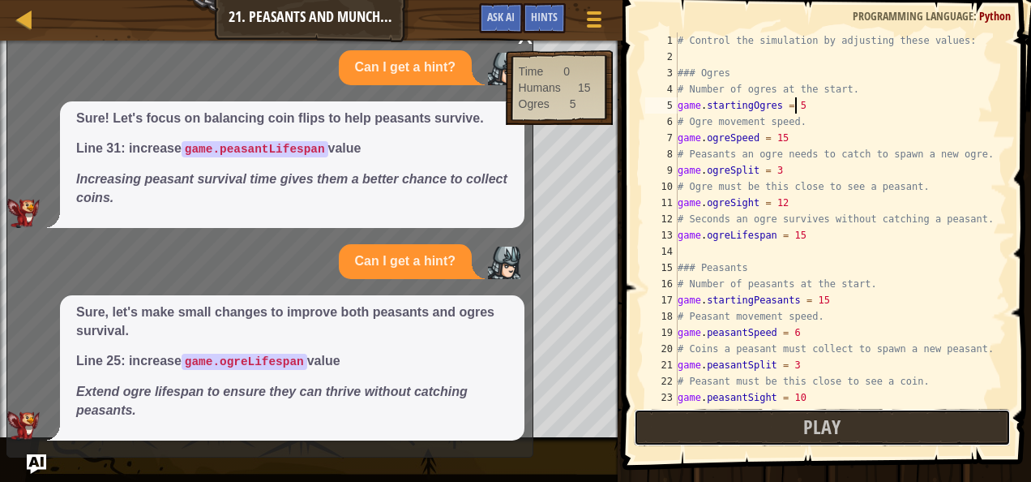
click at [784, 423] on button "Play" at bounding box center [823, 427] width 378 height 37
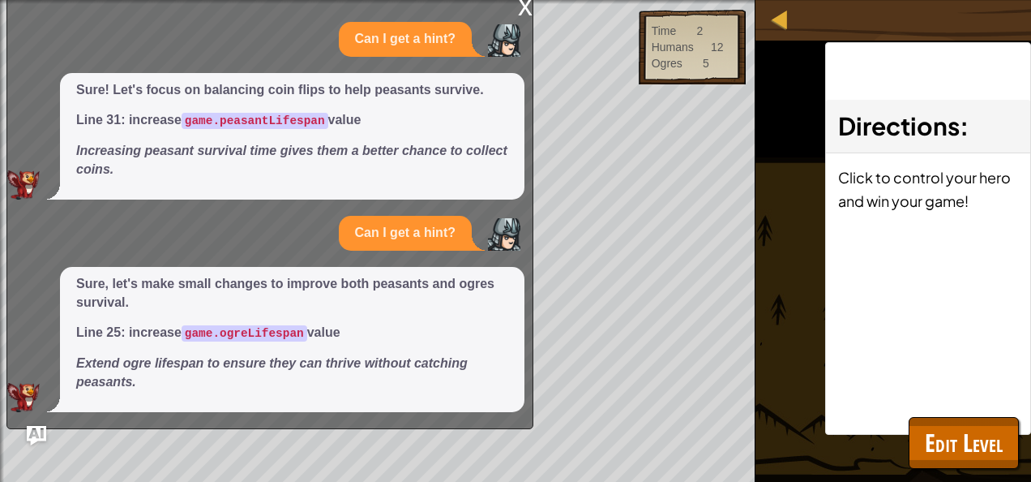
click at [529, 8] on div "x" at bounding box center [525, 6] width 15 height 16
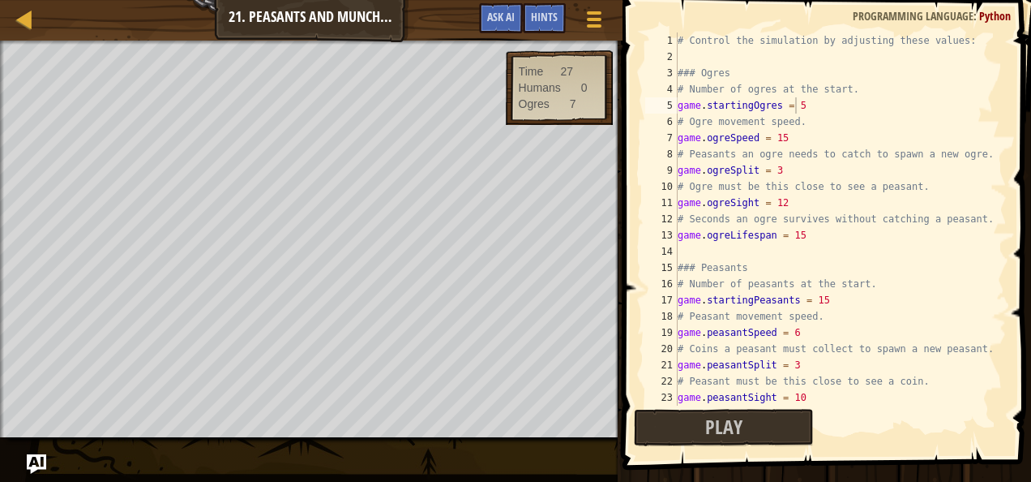
drag, startPoint x: 556, startPoint y: 21, endPoint x: 555, endPoint y: 29, distance: 8.1
click at [556, 27] on div "Hints" at bounding box center [544, 18] width 43 height 30
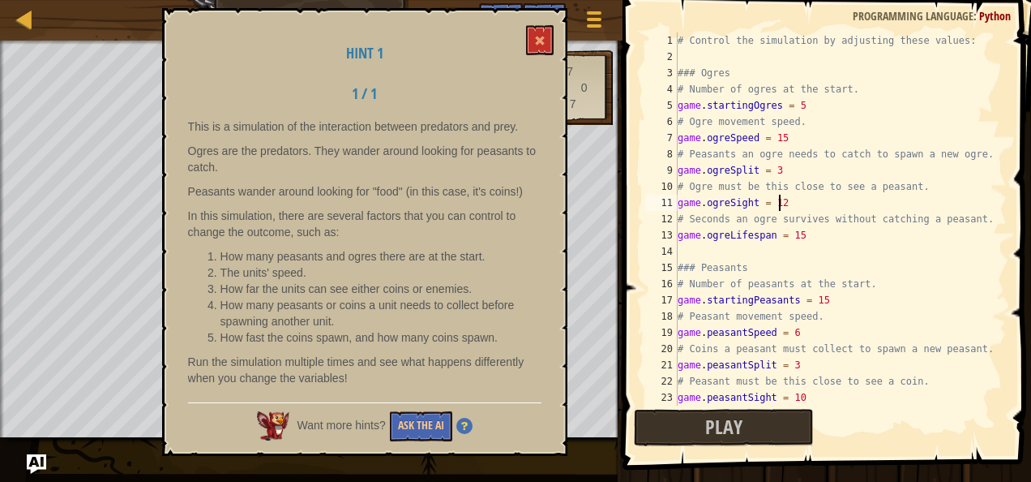
click at [795, 204] on div "# Control the simulation by adjusting these values: ### Ogres # Number of ogres…" at bounding box center [835, 234] width 320 height 405
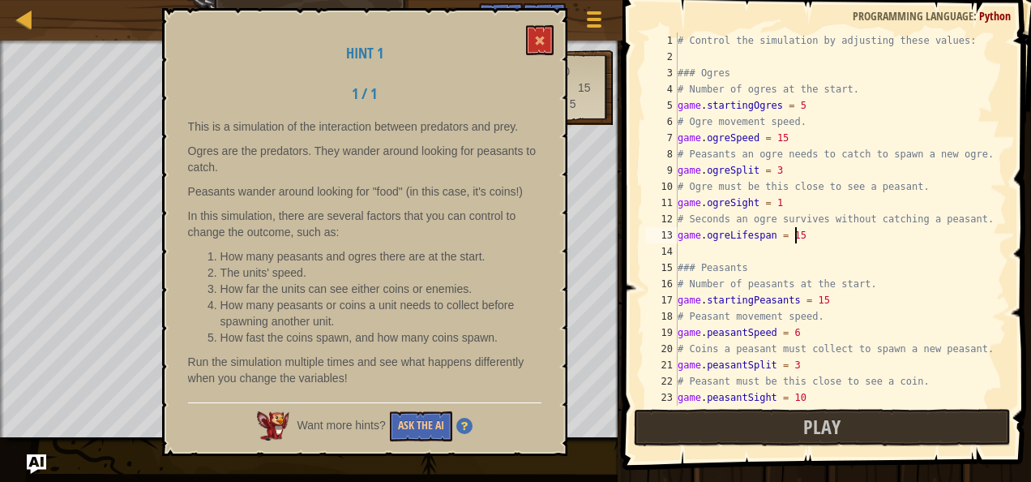
drag, startPoint x: 804, startPoint y: 232, endPoint x: 831, endPoint y: 255, distance: 35.1
click at [803, 232] on div "# Control the simulation by adjusting these values: ### Ogres # Number of ogres…" at bounding box center [835, 234] width 320 height 405
click at [780, 133] on div "# Control the simulation by adjusting these values: ### Ogres # Number of ogres…" at bounding box center [835, 234] width 320 height 405
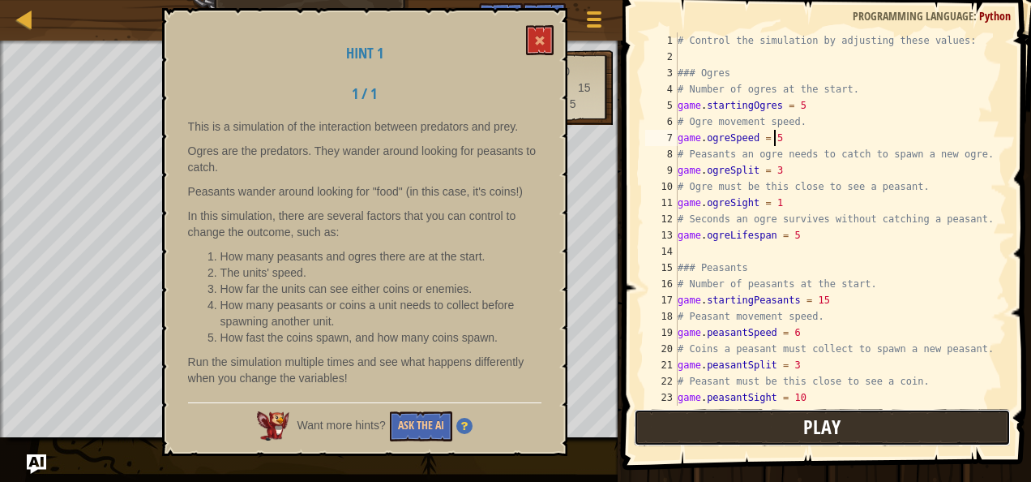
click at [751, 421] on button "Play" at bounding box center [823, 427] width 378 height 37
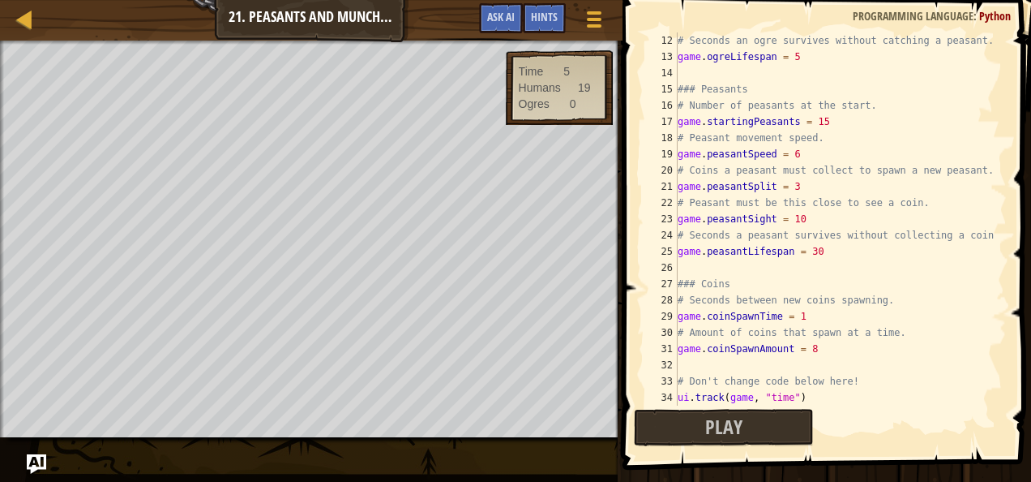
scroll to position [0, 0]
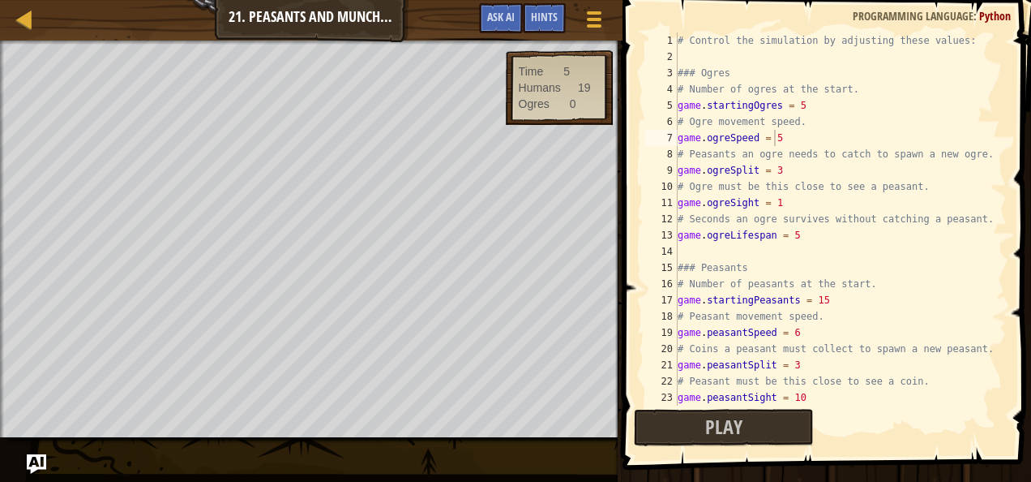
type textarea "game.startingOgres = 5"
click at [824, 104] on div "# Control the simulation by adjusting these values: ### Ogres # Number of ogres…" at bounding box center [835, 234] width 320 height 405
click at [527, 23] on div "Hints" at bounding box center [544, 18] width 43 height 30
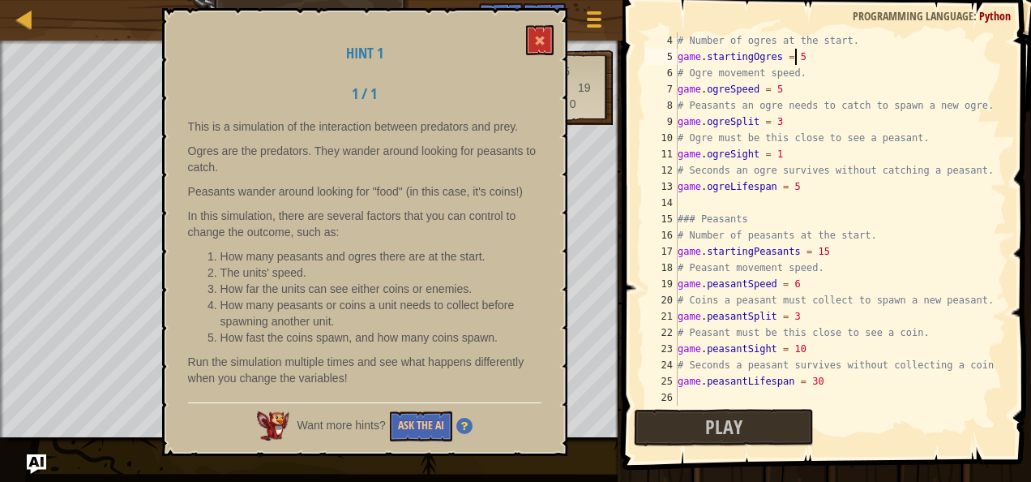
scroll to position [227, 0]
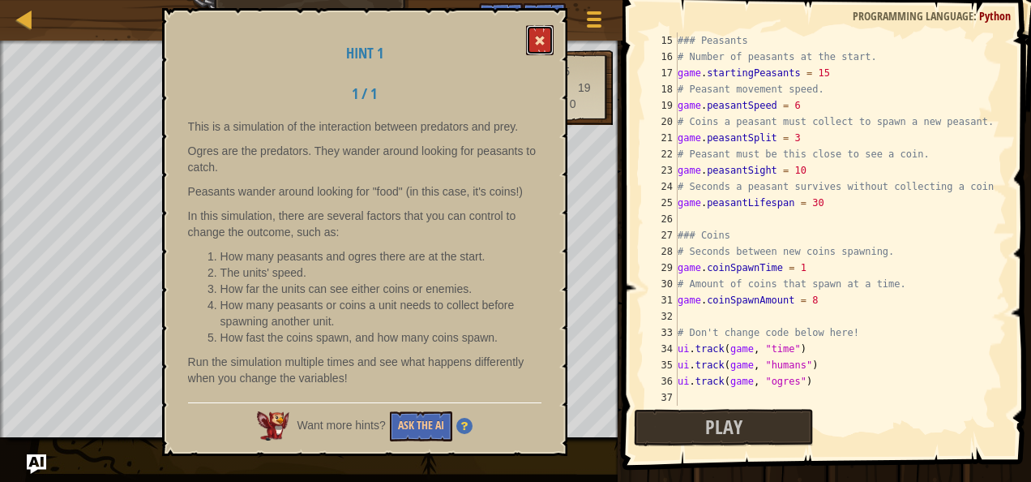
click at [537, 41] on span at bounding box center [539, 40] width 11 height 11
